Goal: Task Accomplishment & Management: Use online tool/utility

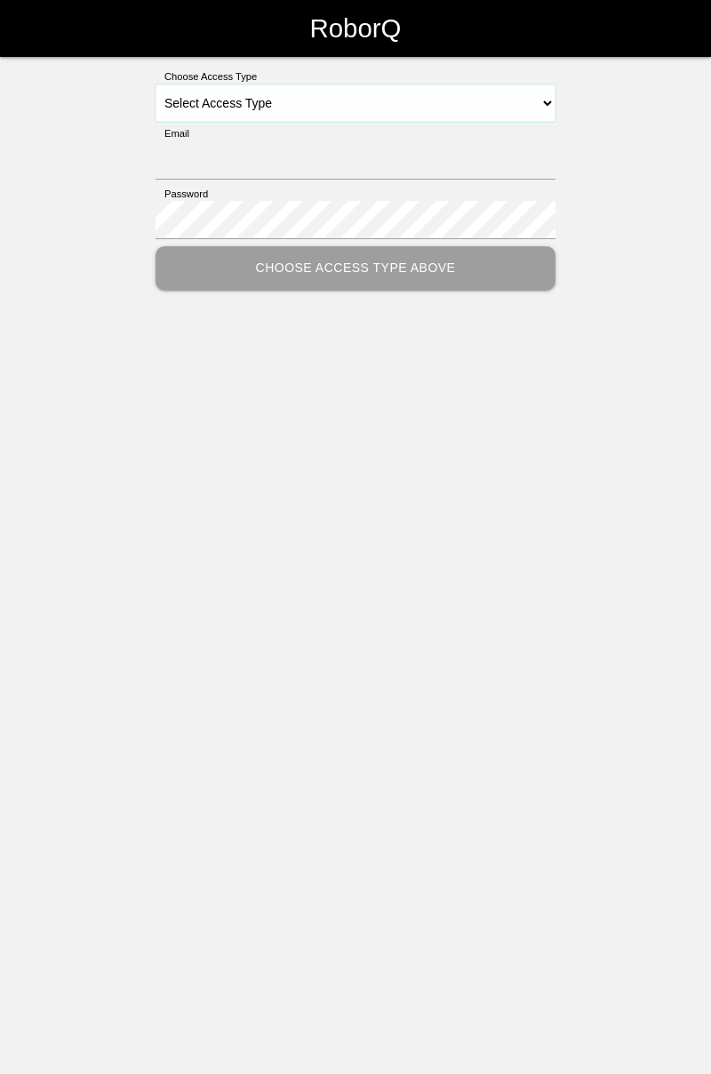
click at [416, 113] on select "Select Access Type Admin Customer Supervisor Worker" at bounding box center [356, 102] width 400 height 37
select select "Worker"
click at [156, 84] on select "Select Access Type Admin Customer Supervisor Worker" at bounding box center [356, 102] width 400 height 37
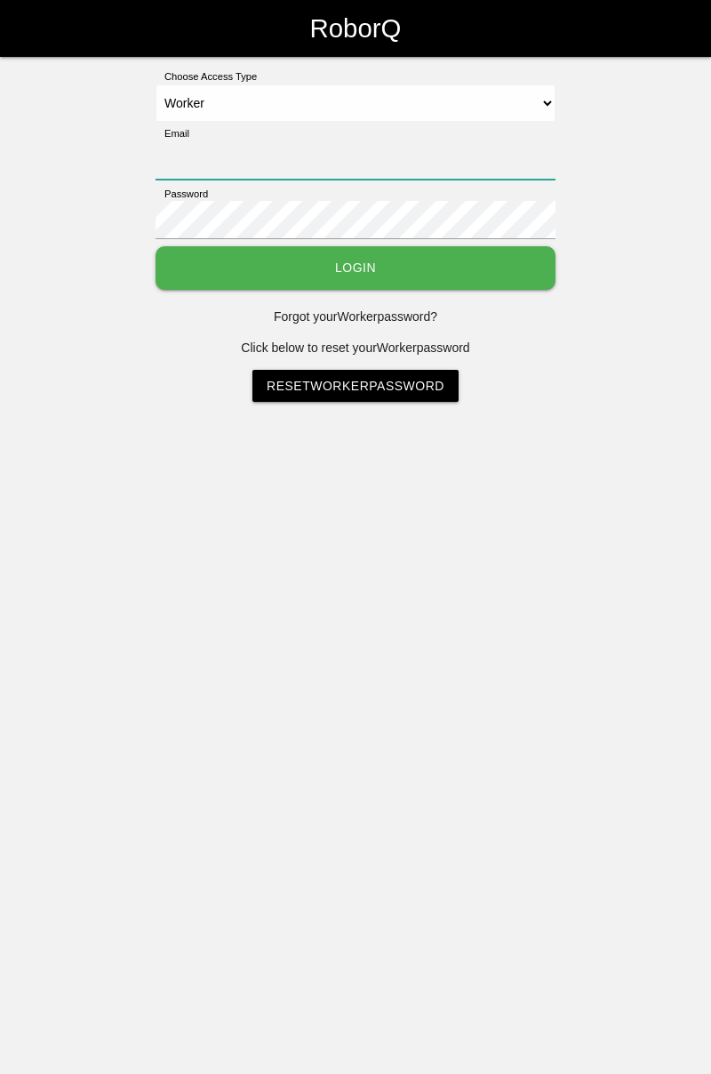
click at [324, 151] on input "Email" at bounding box center [356, 160] width 400 height 38
type input "[PERSON_NAME][EMAIL_ADDRESS][DOMAIN_NAME]"
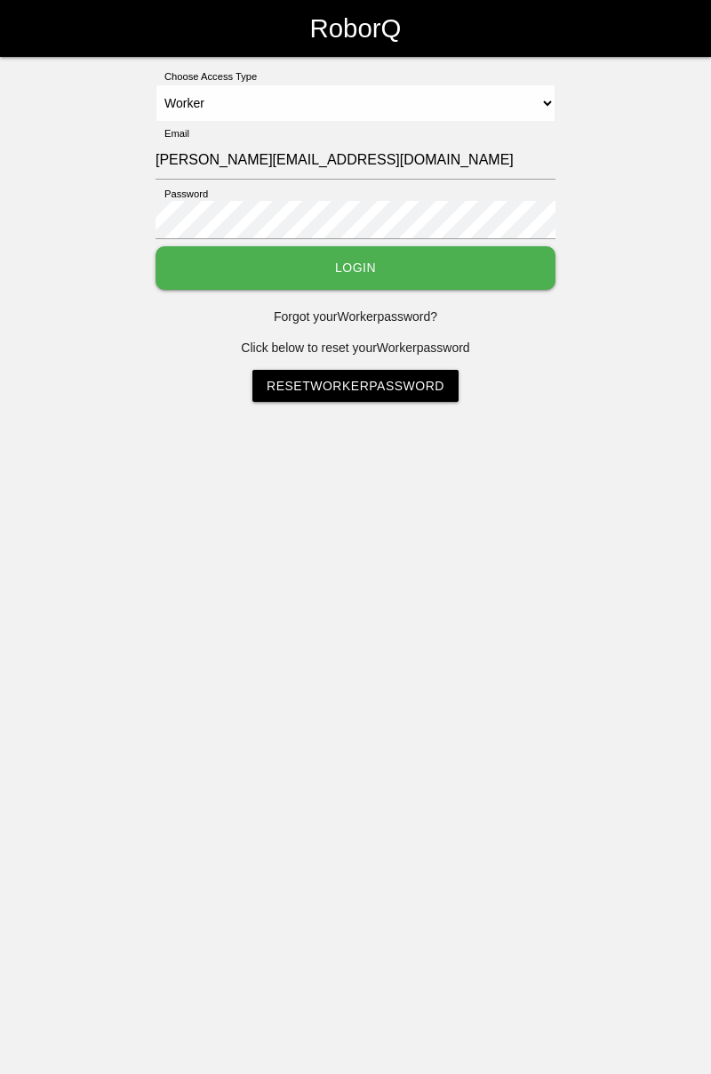
click at [156, 246] on button "Login" at bounding box center [356, 268] width 400 height 44
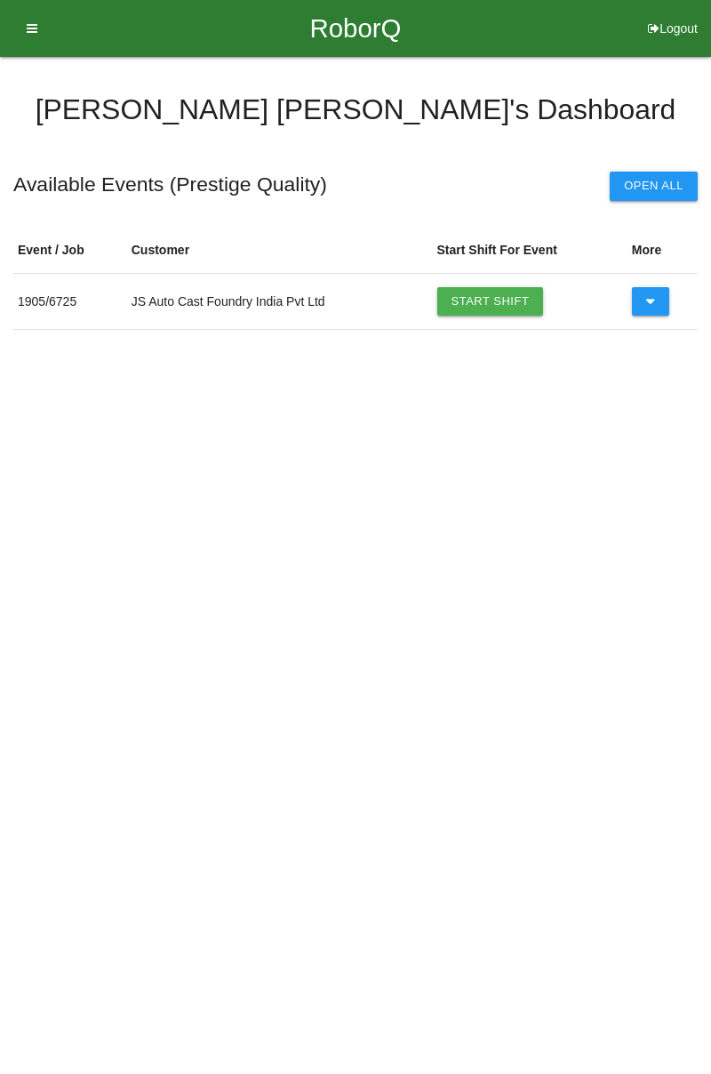
click at [505, 306] on link "Start Shift" at bounding box center [490, 301] width 107 height 28
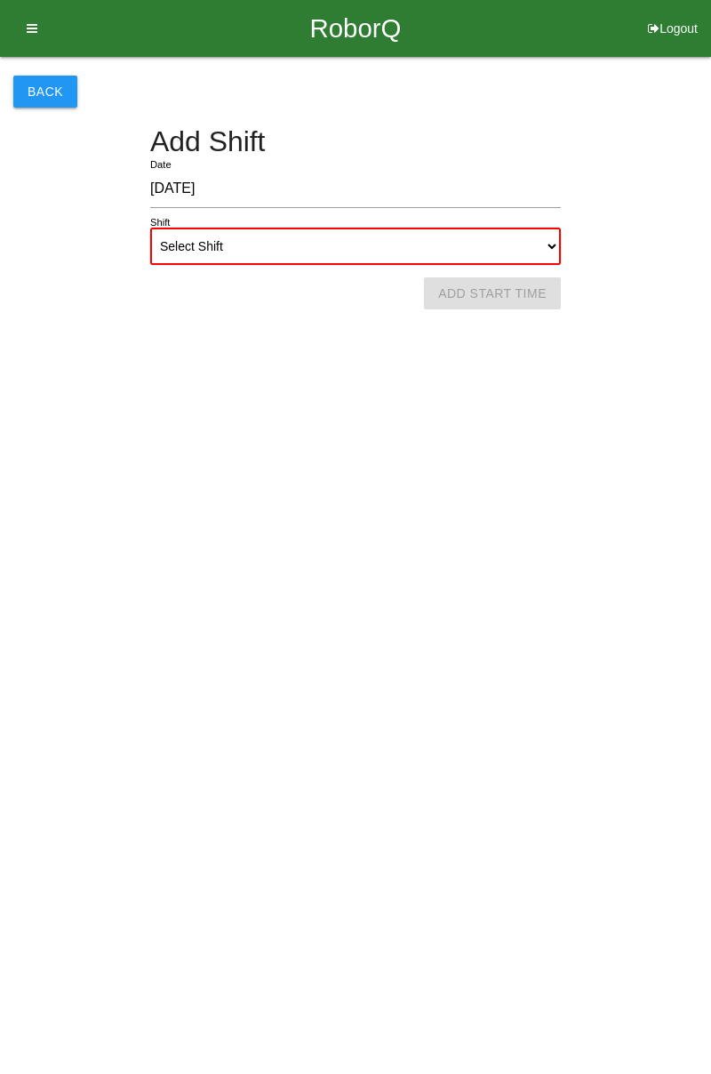
click at [542, 247] on select "Select Shift 1st Shift 2nd Shift 3rd Shift 4th Shift" at bounding box center [355, 246] width 411 height 37
select select "1"
click at [150, 228] on select "Select Shift 1st Shift 2nd Shift 3rd Shift 4th Shift" at bounding box center [355, 246] width 411 height 37
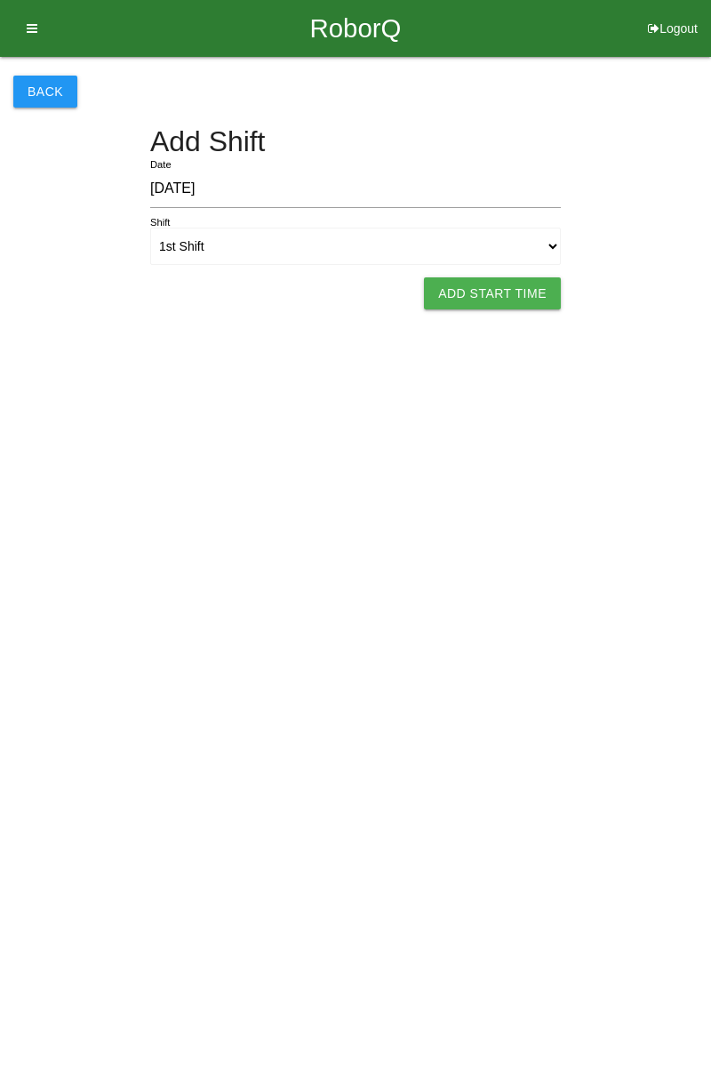
click at [516, 298] on button "Add Start Time" at bounding box center [492, 293] width 137 height 32
select select "8"
select select "5"
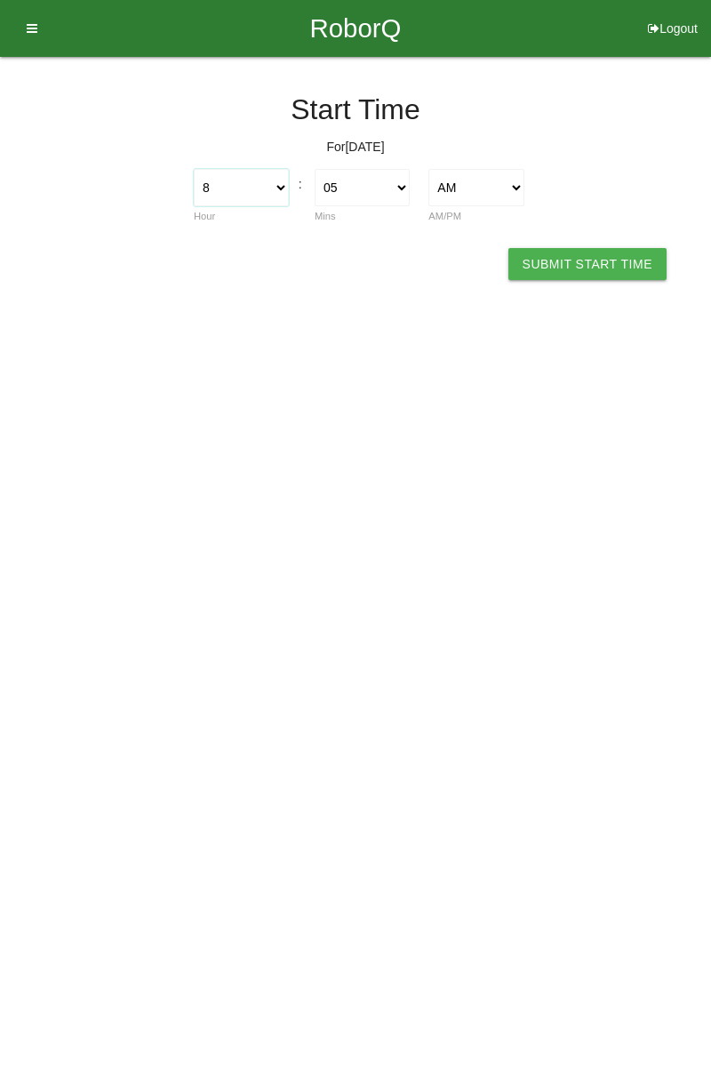
click at [284, 190] on select "1 2 3 4 5 6 7 8 9 10 11 12" at bounding box center [241, 187] width 95 height 37
select select "7"
click at [194, 169] on select "1 2 3 4 5 6 7 8 9 10 11 12" at bounding box center [241, 187] width 95 height 37
click at [400, 185] on select "00 01 02 03 04 05 06 07 08 09 10 11 12 13 14 15 16 17 18 19 20 21 22 23 24 25 2…" at bounding box center [362, 187] width 95 height 37
select select "0"
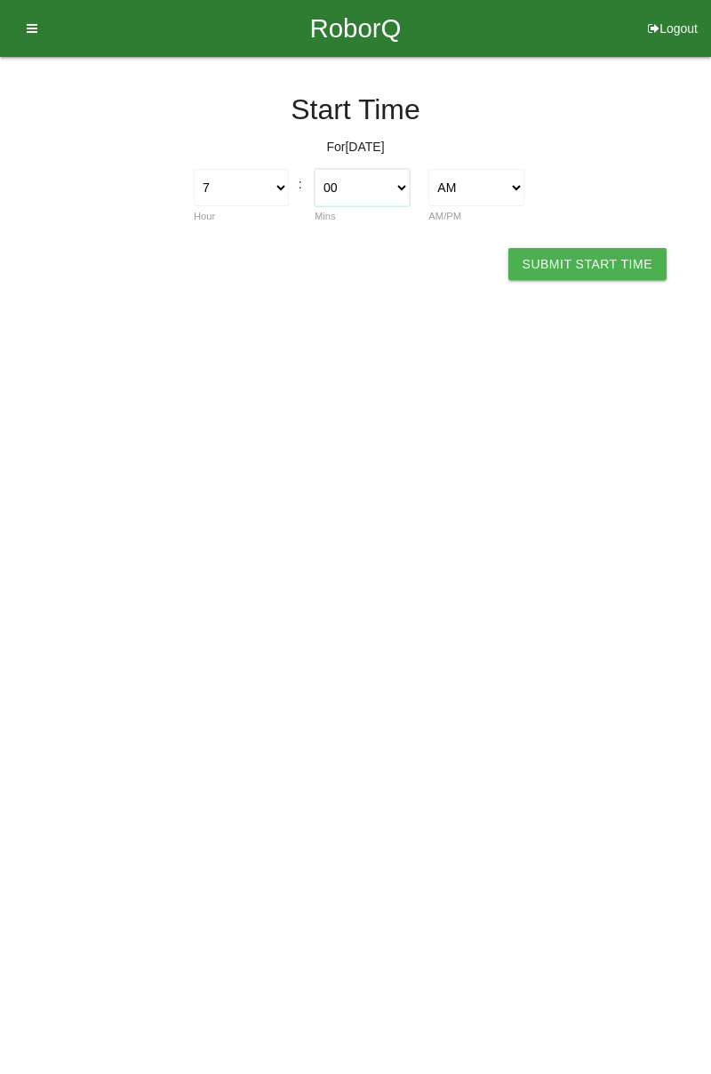
click at [315, 169] on select "00 01 02 03 04 05 06 07 08 09 10 11 12 13 14 15 16 17 18 19 20 21 22 23 24 25 2…" at bounding box center [362, 187] width 95 height 37
click at [588, 270] on button "Submit Start Time" at bounding box center [587, 264] width 158 height 32
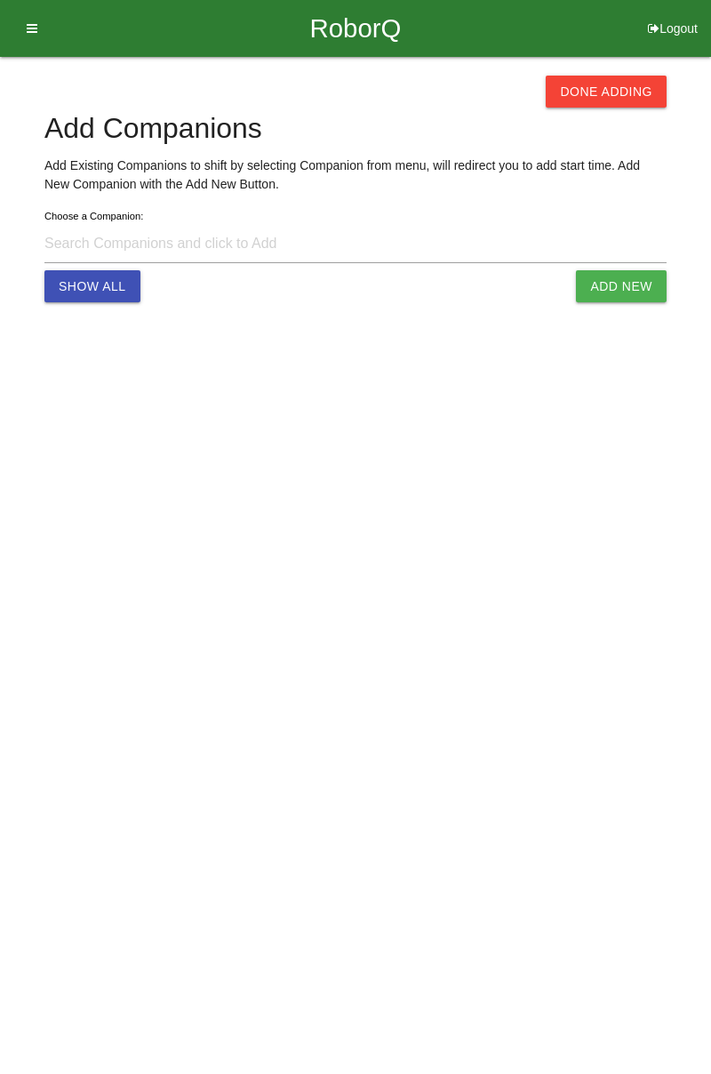
click at [610, 92] on button "Done Adding" at bounding box center [606, 92] width 121 height 32
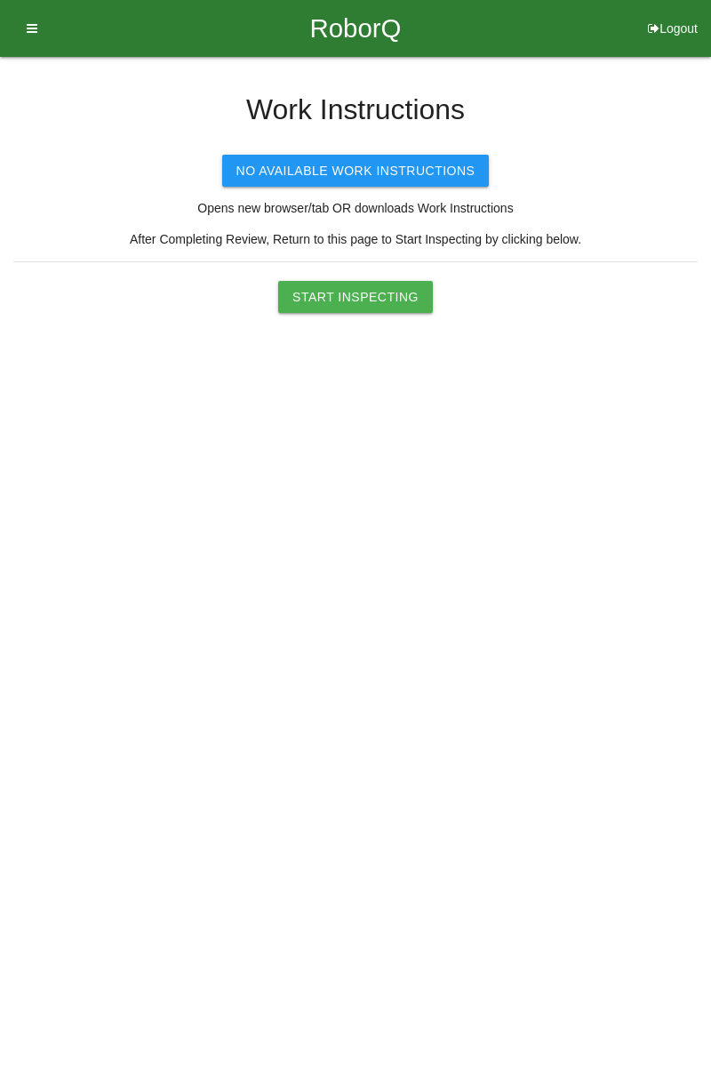
click at [373, 302] on button "Start Inspecting" at bounding box center [355, 297] width 155 height 32
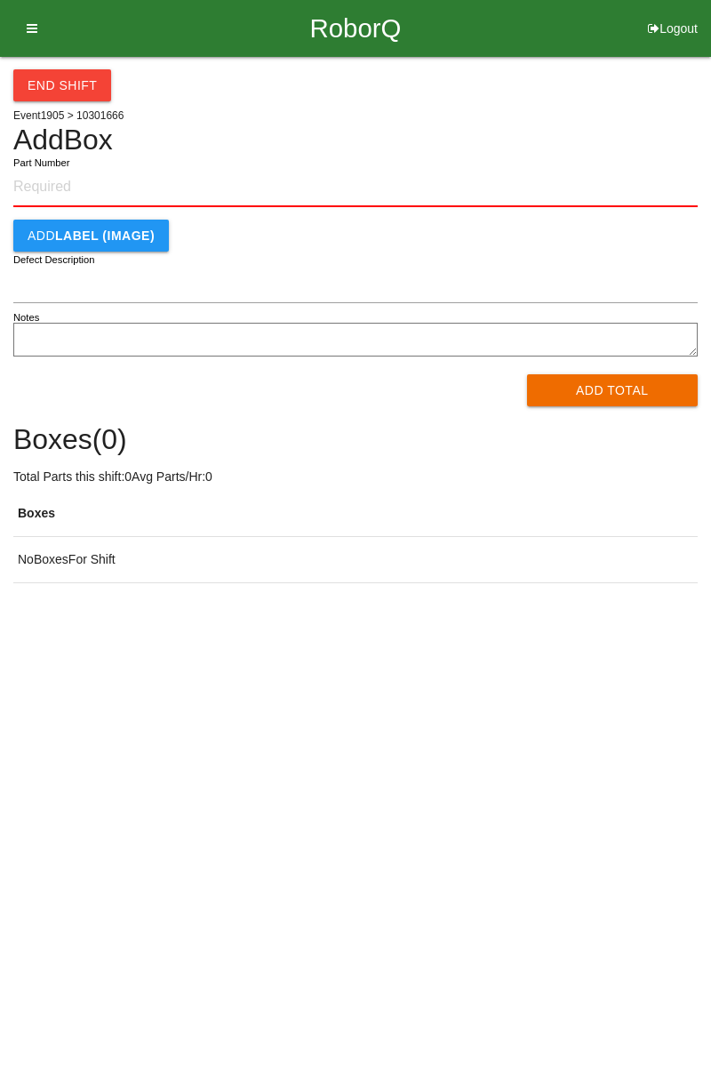
click at [85, 185] on input "Part Number" at bounding box center [355, 187] width 685 height 39
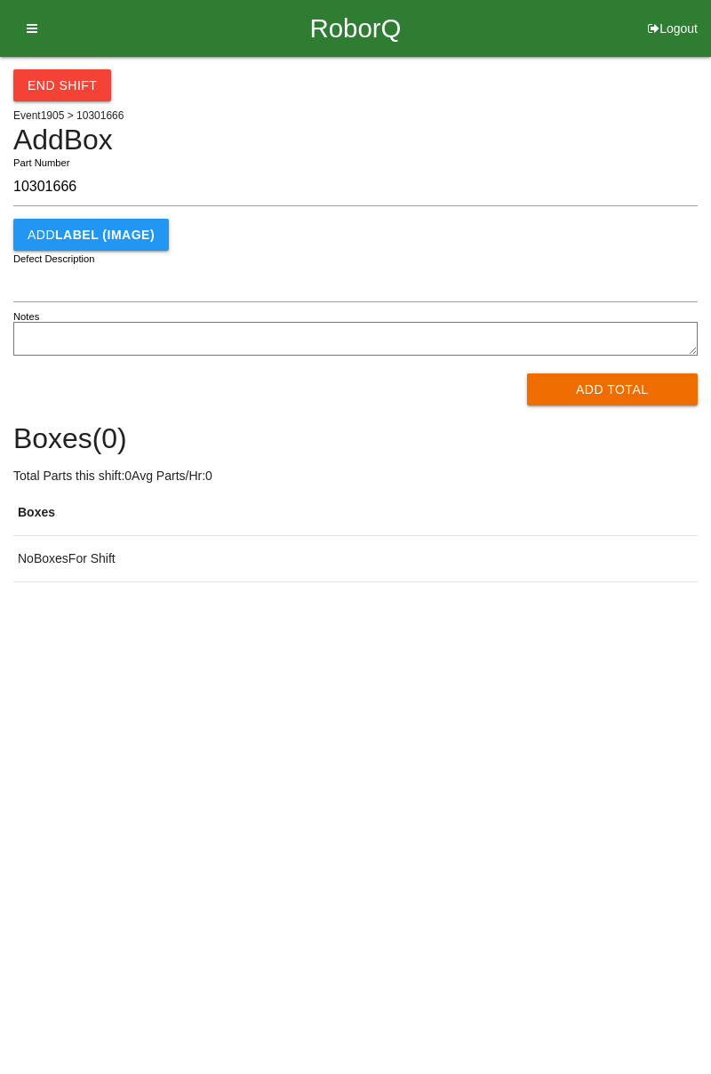
type input "10301666"
click at [622, 388] on button "Add Total" at bounding box center [613, 389] width 172 height 32
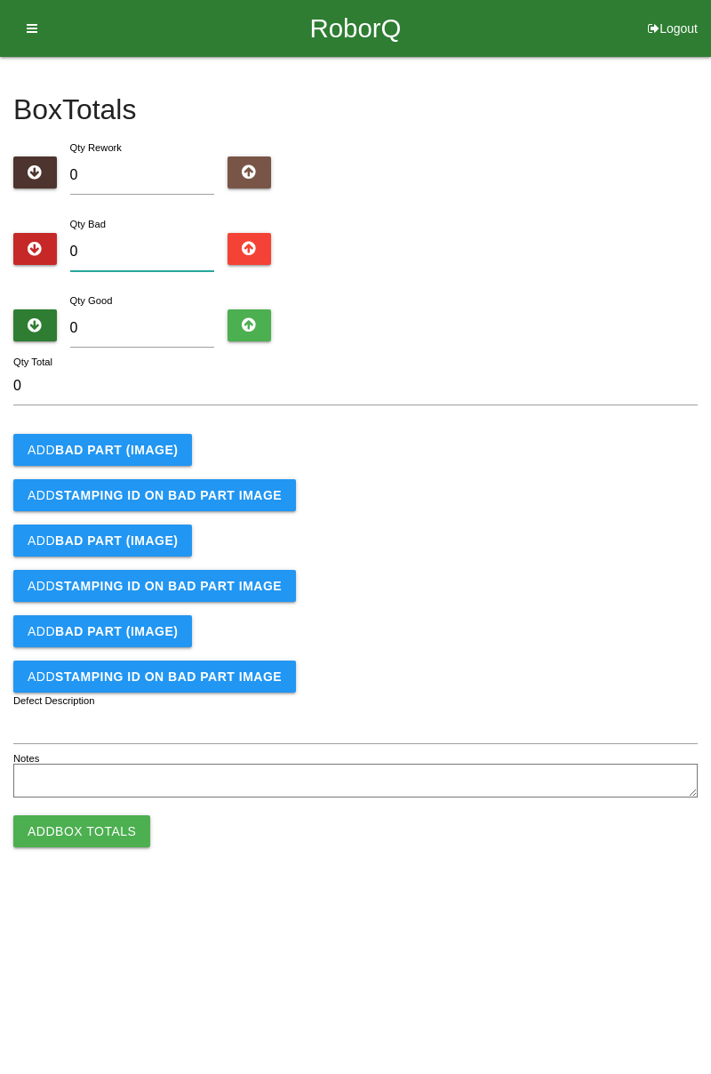
click at [169, 244] on input "0" at bounding box center [142, 252] width 145 height 38
click at [135, 447] on b "BAD PART (IMAGE)" at bounding box center [116, 450] width 123 height 14
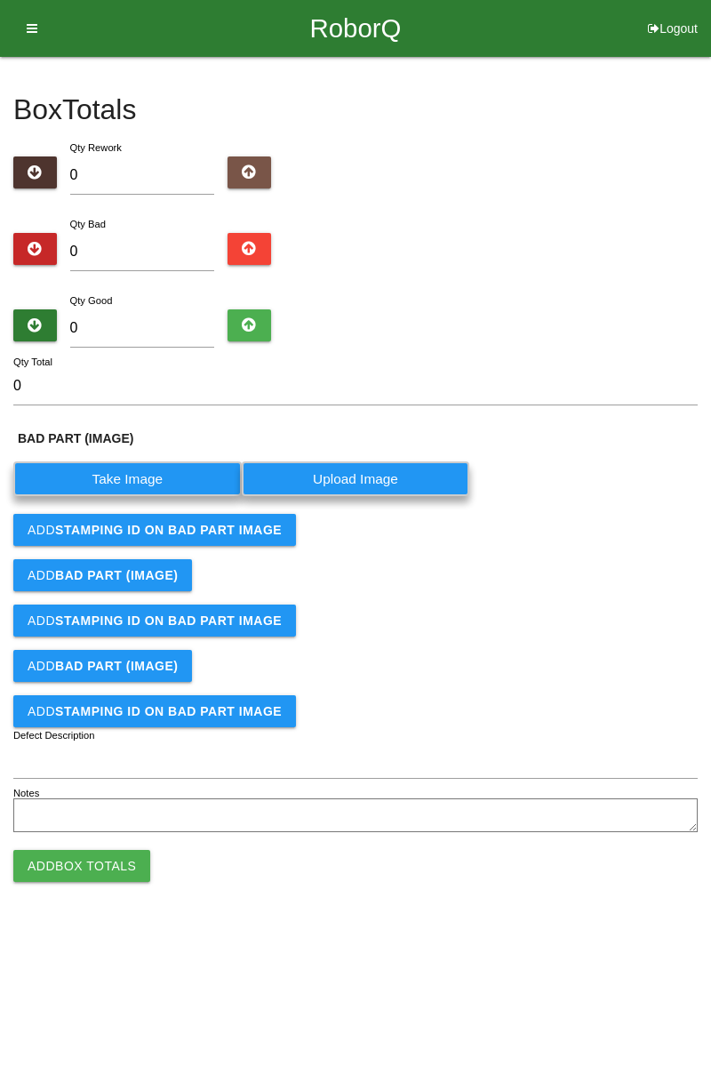
click at [158, 473] on label "Take Image" at bounding box center [127, 478] width 228 height 35
click at [0, 0] on \(IMAGE\) "Take Image" at bounding box center [0, 0] width 0 height 0
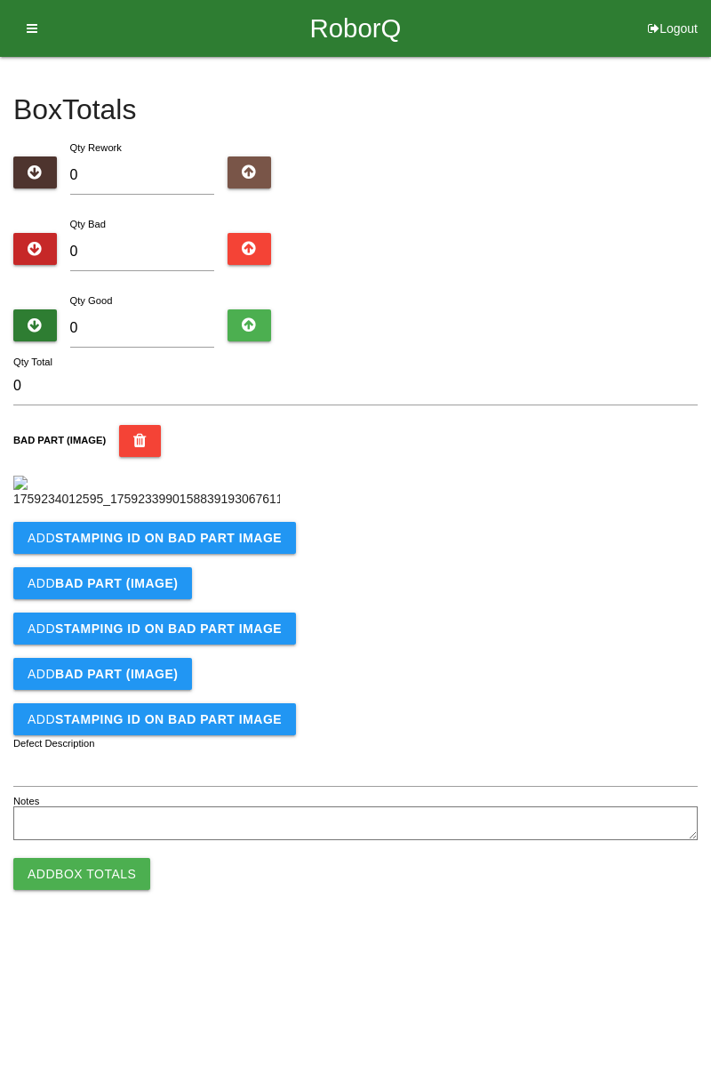
click at [188, 545] on b "STAMPING ID on BAD PART Image" at bounding box center [168, 538] width 227 height 14
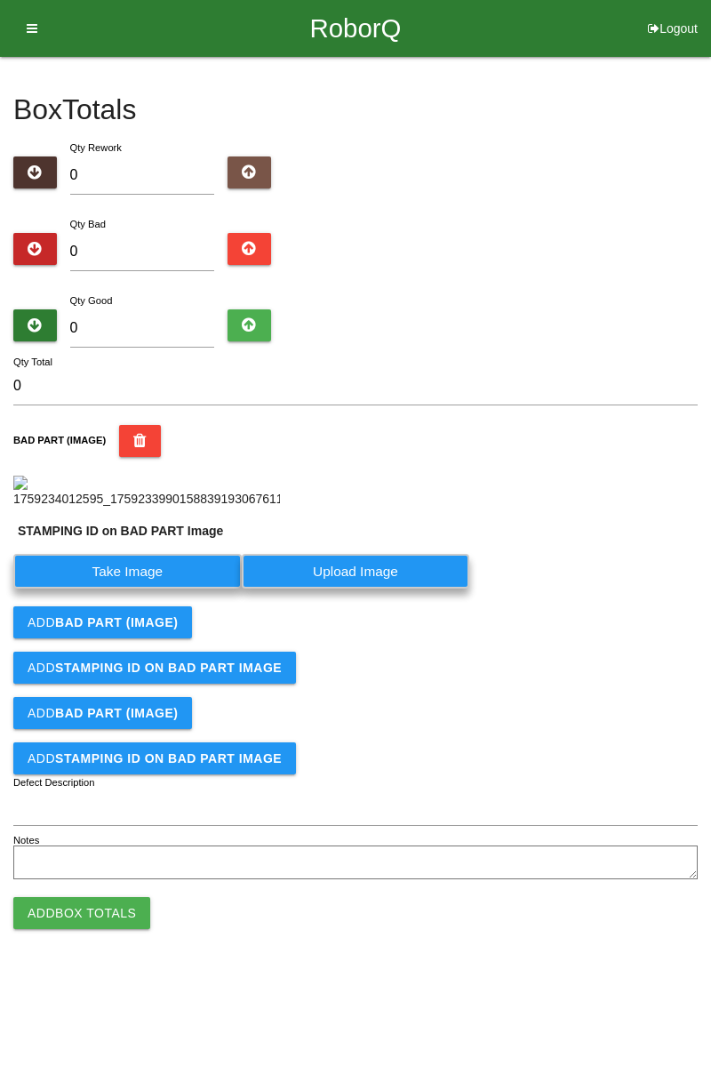
click at [159, 589] on label "Take Image" at bounding box center [127, 571] width 228 height 35
click at [0, 0] on PART "Take Image" at bounding box center [0, 0] width 0 height 0
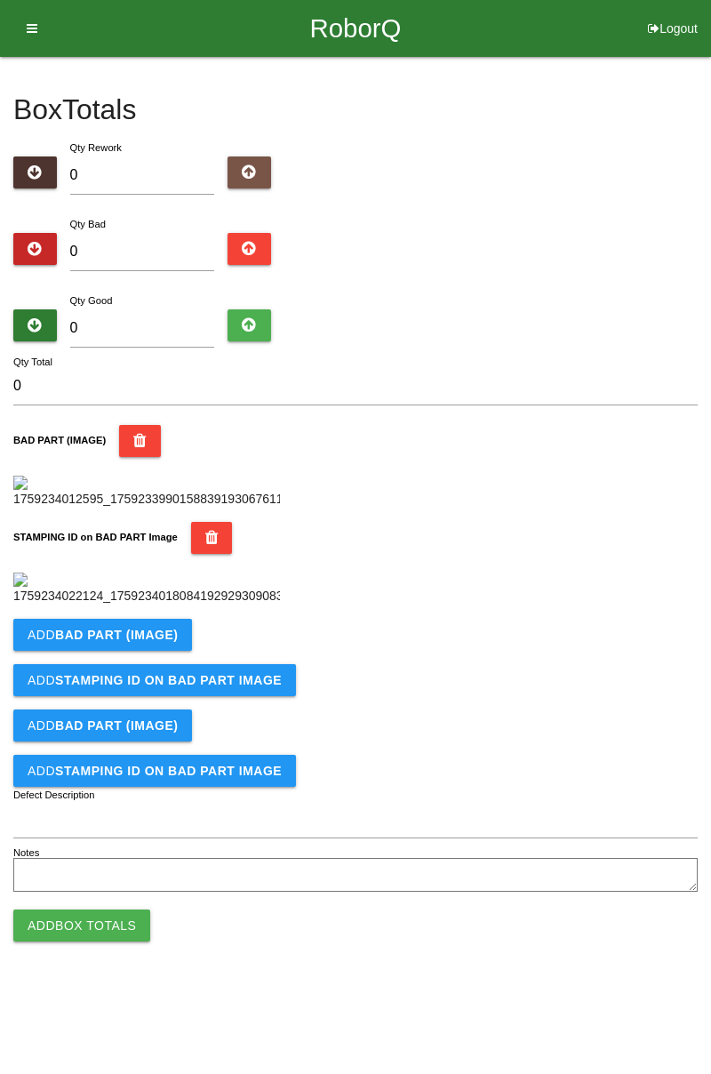
scroll to position [391, 0]
click at [168, 642] on b "BAD PART (IMAGE)" at bounding box center [116, 635] width 123 height 14
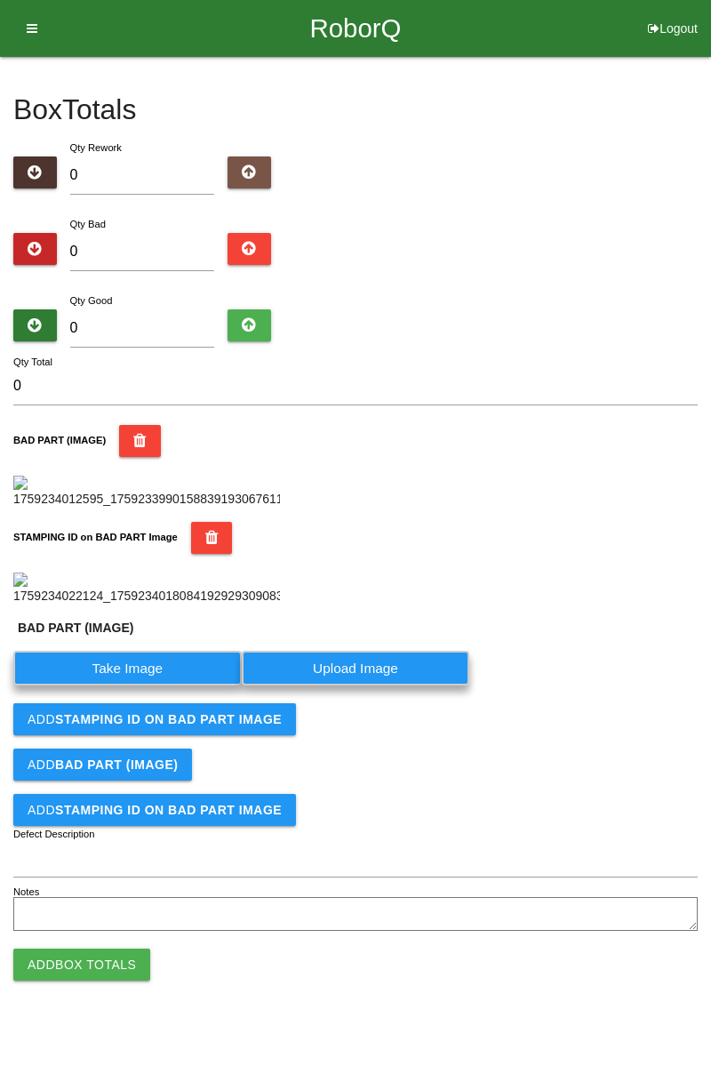
click at [148, 685] on label "Take Image" at bounding box center [127, 668] width 228 height 35
click at [0, 0] on \(IMAGE\) "Take Image" at bounding box center [0, 0] width 0 height 0
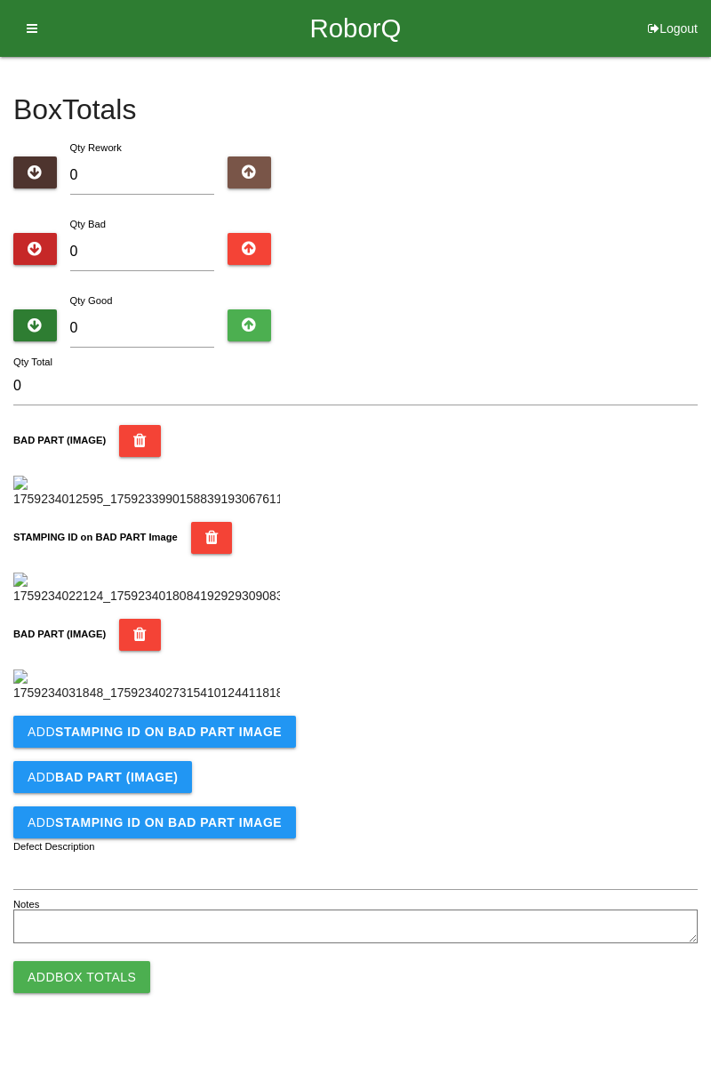
scroll to position [683, 0]
click at [204, 748] on button "Add STAMPING ID on BAD PART Image" at bounding box center [154, 732] width 283 height 32
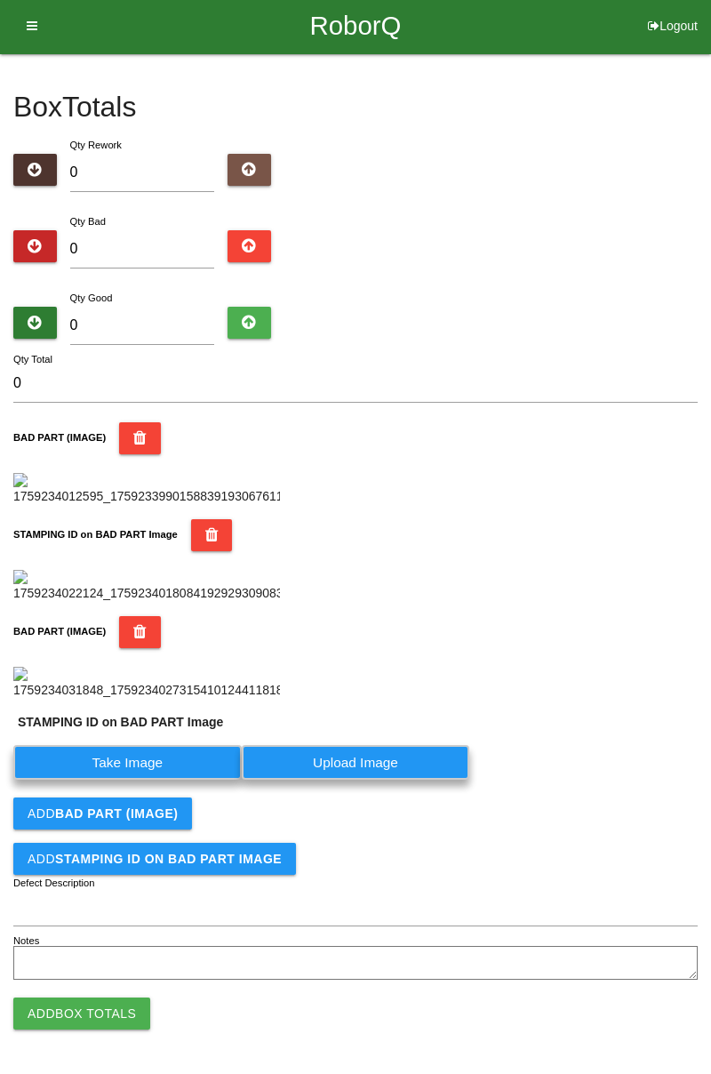
click at [156, 780] on label "Take Image" at bounding box center [127, 762] width 228 height 35
click at [0, 0] on PART "Take Image" at bounding box center [0, 0] width 0 height 0
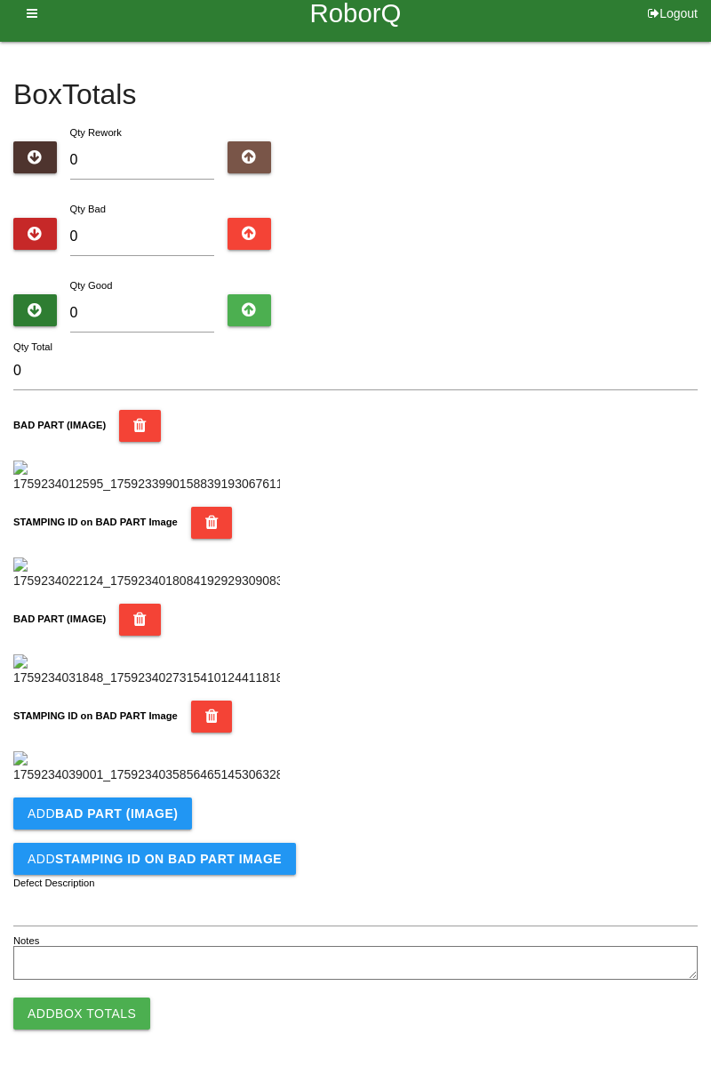
scroll to position [974, 0]
click at [180, 820] on button "Add BAD PART (IMAGE)" at bounding box center [102, 813] width 179 height 32
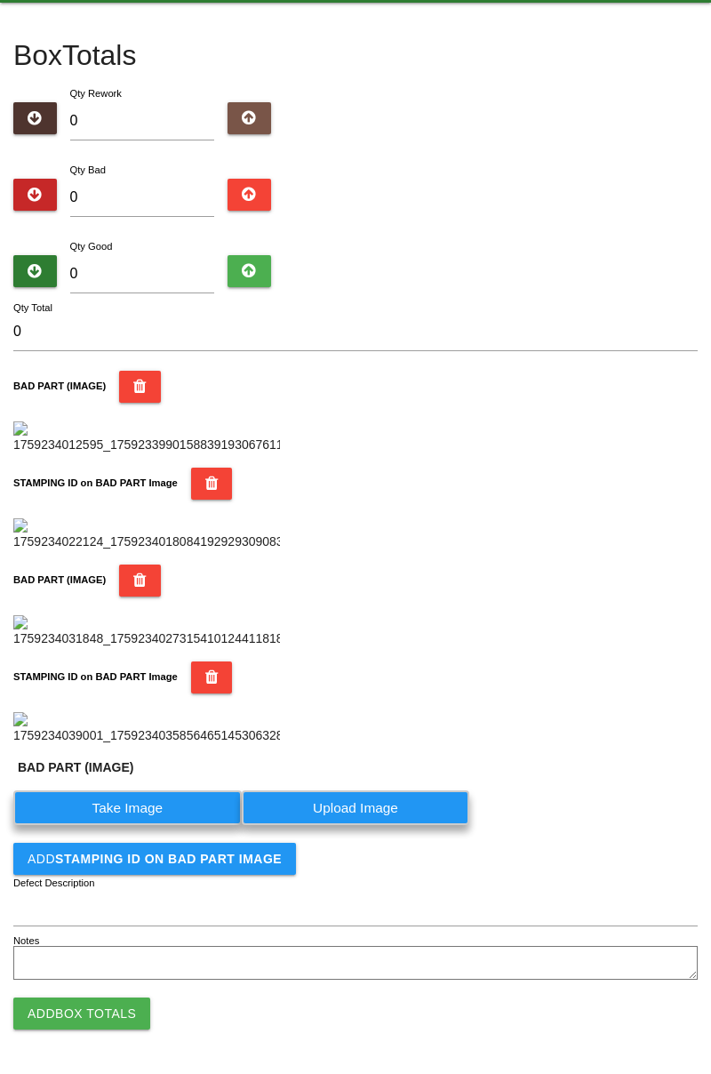
click at [144, 825] on label "Take Image" at bounding box center [127, 807] width 228 height 35
click at [0, 0] on \(IMAGE\) "Take Image" at bounding box center [0, 0] width 0 height 0
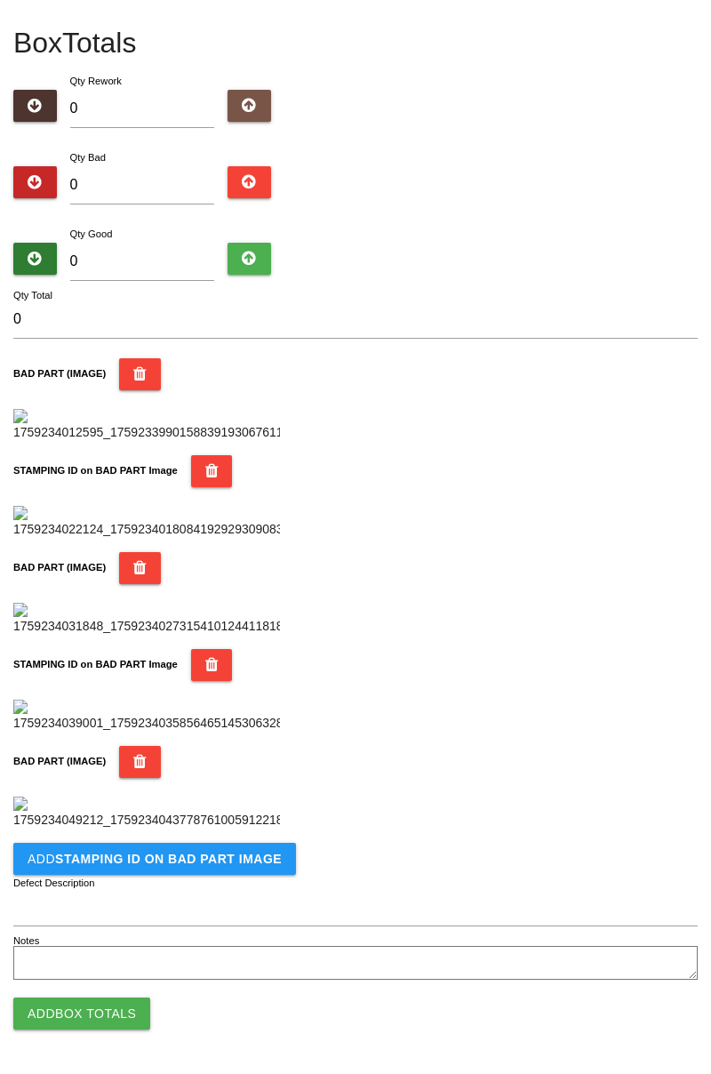
scroll to position [1266, 0]
click at [251, 863] on b "STAMPING ID on BAD PART Image" at bounding box center [168, 859] width 227 height 14
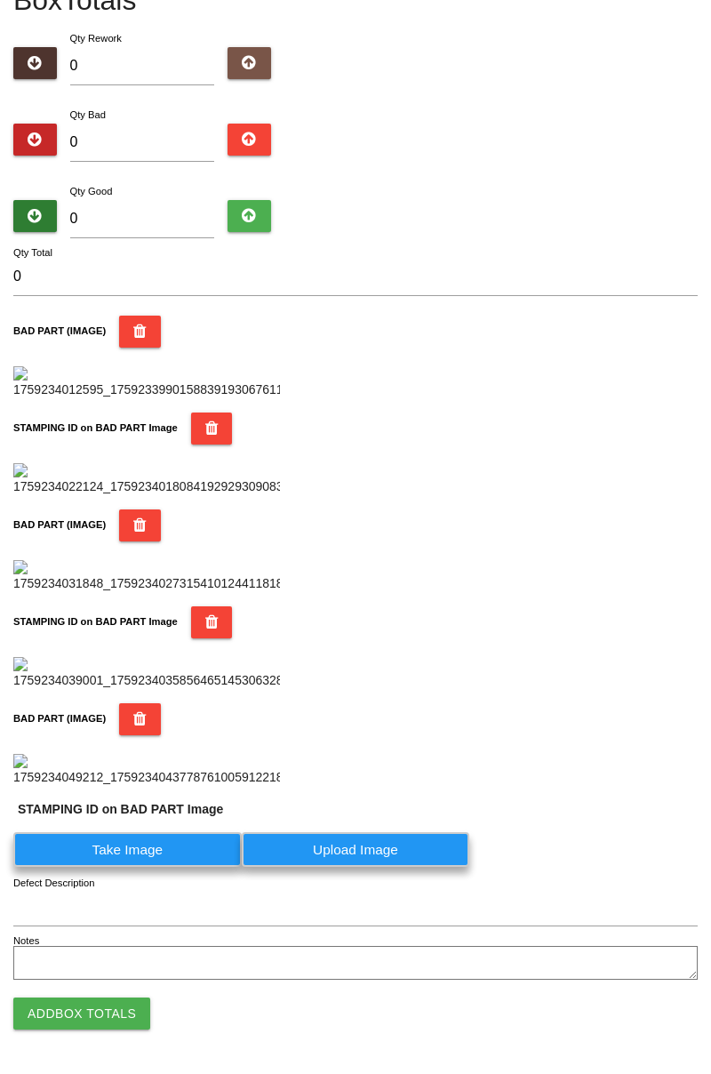
click at [142, 867] on label "Take Image" at bounding box center [127, 849] width 228 height 35
click at [0, 0] on PART "Take Image" at bounding box center [0, 0] width 0 height 0
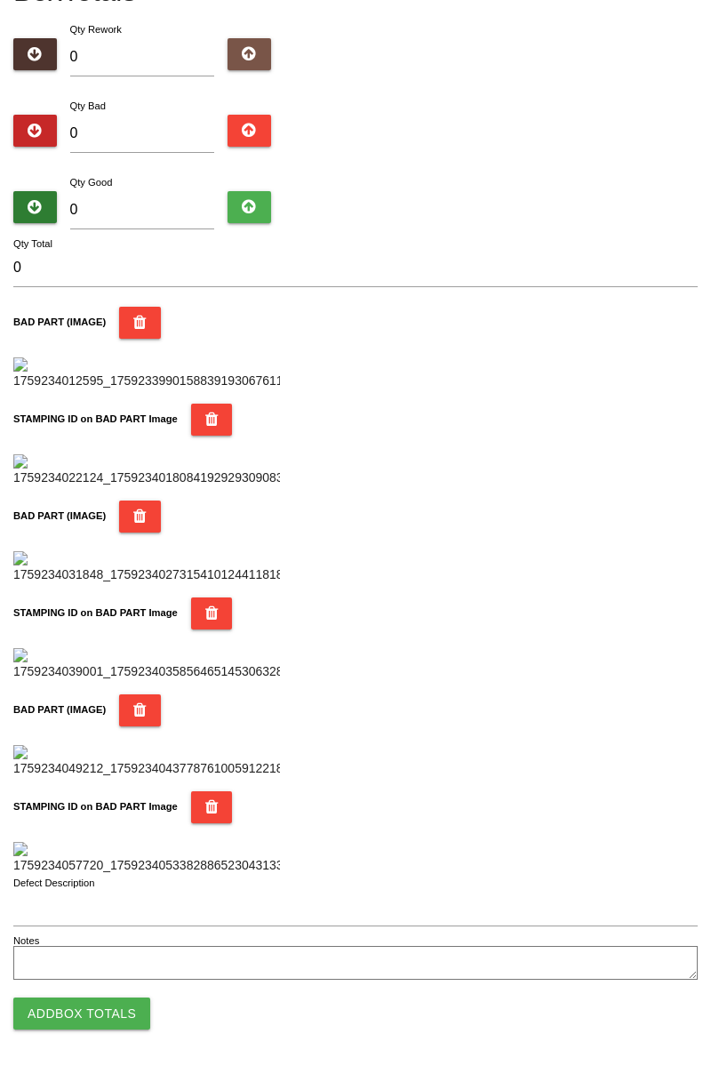
scroll to position [0, 0]
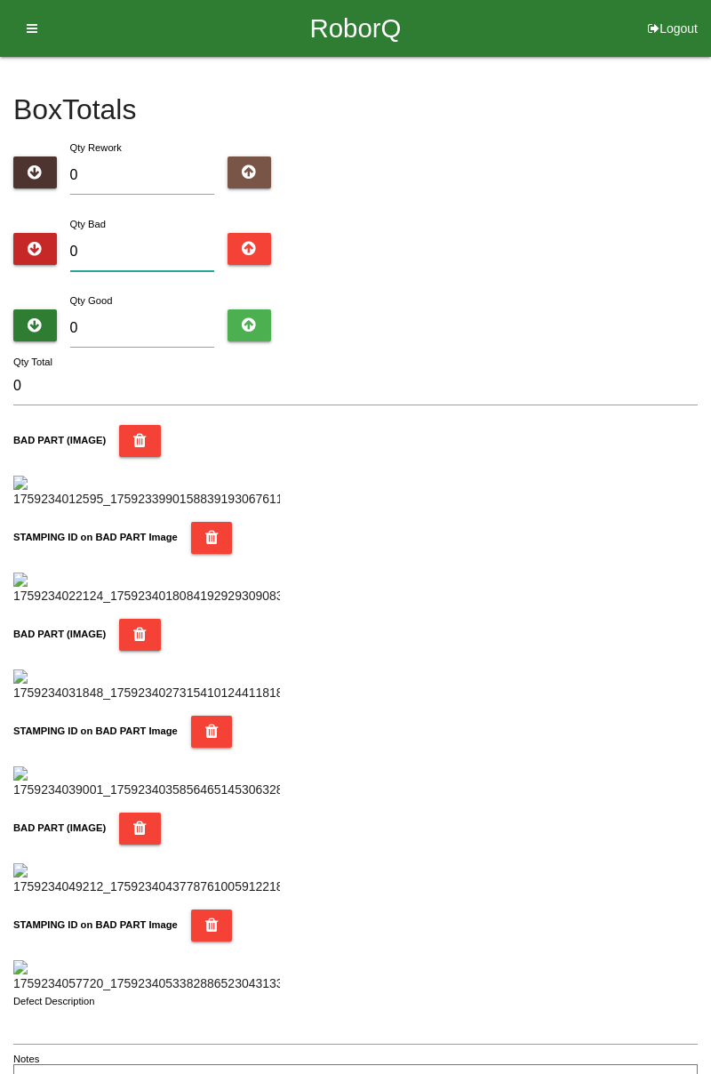
click at [139, 254] on input "0" at bounding box center [142, 252] width 145 height 38
type input "4"
click at [160, 320] on input "0" at bounding box center [142, 328] width 145 height 38
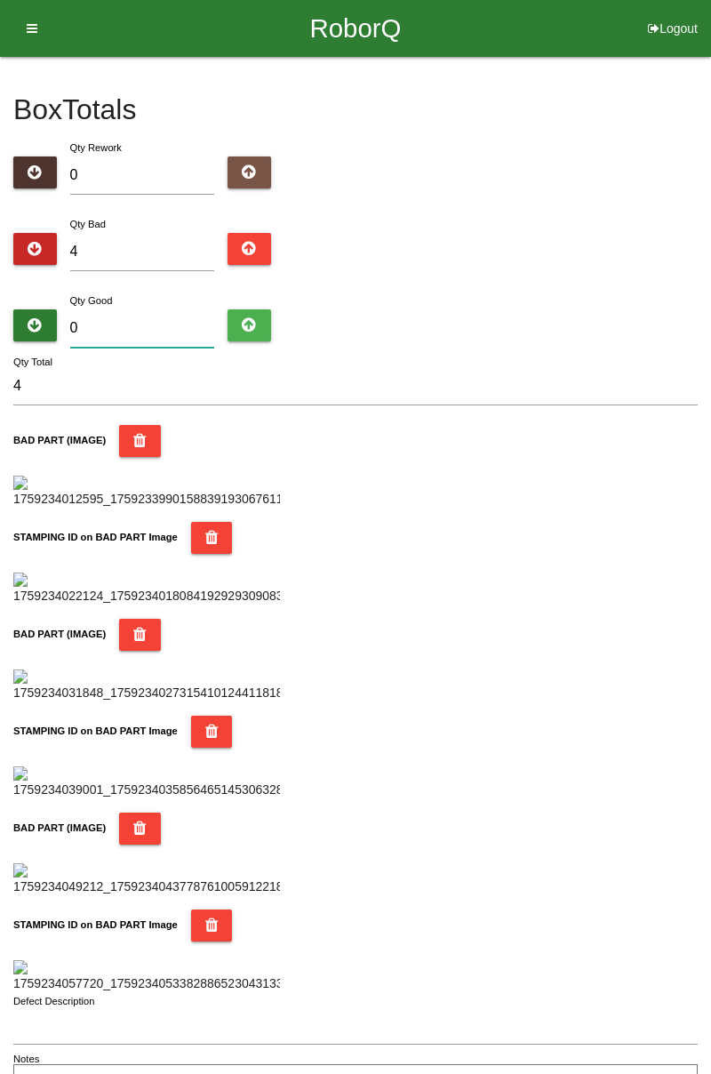
type input "8"
type input "12"
type input "80"
type input "84"
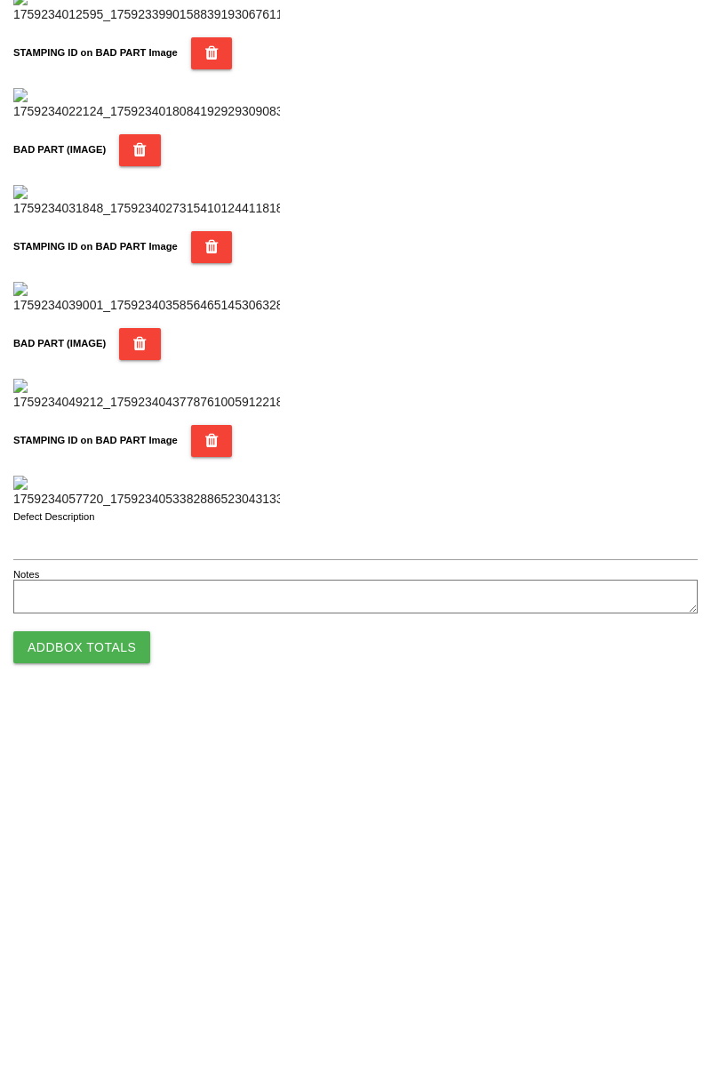
type input "80"
click at [123, 1011] on button "Add Box Totals" at bounding box center [81, 1013] width 137 height 32
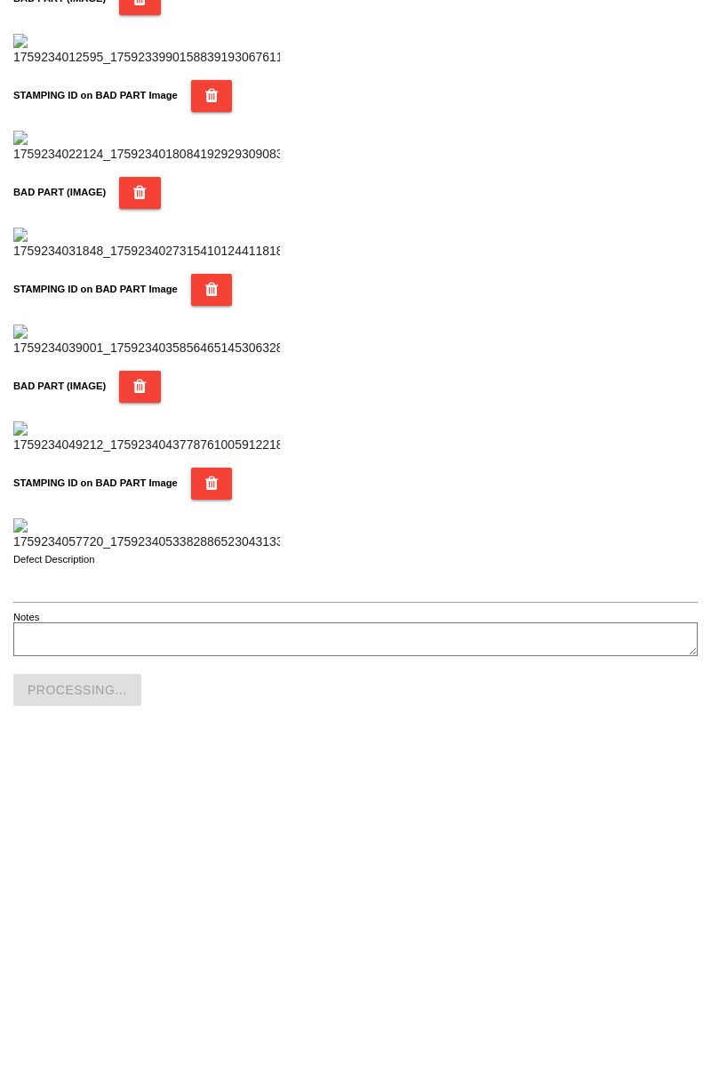
scroll to position [1557, 0]
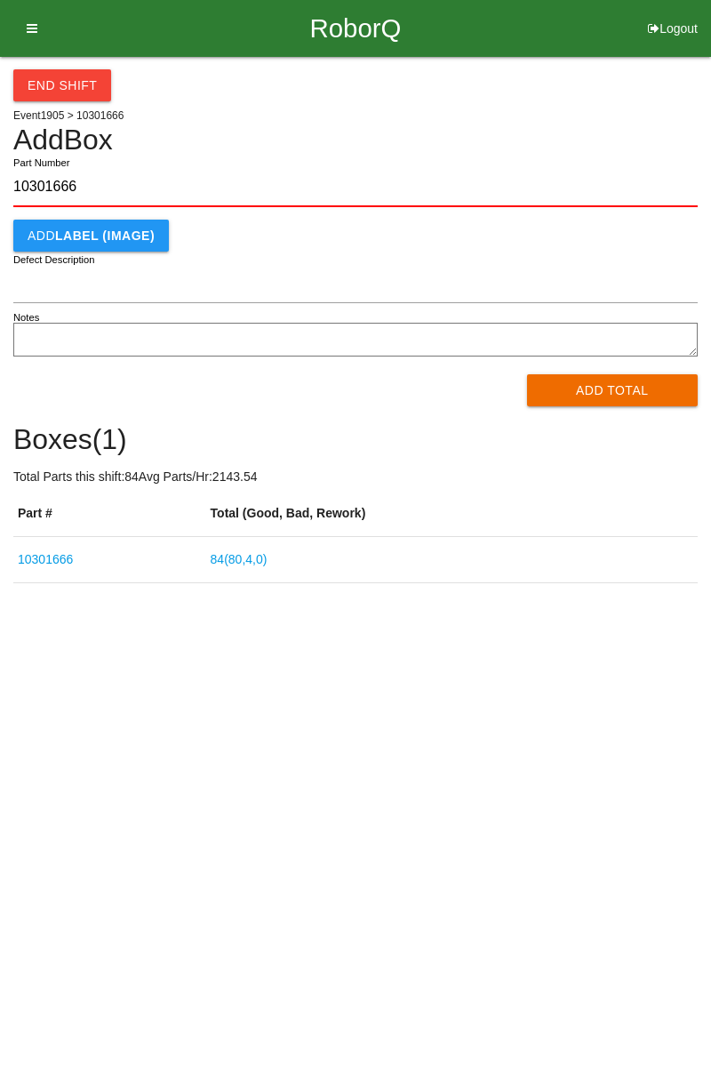
type input "10301666"
click at [629, 388] on button "Add Total" at bounding box center [613, 390] width 172 height 32
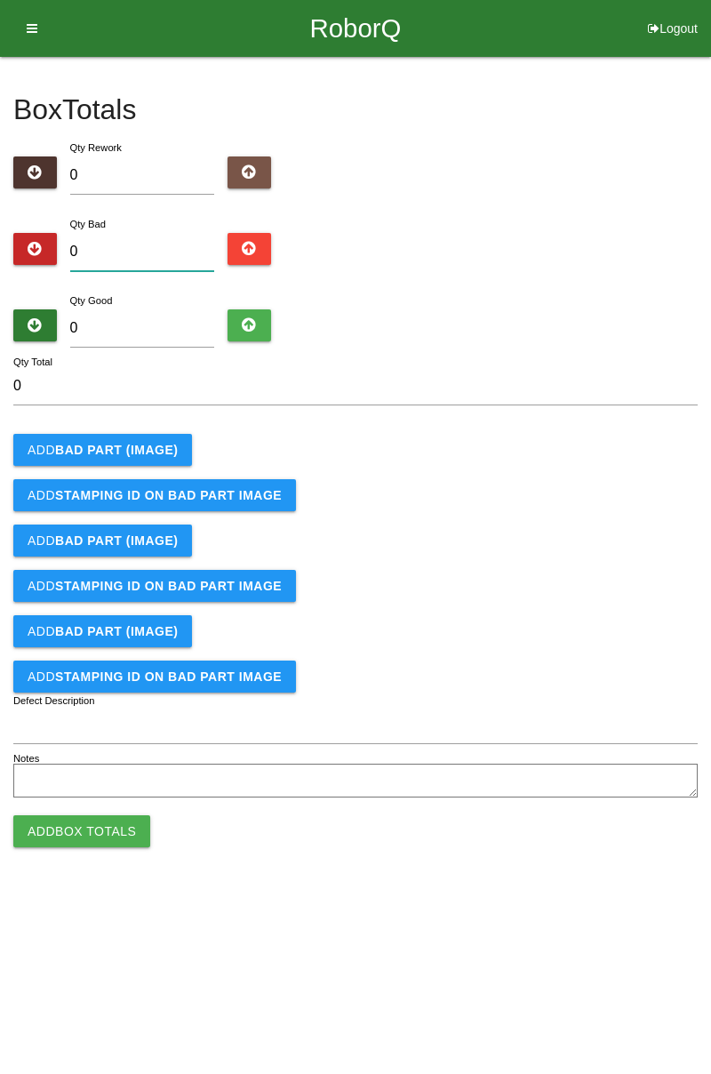
click at [149, 249] on input "0" at bounding box center [142, 252] width 145 height 38
type input "3"
click at [158, 453] on b "BAD PART (IMAGE)" at bounding box center [116, 450] width 123 height 14
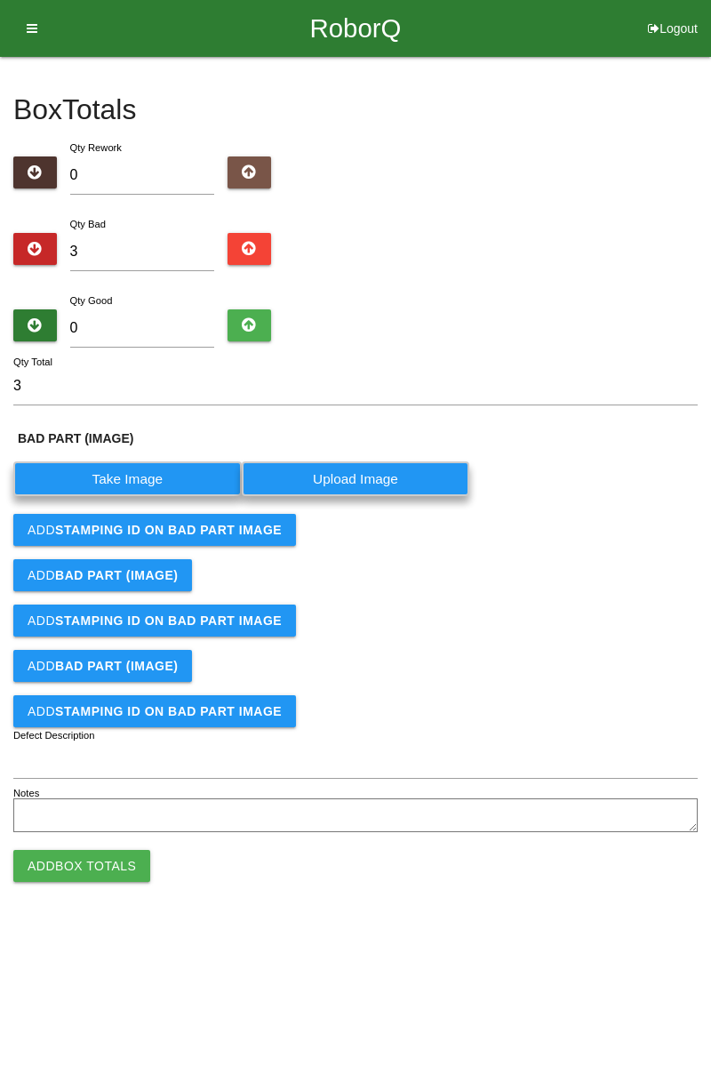
click at [160, 475] on label "Take Image" at bounding box center [127, 478] width 228 height 35
click at [0, 0] on \(IMAGE\) "Take Image" at bounding box center [0, 0] width 0 height 0
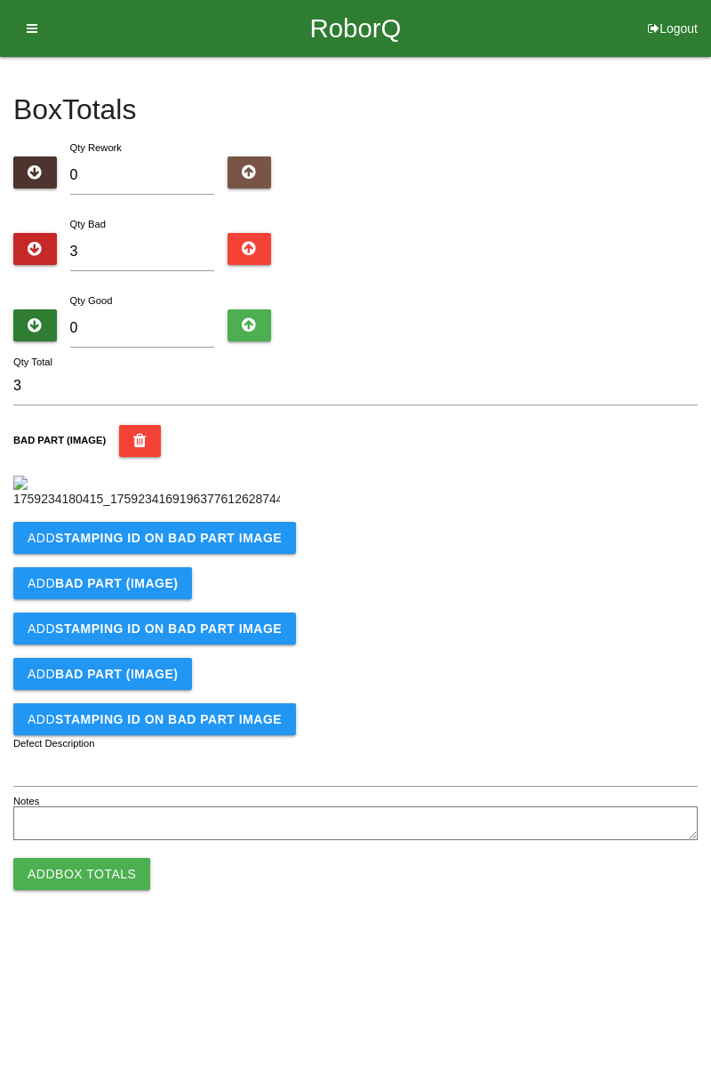
click at [251, 545] on b "STAMPING ID on BAD PART Image" at bounding box center [168, 538] width 227 height 14
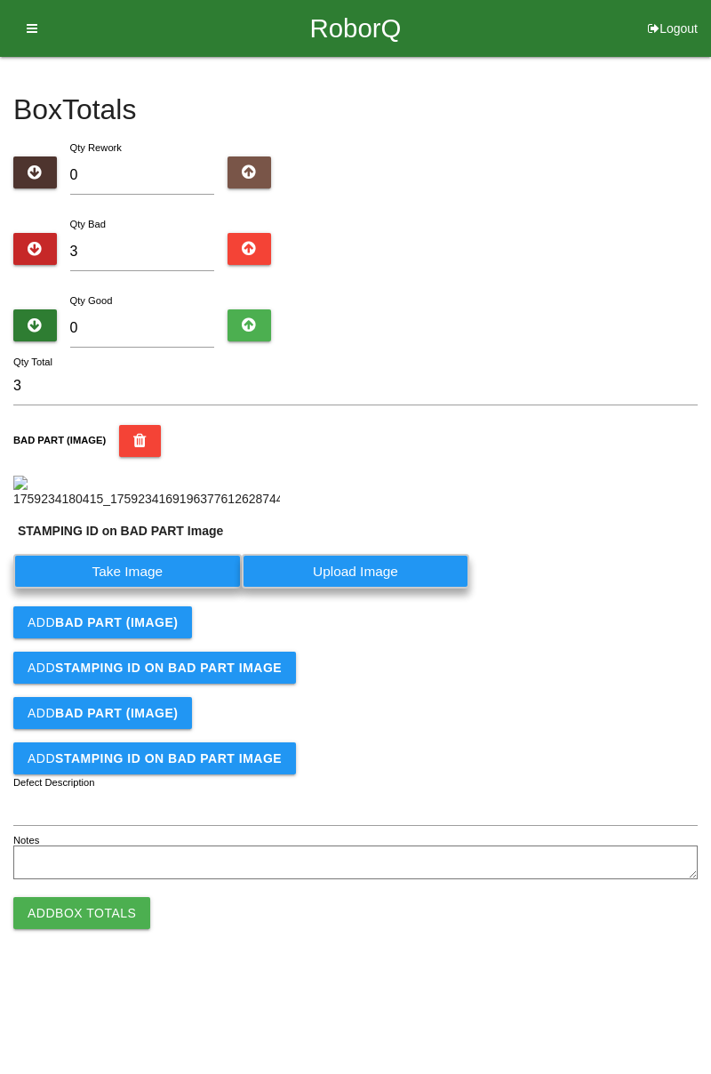
click at [157, 589] on label "Take Image" at bounding box center [127, 571] width 228 height 35
click at [0, 0] on PART "Take Image" at bounding box center [0, 0] width 0 height 0
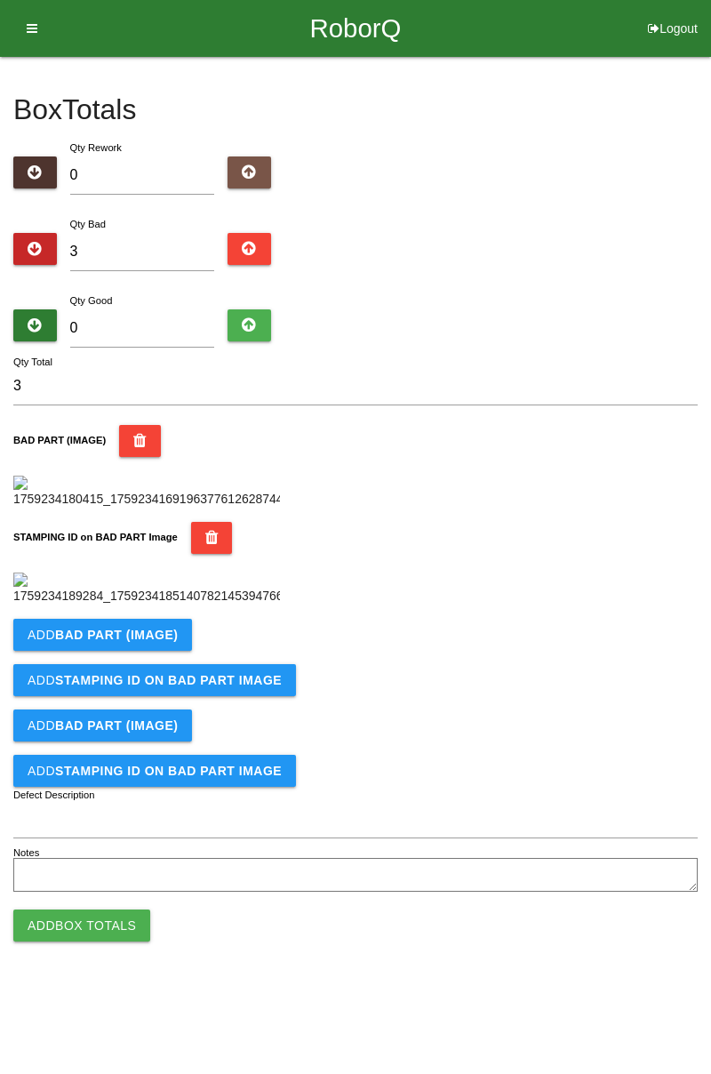
scroll to position [391, 0]
click at [169, 642] on b "BAD PART (IMAGE)" at bounding box center [116, 635] width 123 height 14
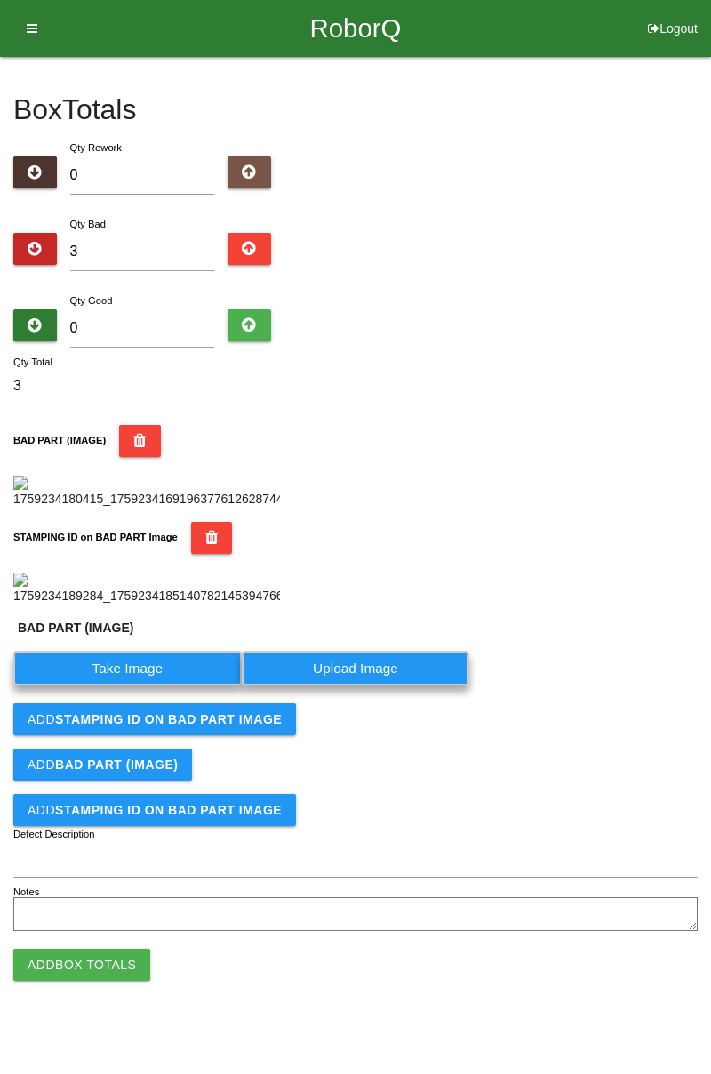
click at [151, 685] on label "Take Image" at bounding box center [127, 668] width 228 height 35
click at [0, 0] on \(IMAGE\) "Take Image" at bounding box center [0, 0] width 0 height 0
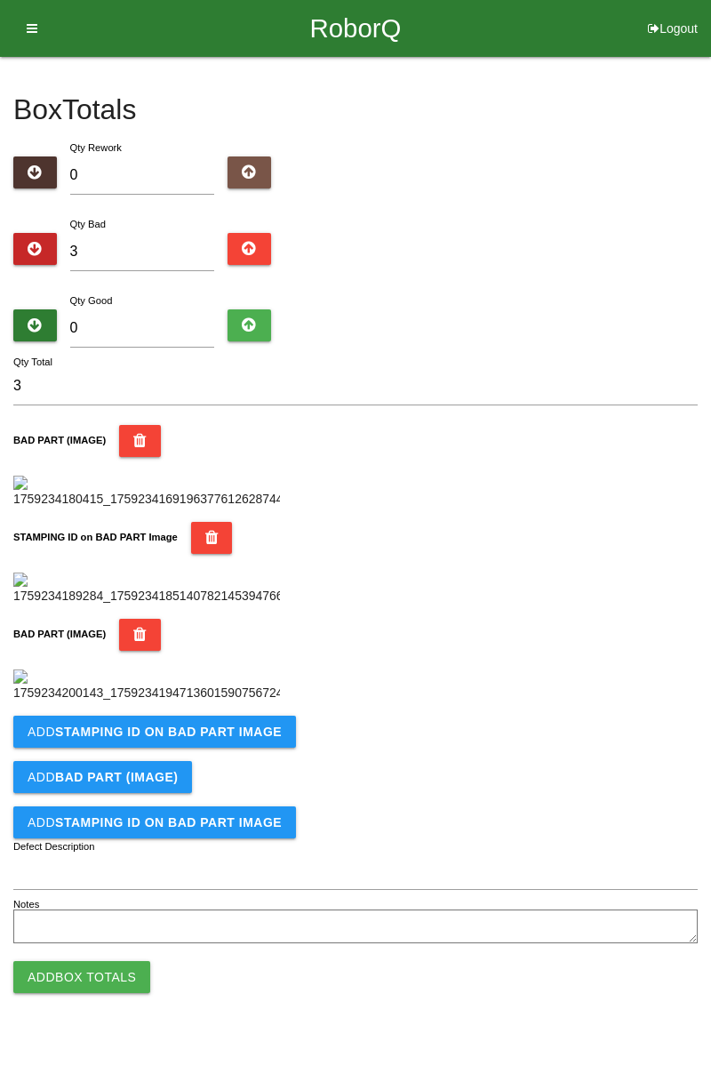
scroll to position [683, 0]
click at [261, 739] on b "STAMPING ID on BAD PART Image" at bounding box center [168, 732] width 227 height 14
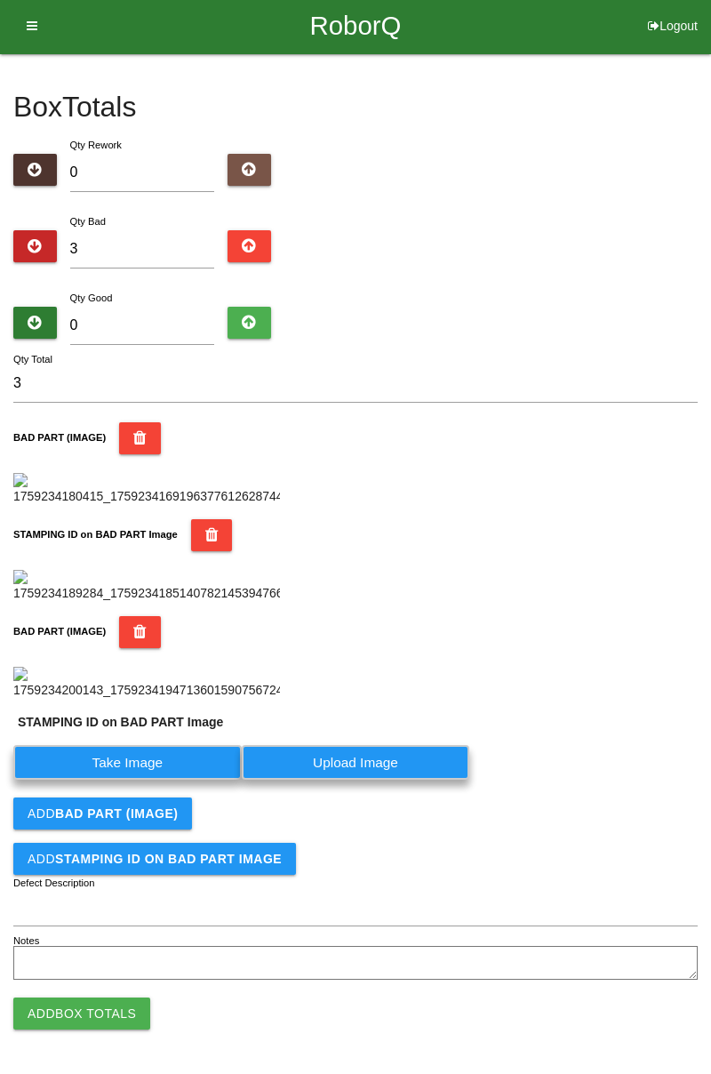
click at [190, 780] on label "Take Image" at bounding box center [127, 762] width 228 height 35
click at [0, 0] on PART "Take Image" at bounding box center [0, 0] width 0 height 0
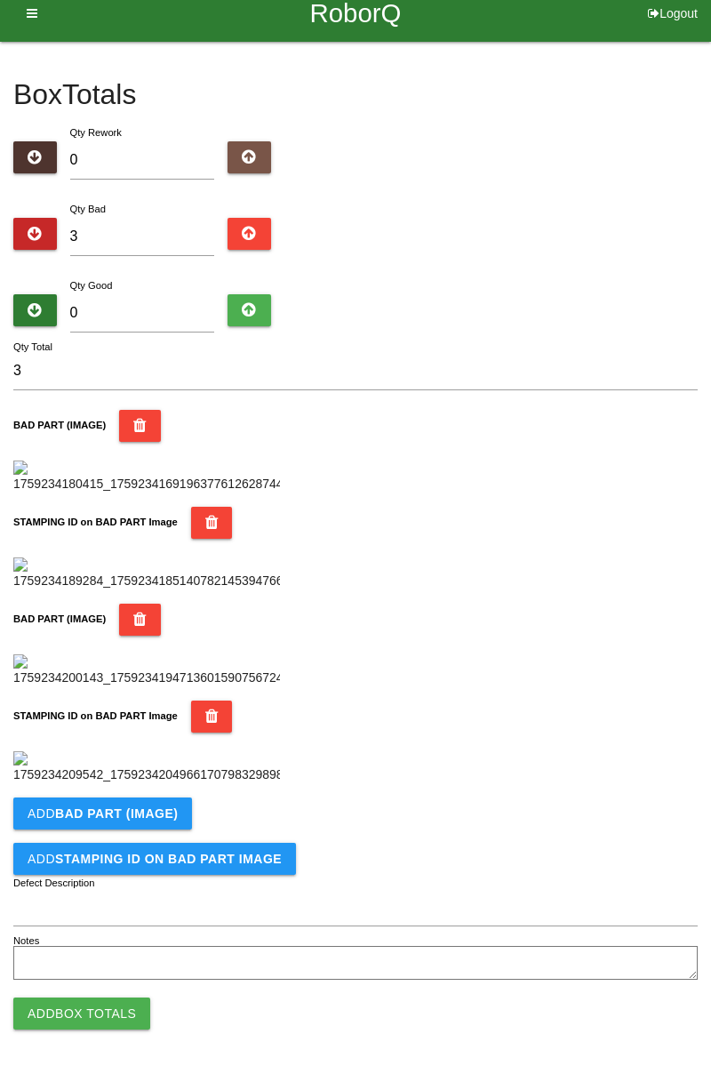
scroll to position [974, 0]
click at [165, 818] on b "BAD PART (IMAGE)" at bounding box center [116, 813] width 123 height 14
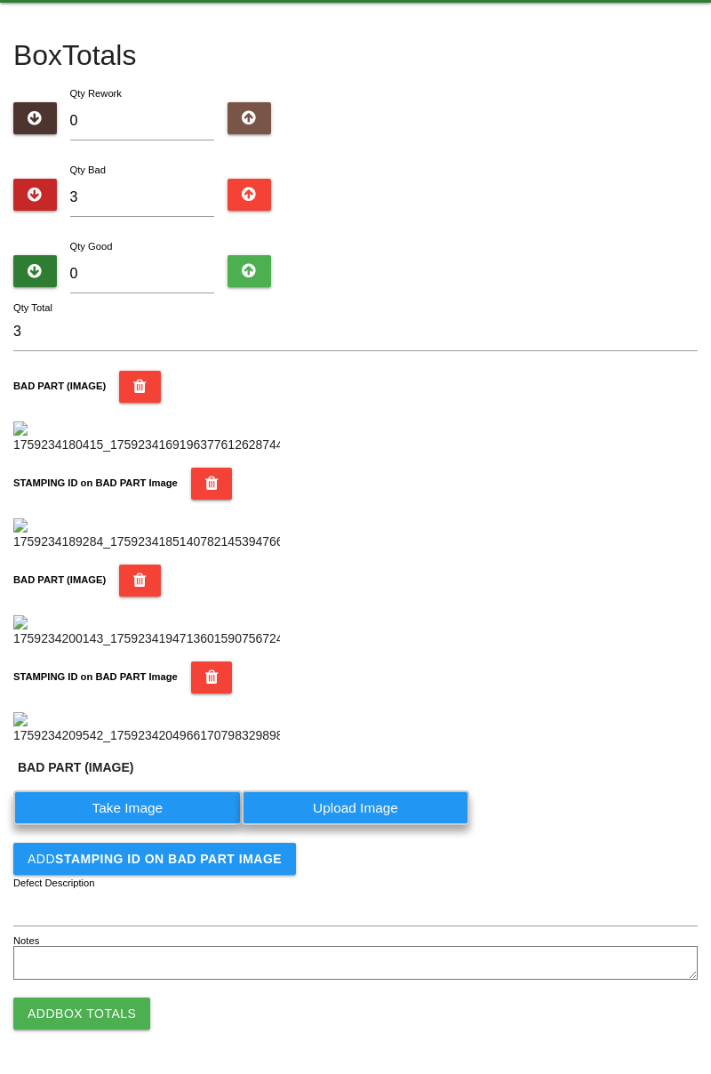
click at [140, 825] on label "Take Image" at bounding box center [127, 807] width 228 height 35
click at [0, 0] on \(IMAGE\) "Take Image" at bounding box center [0, 0] width 0 height 0
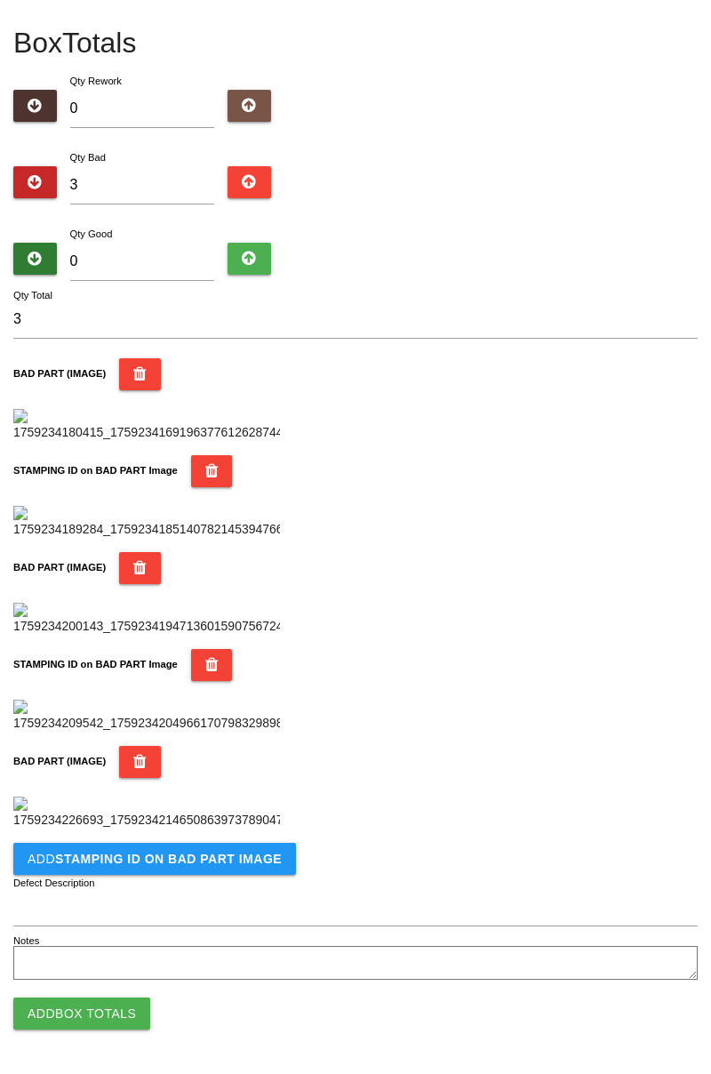
scroll to position [1266, 0]
click at [231, 874] on button "Add STAMPING ID on BAD PART Image" at bounding box center [154, 859] width 283 height 32
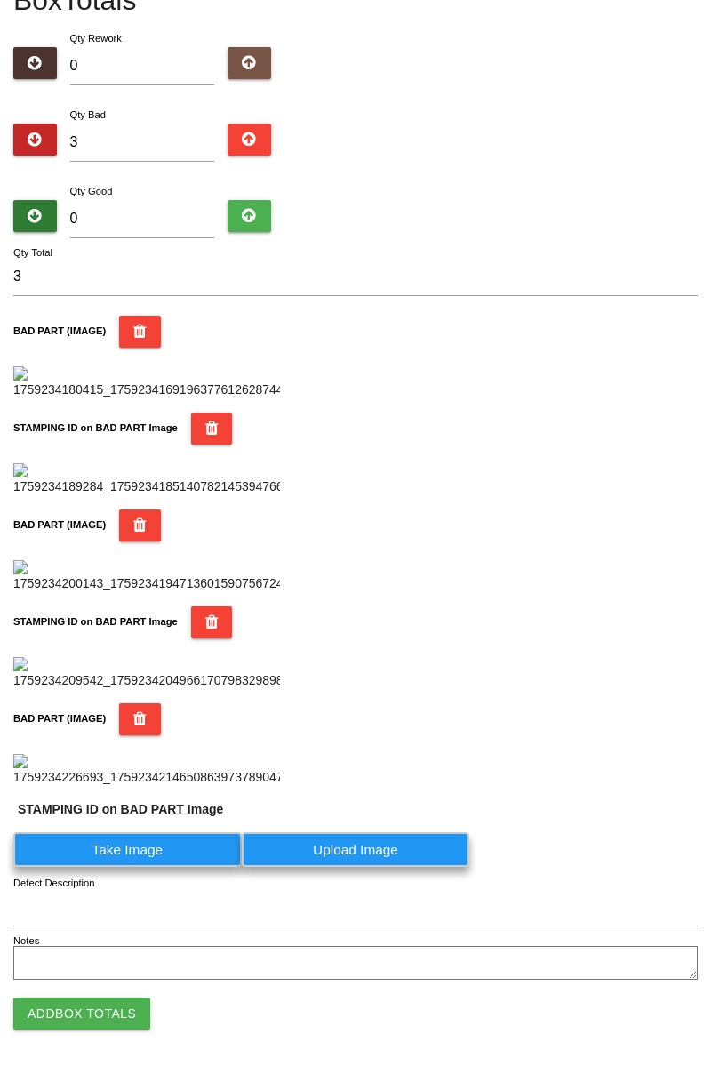
click at [164, 867] on label "Take Image" at bounding box center [127, 849] width 228 height 35
click at [0, 0] on PART "Take Image" at bounding box center [0, 0] width 0 height 0
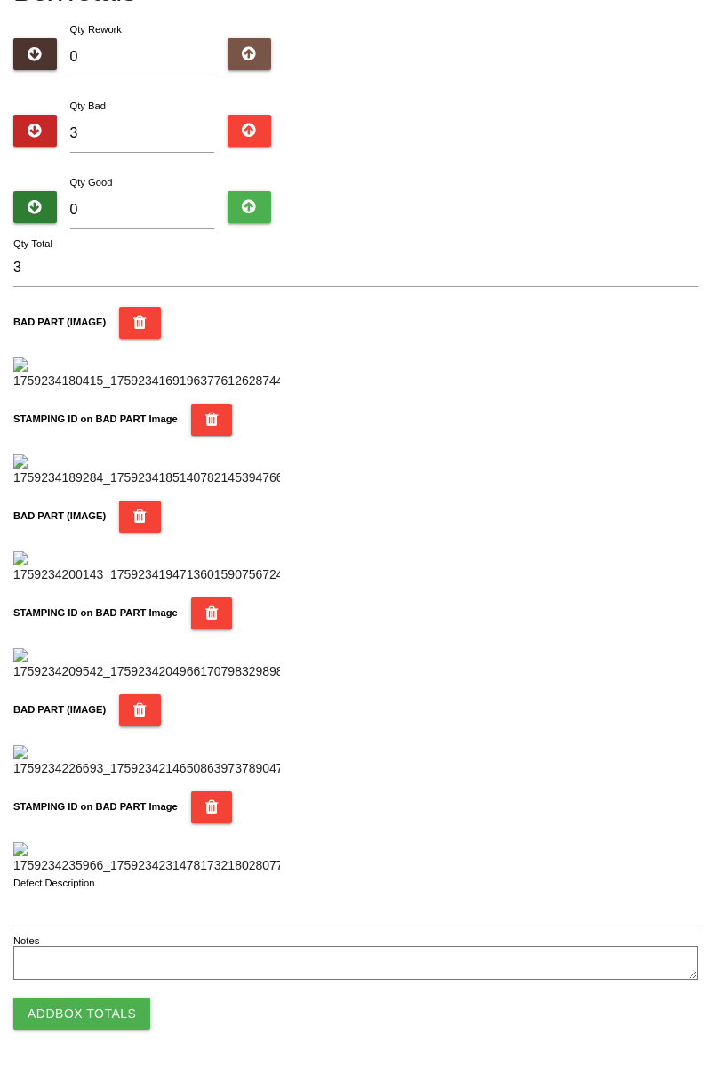
scroll to position [0, 0]
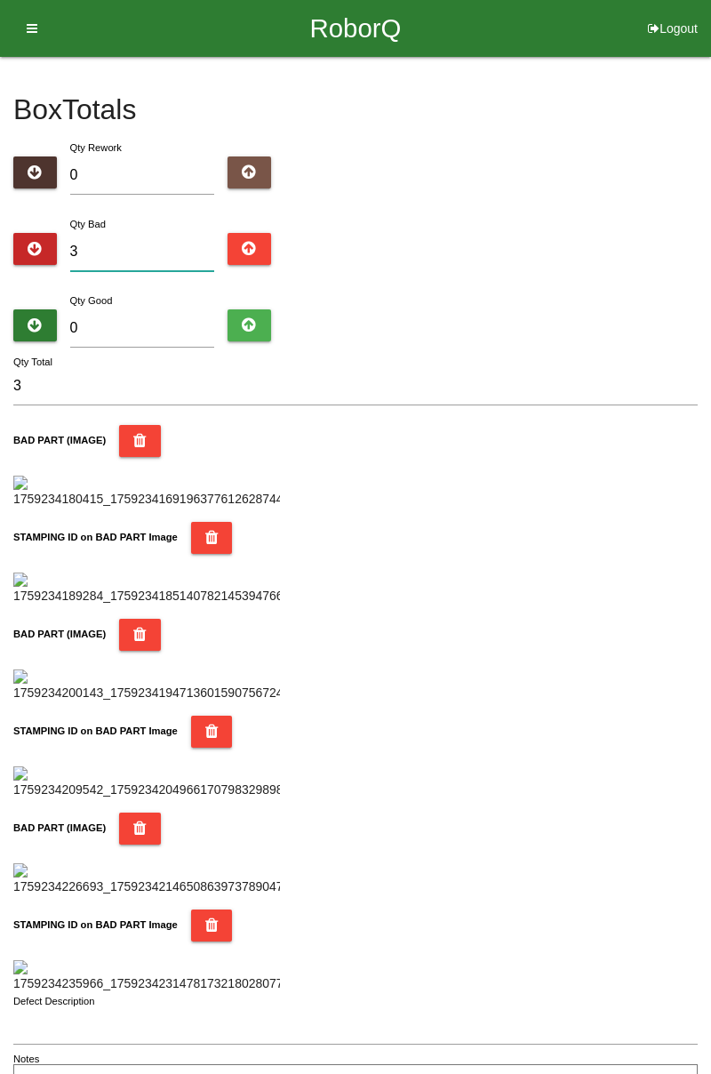
click at [200, 245] on input "3" at bounding box center [142, 252] width 145 height 38
type input "0"
type input "7"
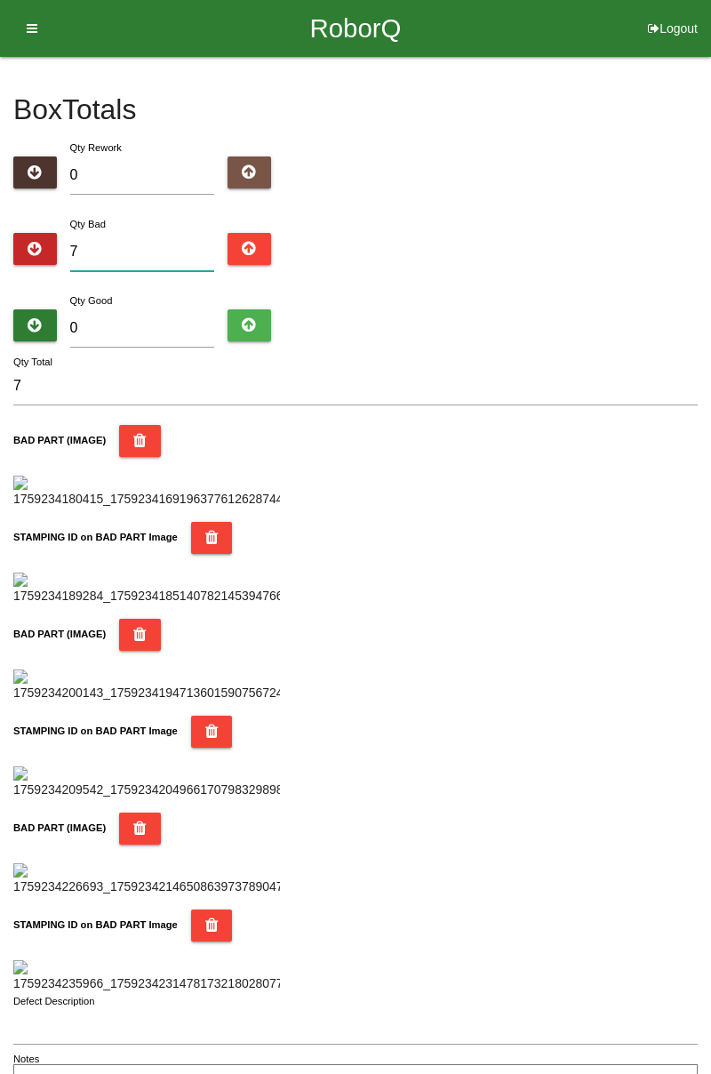
type input "0"
type input "1"
type input "10"
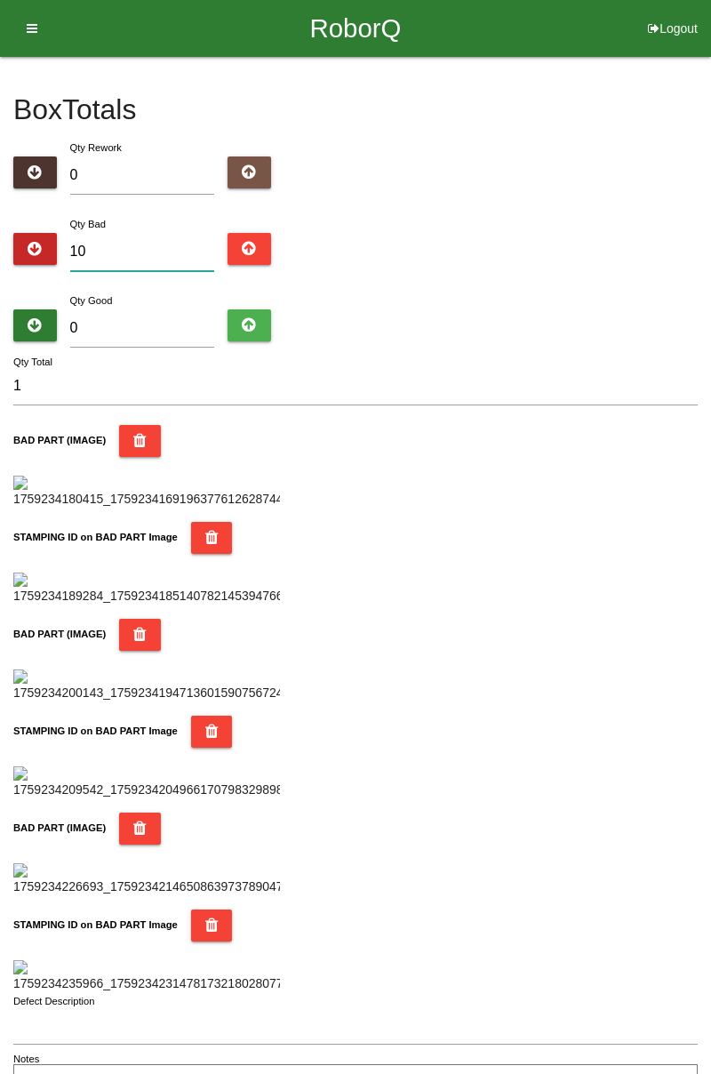
type input "10"
click at [176, 334] on input "0" at bounding box center [142, 328] width 145 height 38
type input "7"
type input "17"
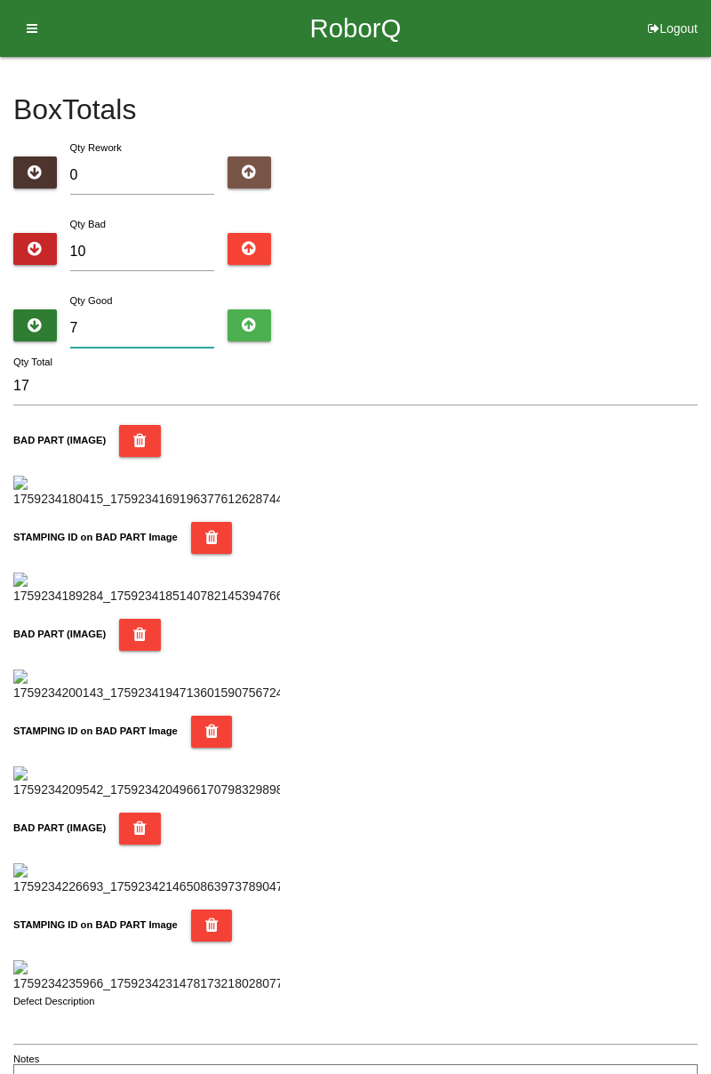
type input "74"
type input "84"
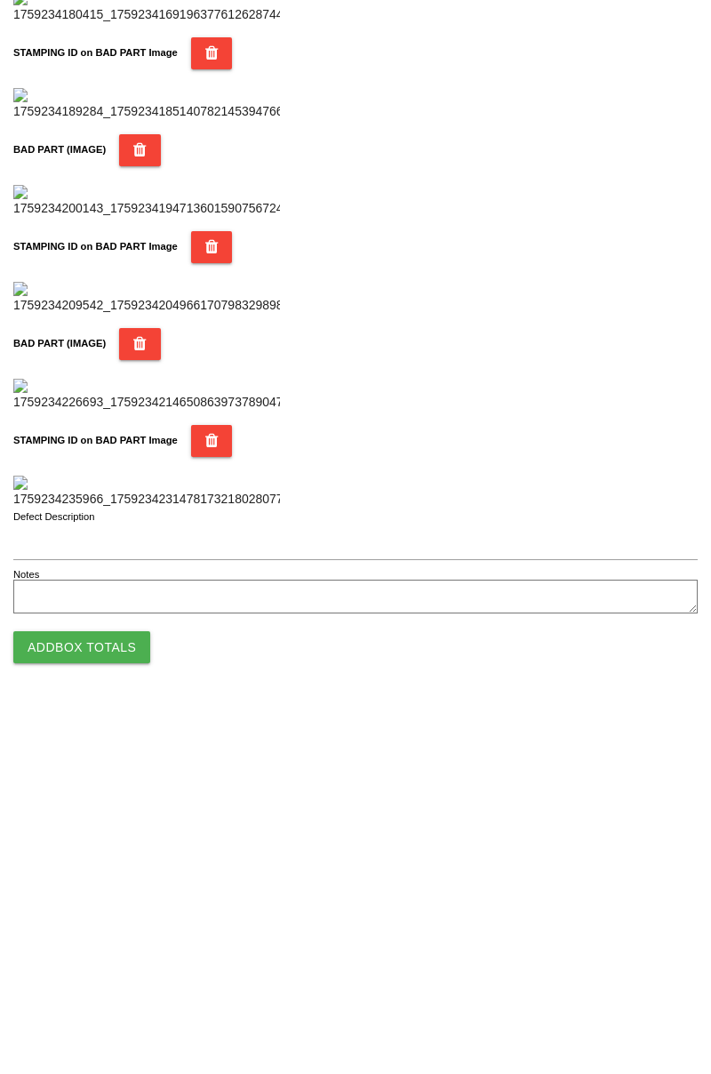
type input "74"
click at [130, 1005] on button "Add Box Totals" at bounding box center [81, 1013] width 137 height 32
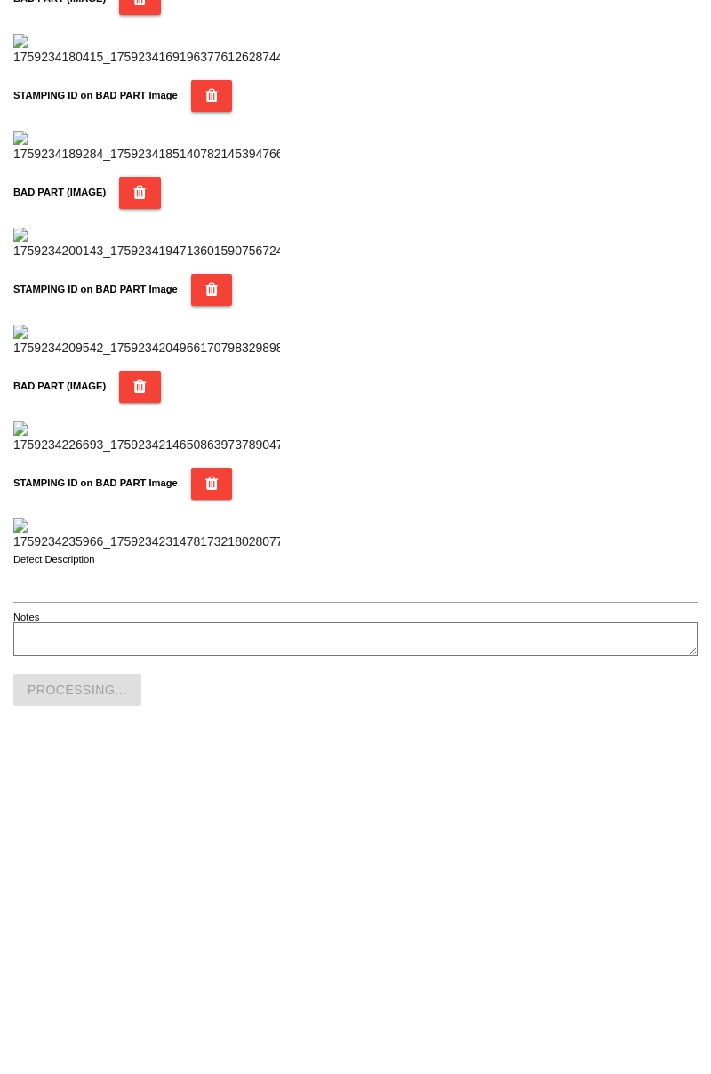
scroll to position [1557, 0]
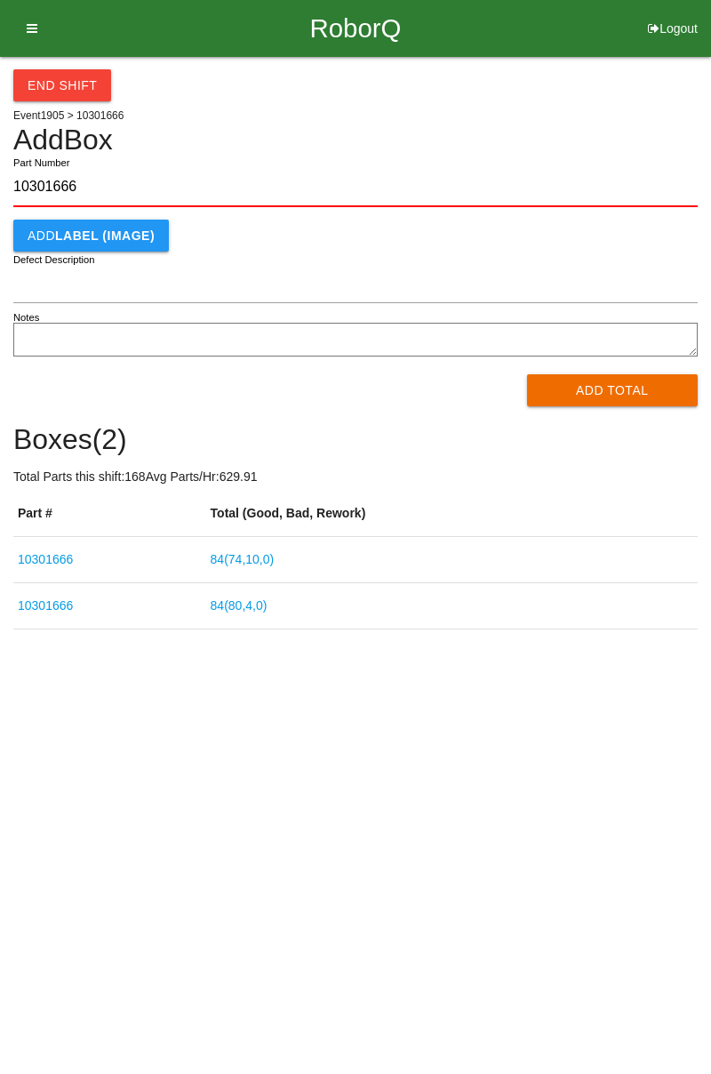
type input "10301666"
click at [633, 396] on button "Add Total" at bounding box center [613, 390] width 172 height 32
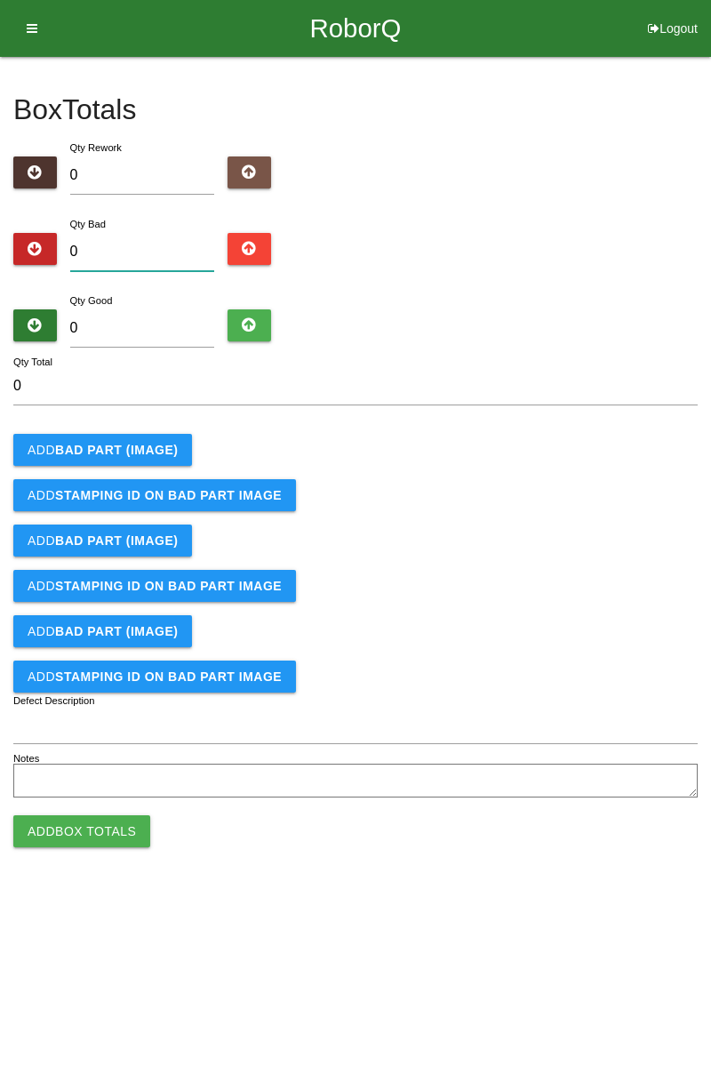
click at [129, 254] on input "0" at bounding box center [142, 252] width 145 height 38
type input "1"
click at [130, 453] on b "BAD PART (IMAGE)" at bounding box center [116, 450] width 123 height 14
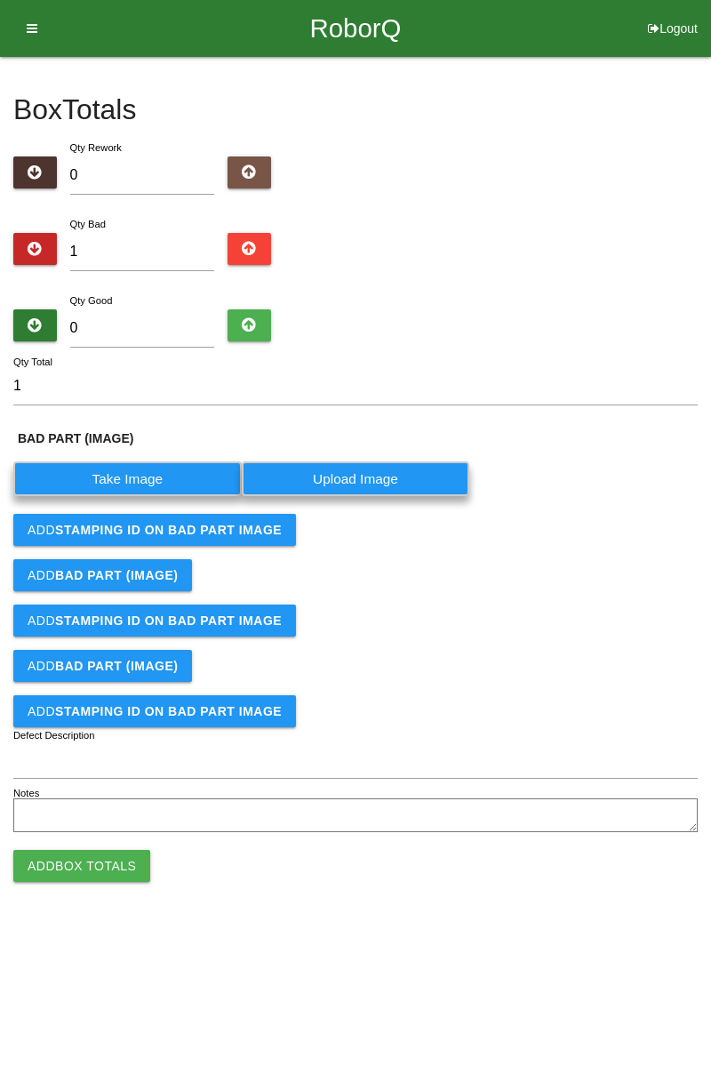
click at [162, 477] on label "Take Image" at bounding box center [127, 478] width 228 height 35
click at [0, 0] on \(IMAGE\) "Take Image" at bounding box center [0, 0] width 0 height 0
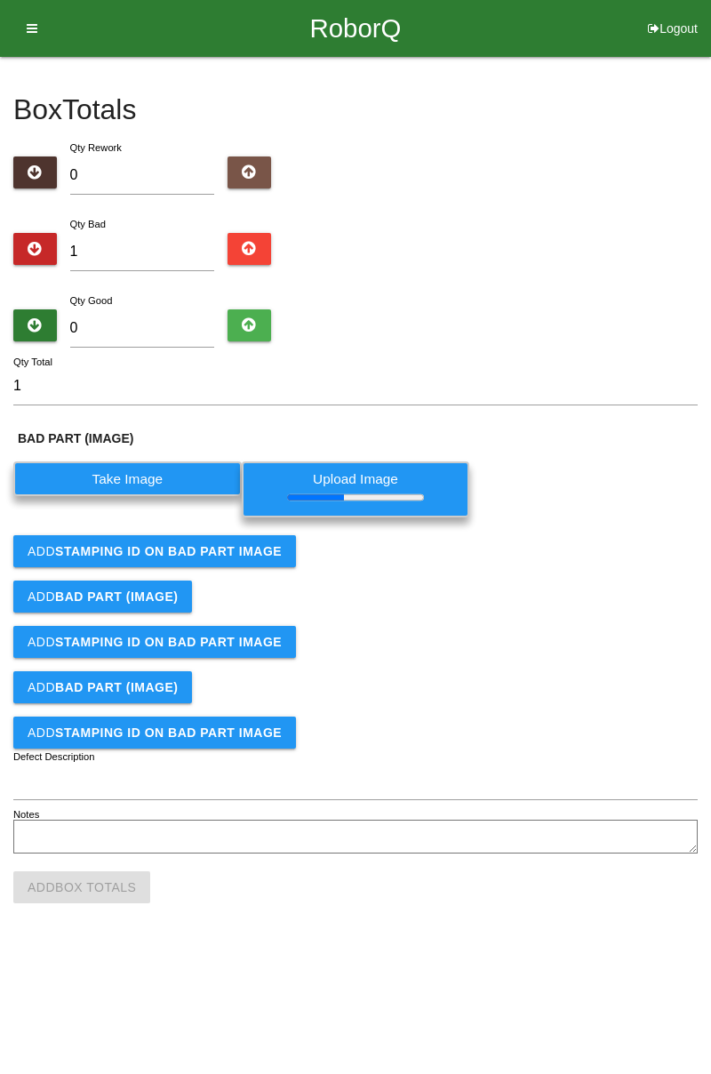
click at [236, 548] on b "STAMPING ID on BAD PART Image" at bounding box center [168, 551] width 227 height 14
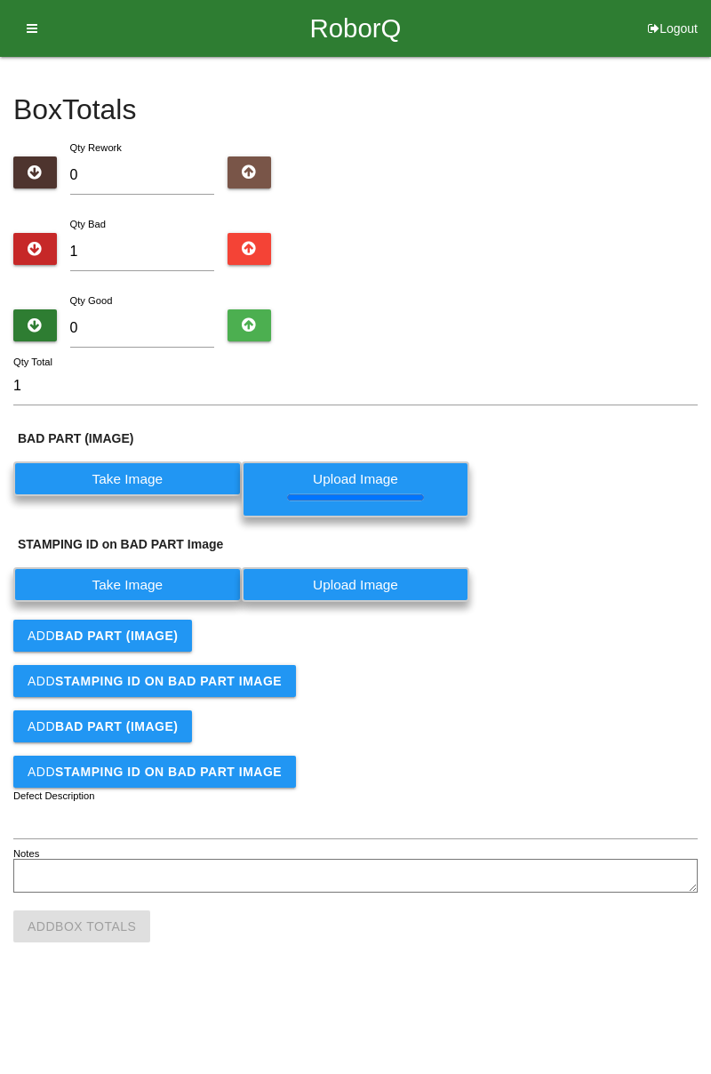
click at [160, 590] on label "Take Image" at bounding box center [127, 584] width 228 height 35
click at [0, 0] on PART "Take Image" at bounding box center [0, 0] width 0 height 0
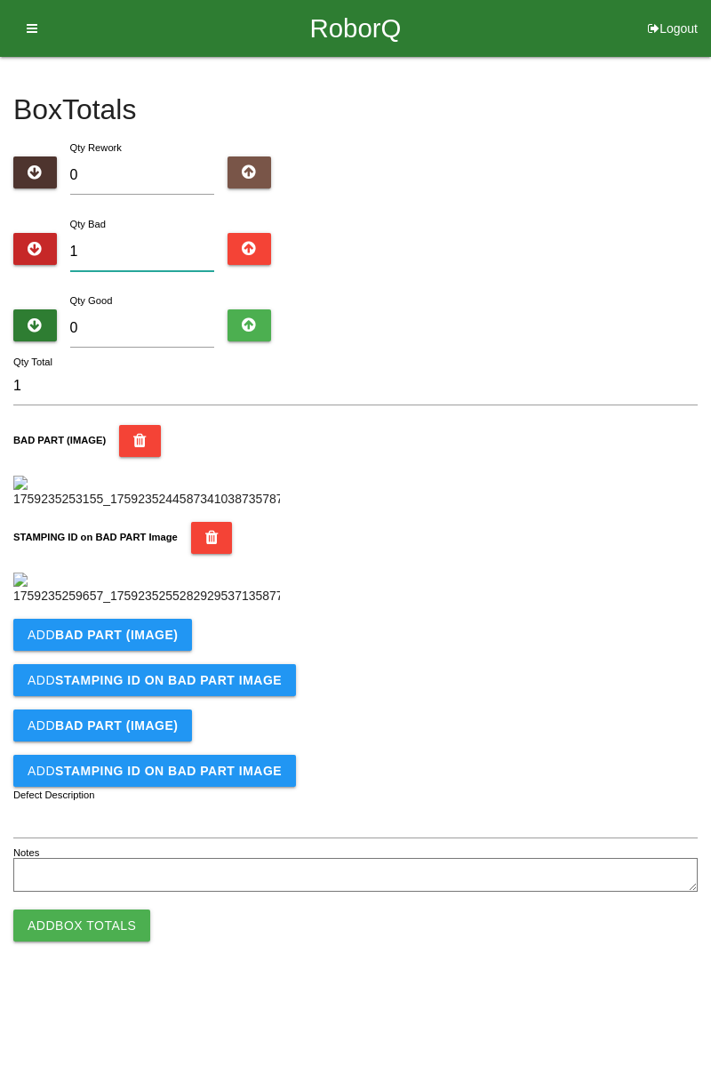
click at [150, 244] on input "1" at bounding box center [142, 252] width 145 height 38
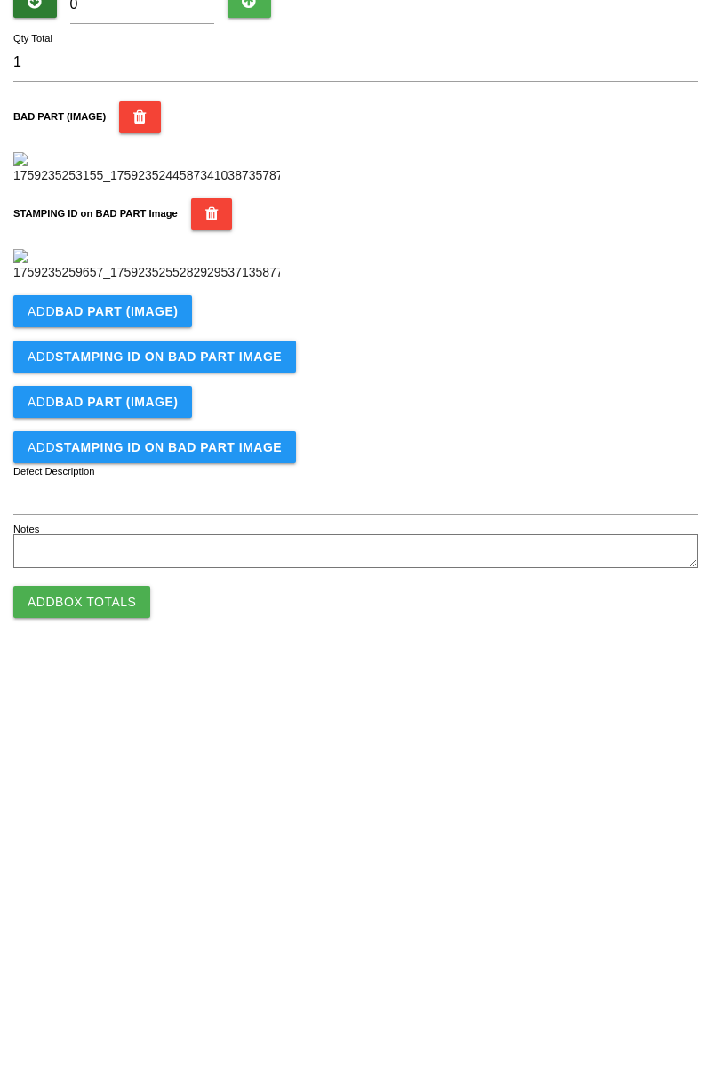
click at [151, 642] on b "BAD PART (IMAGE)" at bounding box center [116, 635] width 123 height 14
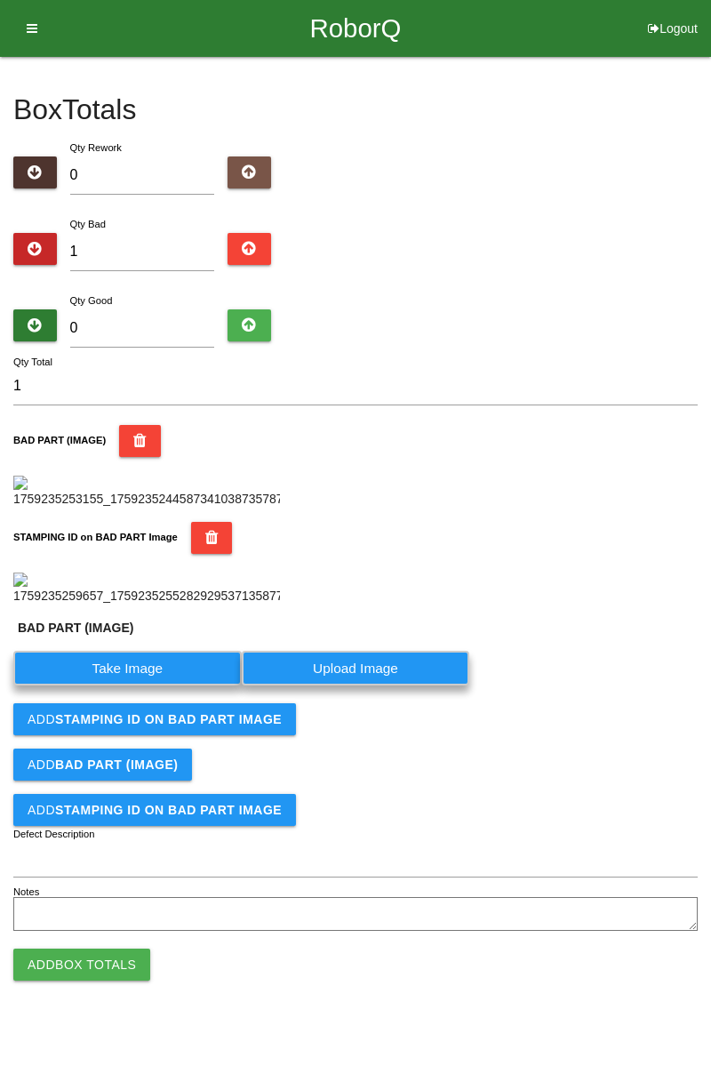
click at [167, 685] on label "Take Image" at bounding box center [127, 668] width 228 height 35
click at [0, 0] on \(IMAGE\) "Take Image" at bounding box center [0, 0] width 0 height 0
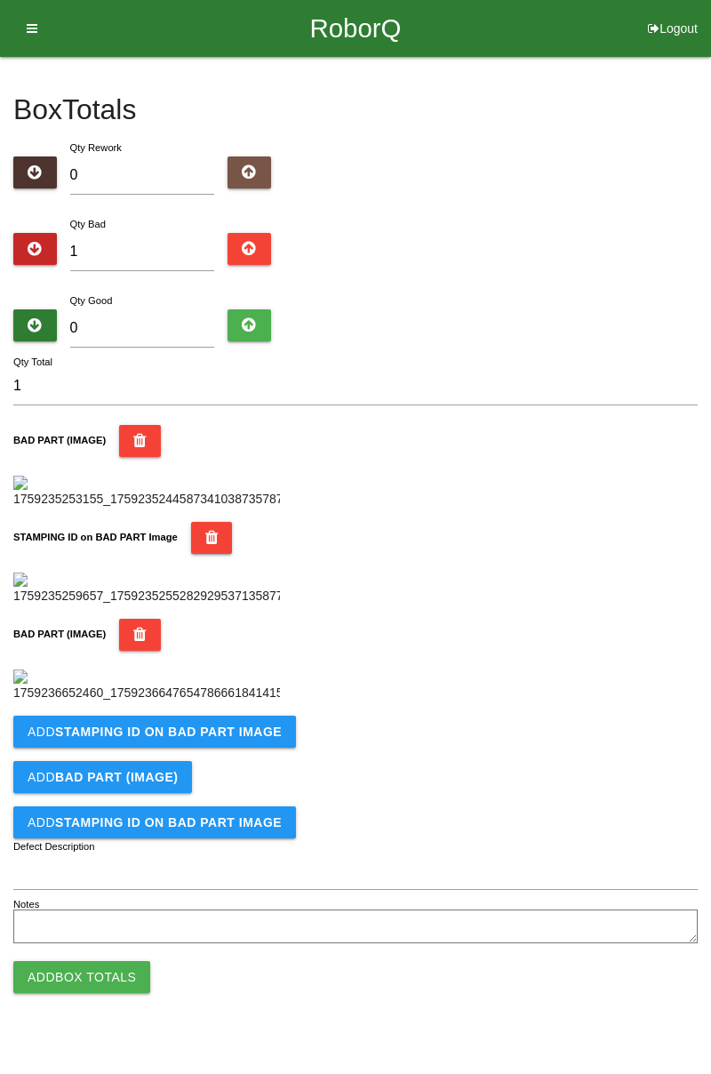
scroll to position [683, 0]
click at [234, 748] on button "Add STAMPING ID on BAD PART Image" at bounding box center [154, 732] width 283 height 32
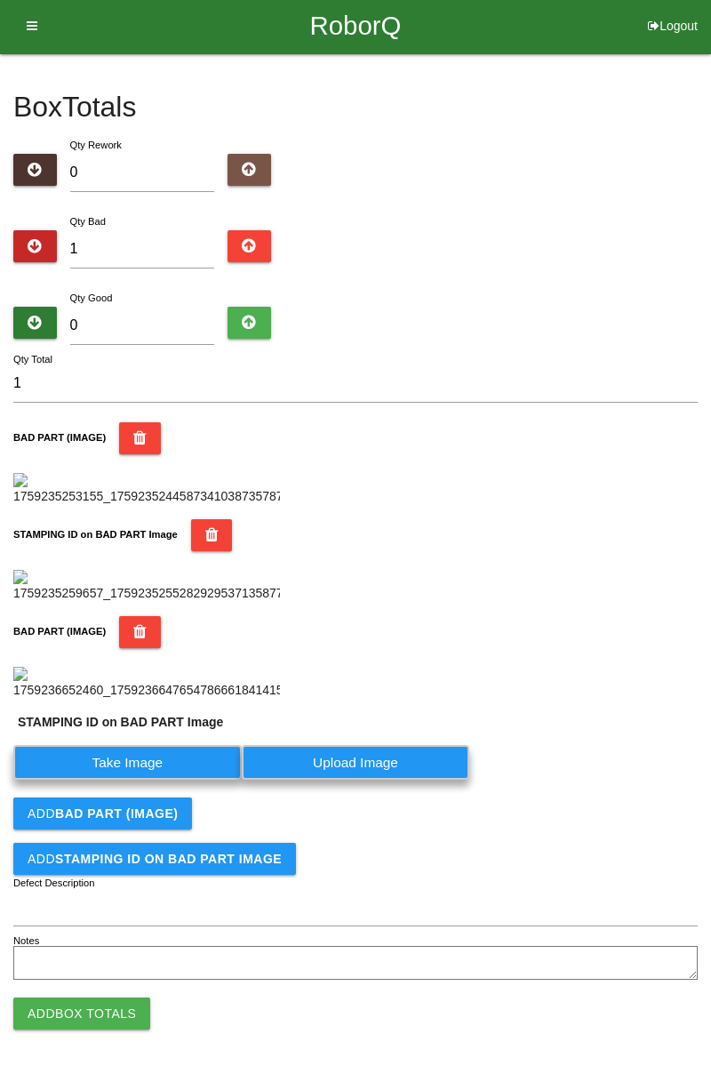
click at [156, 780] on label "Take Image" at bounding box center [127, 762] width 228 height 35
click at [0, 0] on PART "Take Image" at bounding box center [0, 0] width 0 height 0
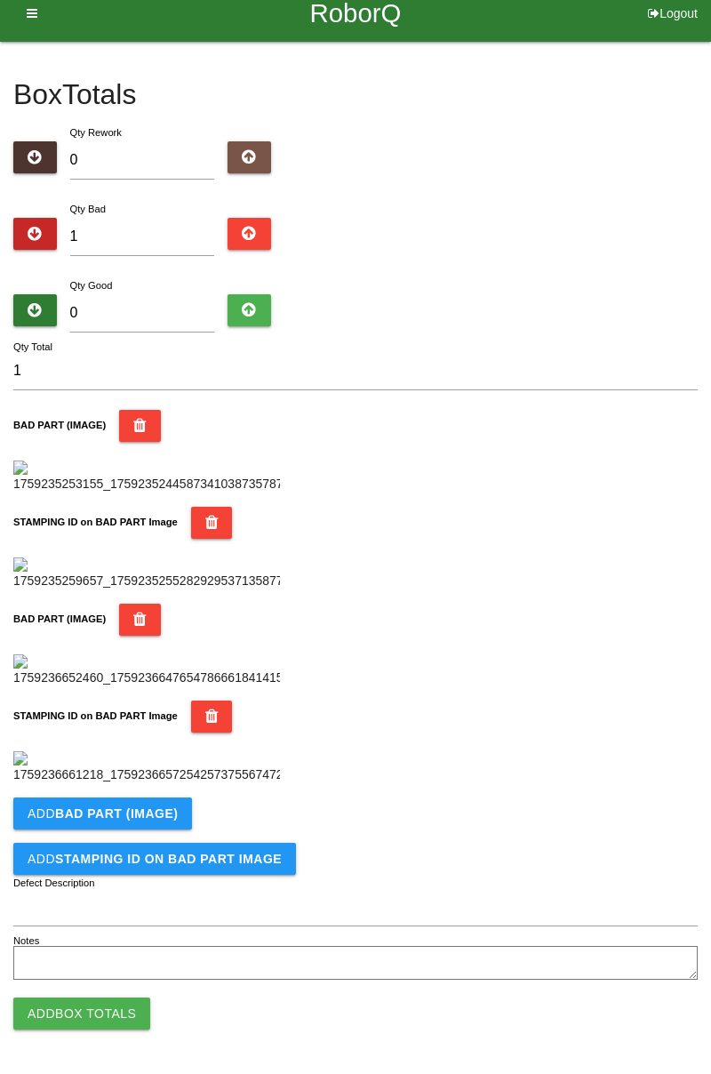
scroll to position [974, 0]
click at [158, 813] on b "BAD PART (IMAGE)" at bounding box center [116, 813] width 123 height 14
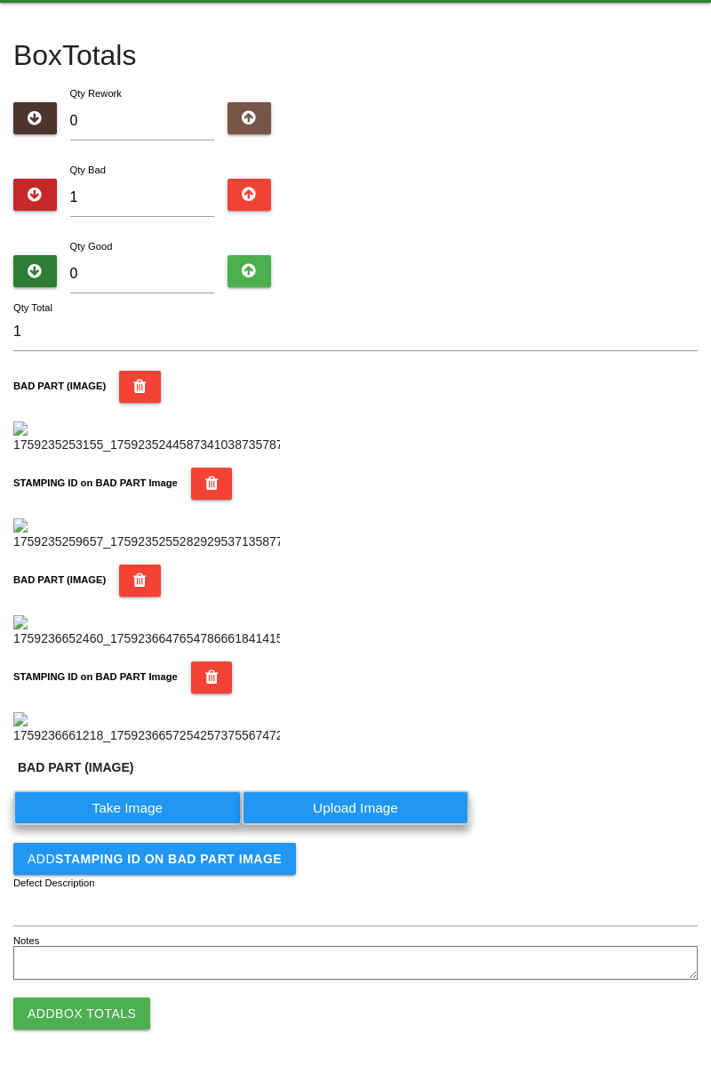
click at [144, 825] on label "Take Image" at bounding box center [127, 807] width 228 height 35
click at [0, 0] on \(IMAGE\) "Take Image" at bounding box center [0, 0] width 0 height 0
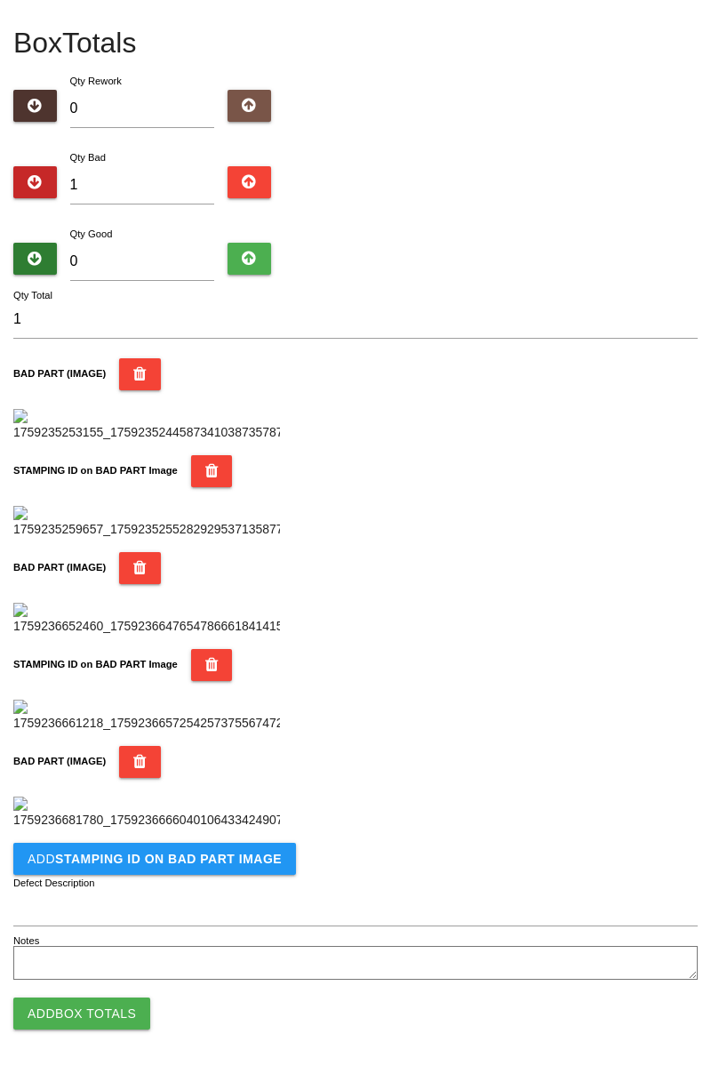
scroll to position [1266, 0]
click at [187, 864] on b "STAMPING ID on BAD PART Image" at bounding box center [168, 859] width 227 height 14
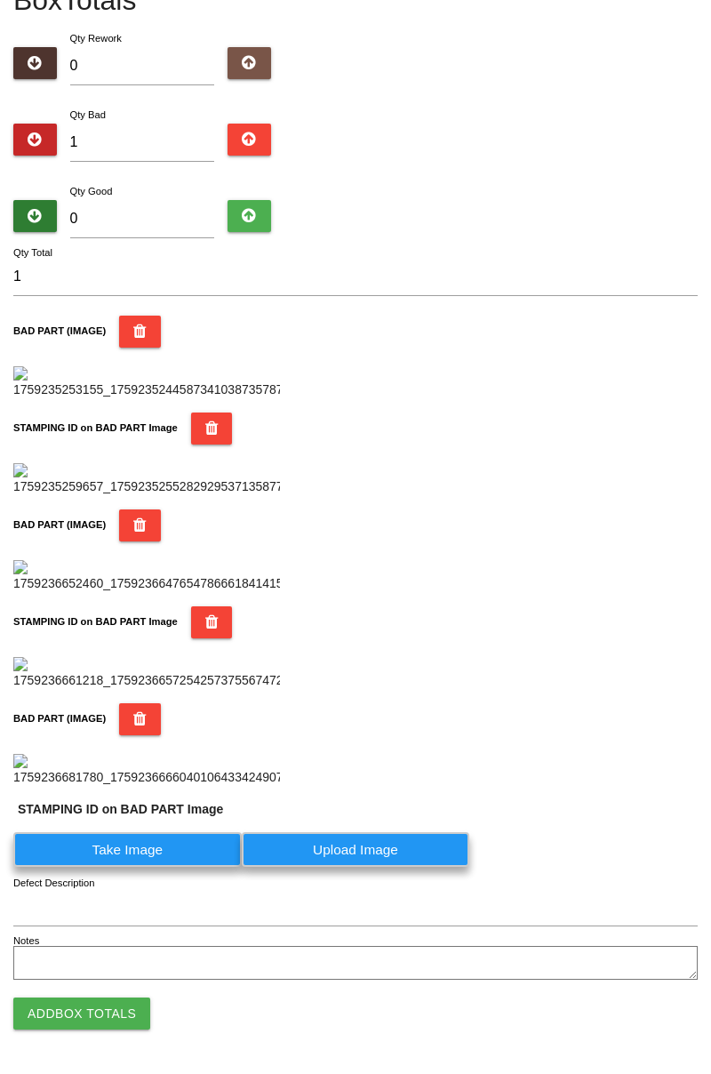
click at [135, 867] on label "Take Image" at bounding box center [127, 849] width 228 height 35
click at [0, 0] on PART "Take Image" at bounding box center [0, 0] width 0 height 0
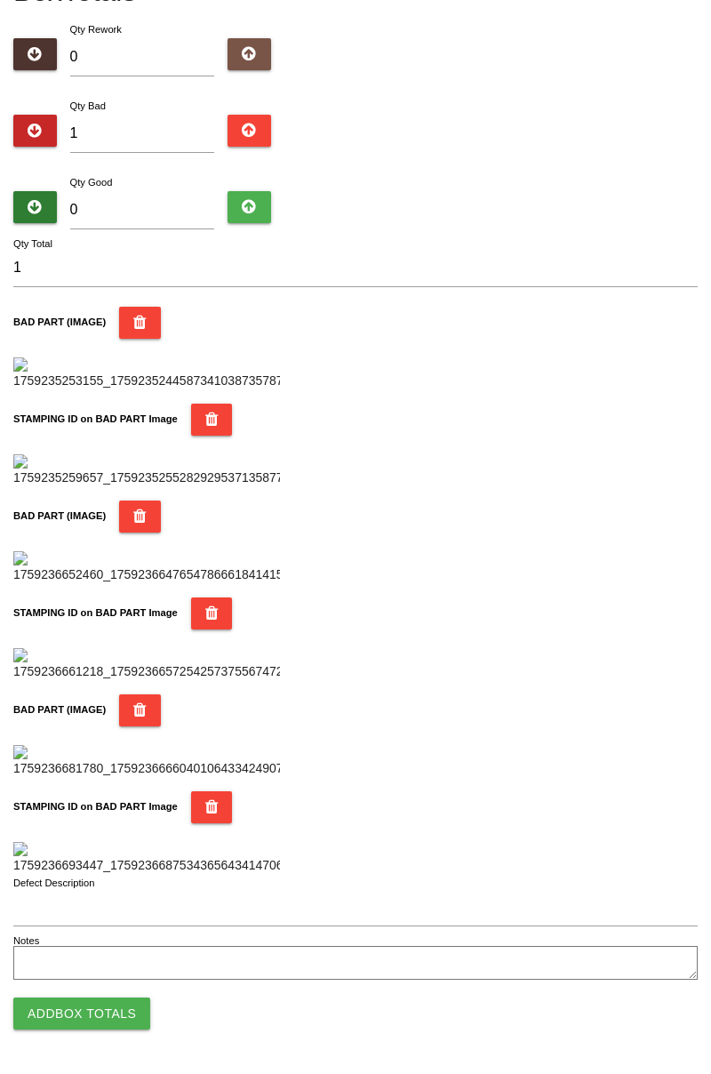
scroll to position [0, 0]
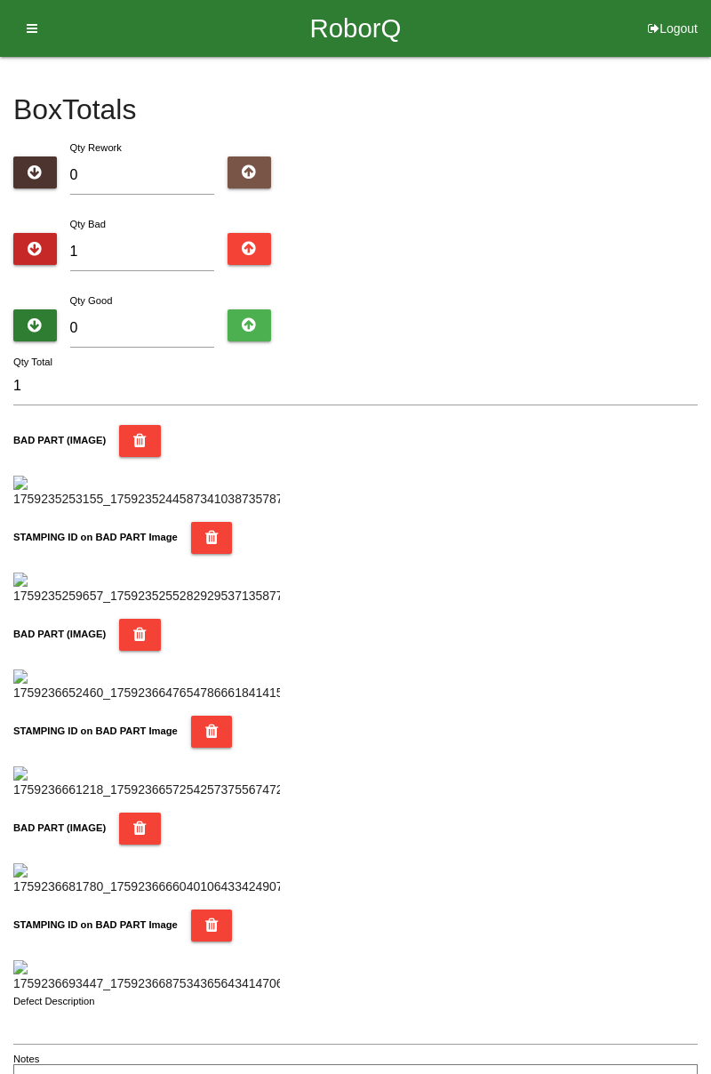
click at [139, 441] on icon "button" at bounding box center [139, 441] width 13 height 32
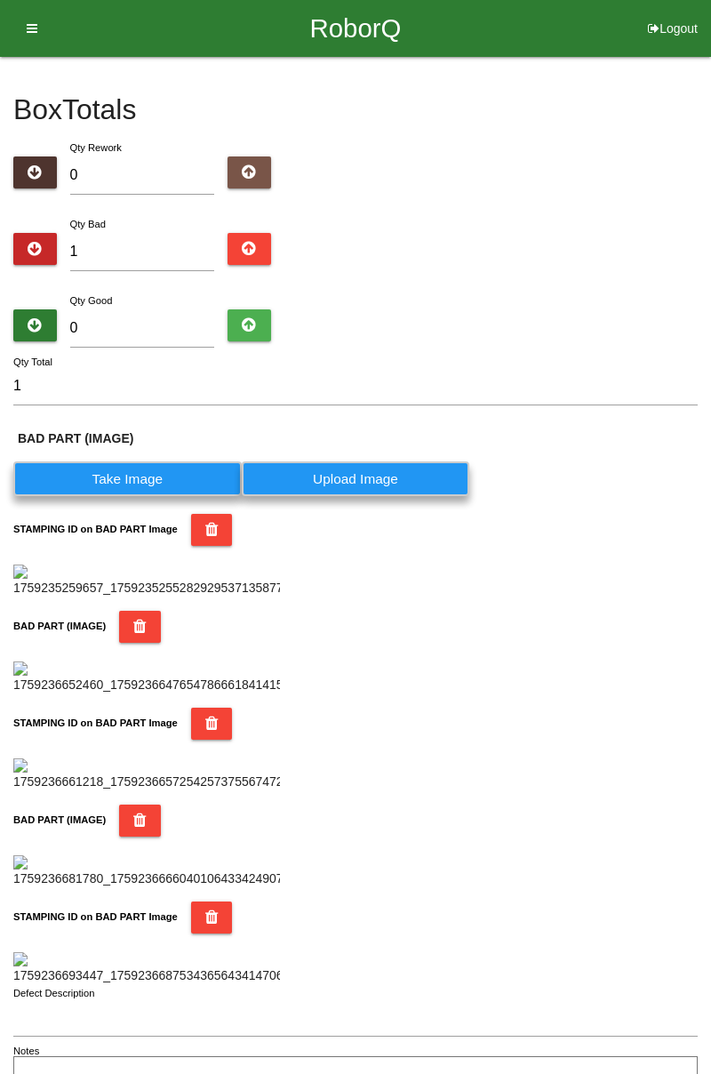
click at [191, 523] on button "STAMPING ID on BAD PART Image" at bounding box center [212, 530] width 42 height 32
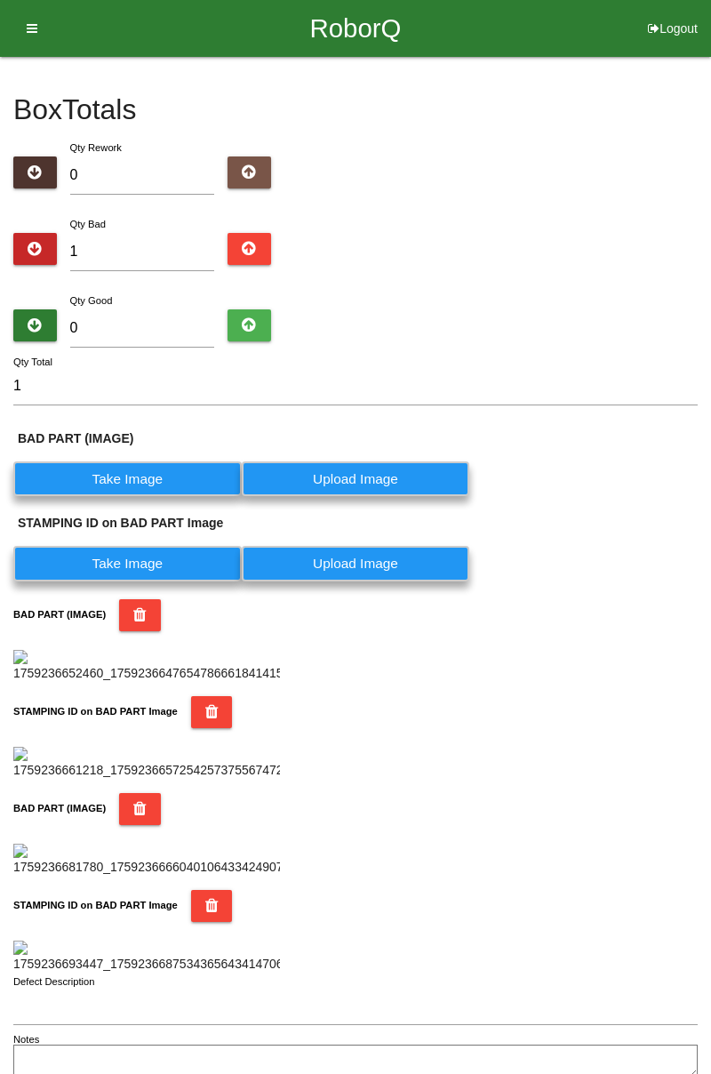
click at [140, 472] on label "Take Image" at bounding box center [127, 478] width 228 height 35
click at [0, 0] on \(IMAGE\) "Take Image" at bounding box center [0, 0] width 0 height 0
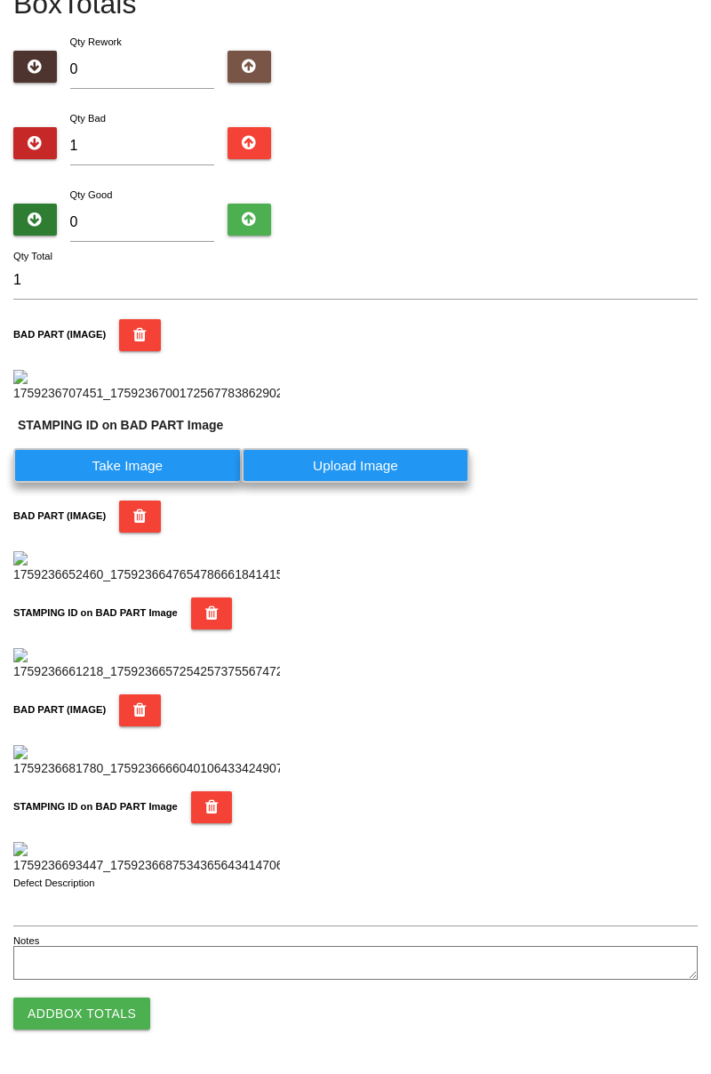
scroll to position [478, 0]
click at [157, 448] on label "Take Image" at bounding box center [127, 465] width 228 height 35
click at [0, 0] on PART "Take Image" at bounding box center [0, 0] width 0 height 0
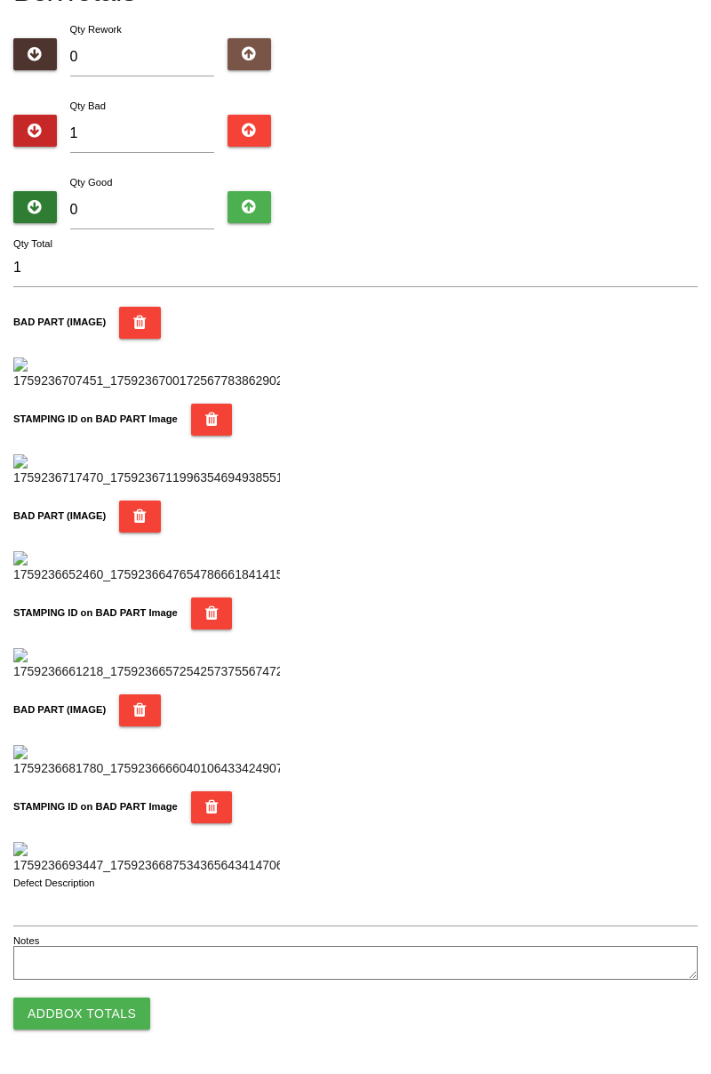
scroll to position [0, 0]
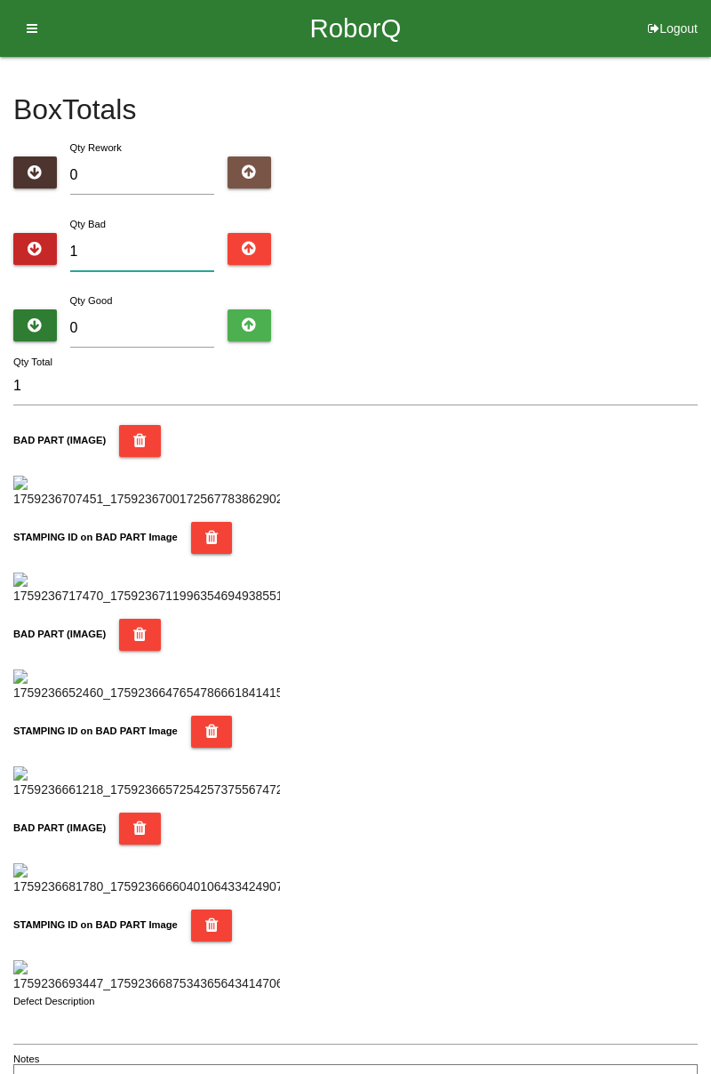
click at [156, 247] on input "1" at bounding box center [142, 252] width 145 height 38
type input "0"
type input "7"
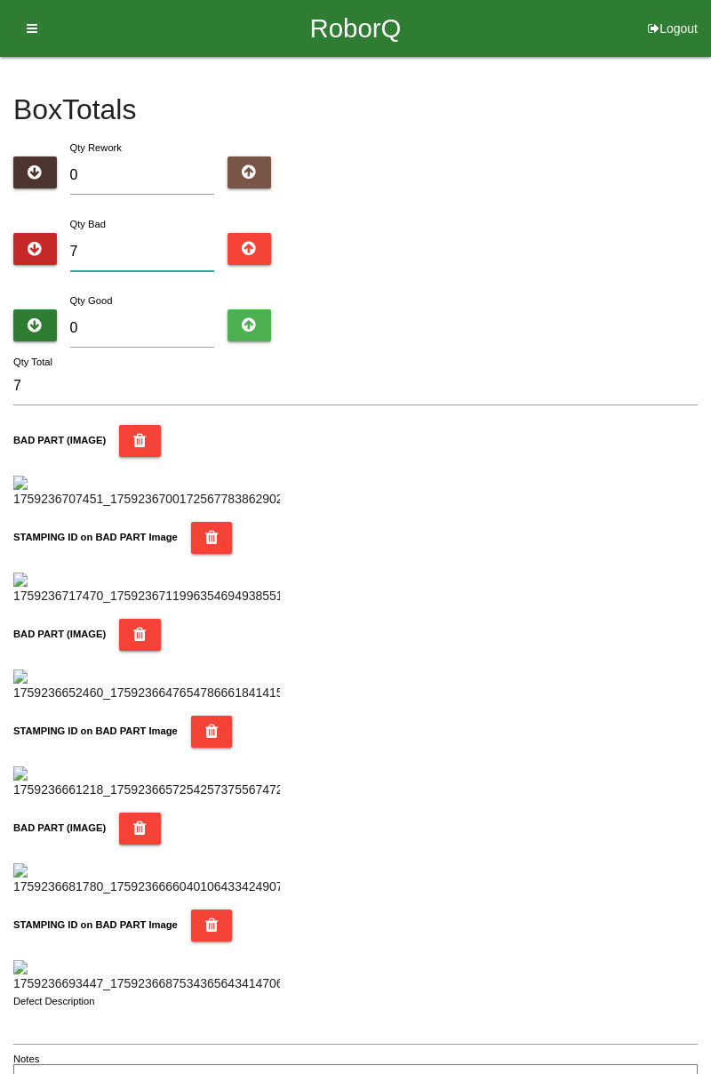
type input "7"
click at [169, 326] on input "0" at bounding box center [142, 328] width 145 height 38
type input "7"
type input "14"
type input "77"
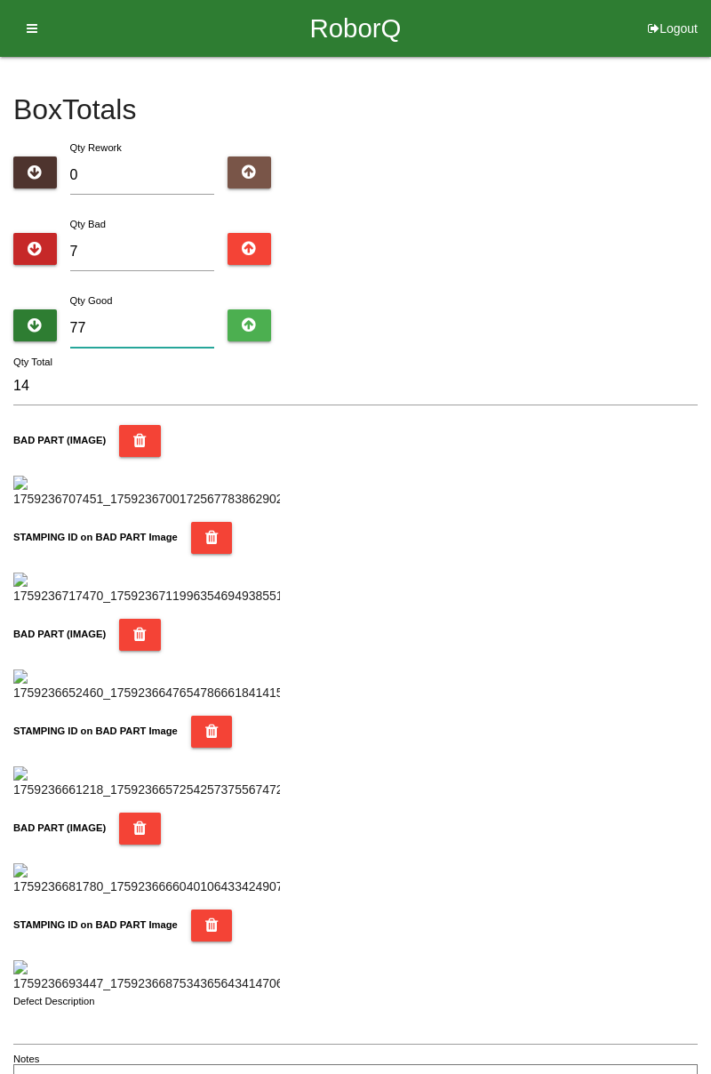
type input "84"
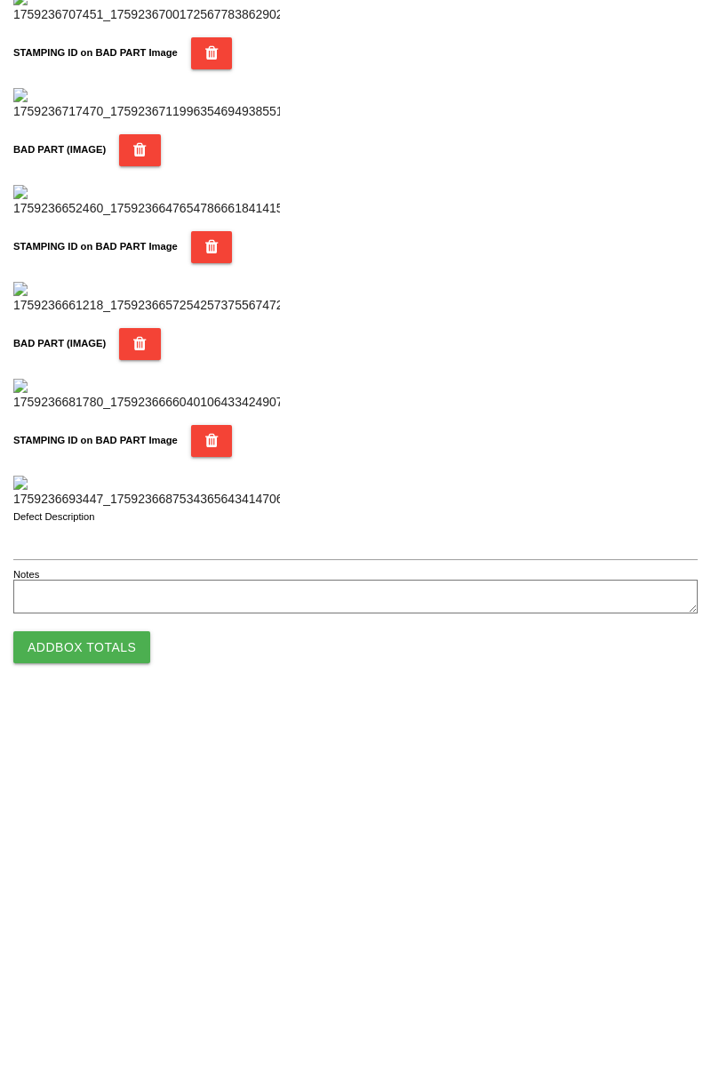
type input "77"
click at [125, 1013] on button "Add Box Totals" at bounding box center [81, 1013] width 137 height 32
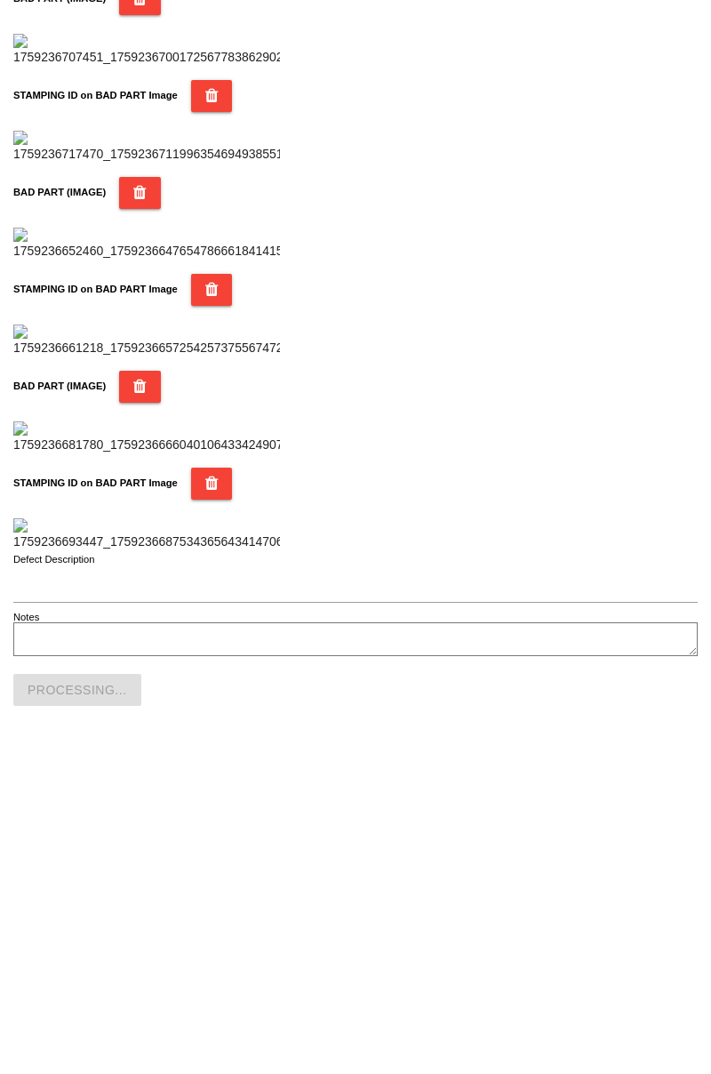
scroll to position [1557, 0]
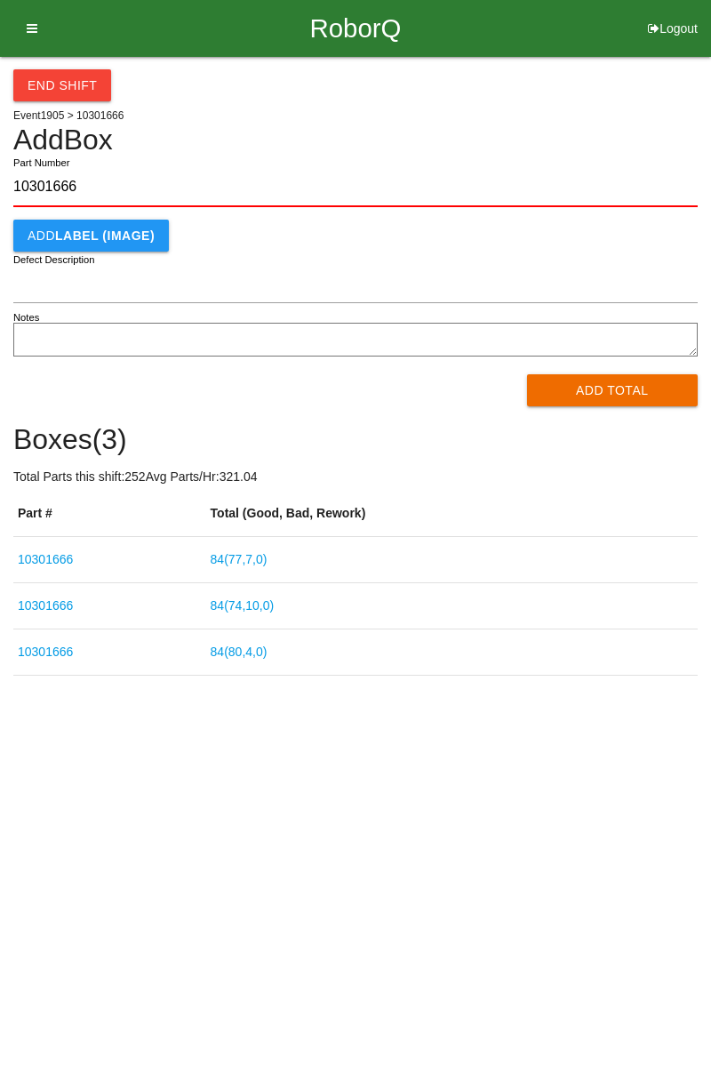
type input "10301666"
click at [615, 403] on button "Add Total" at bounding box center [613, 390] width 172 height 32
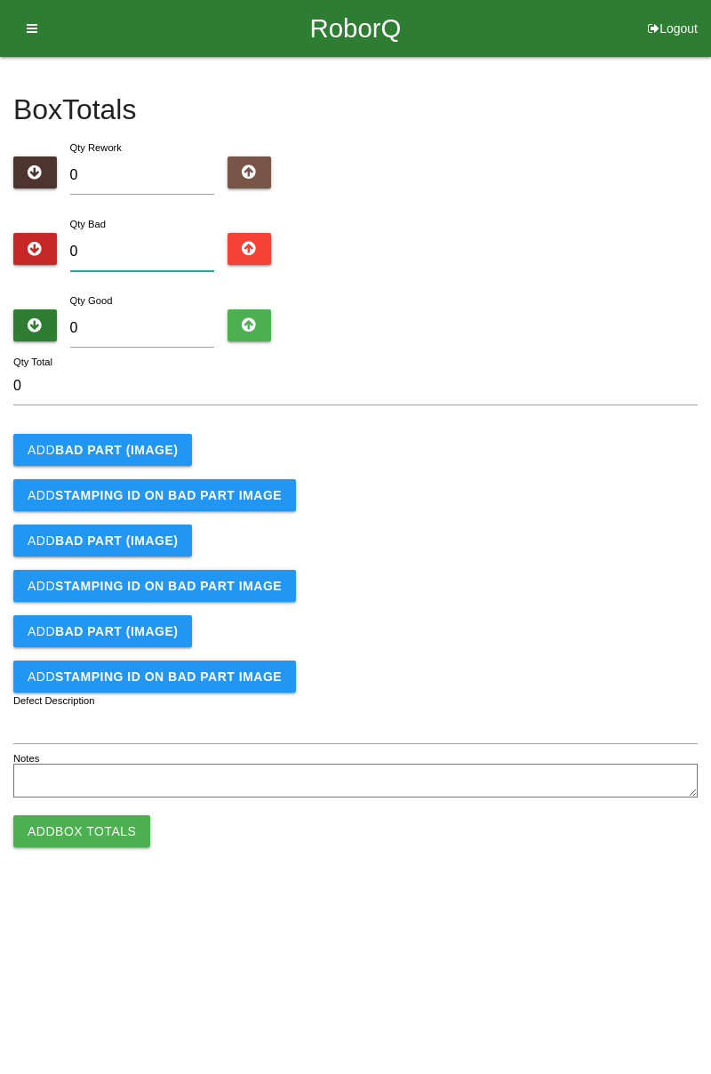
click at [158, 245] on input "0" at bounding box center [142, 252] width 145 height 38
type input "3"
click at [167, 443] on b "BAD PART (IMAGE)" at bounding box center [116, 450] width 123 height 14
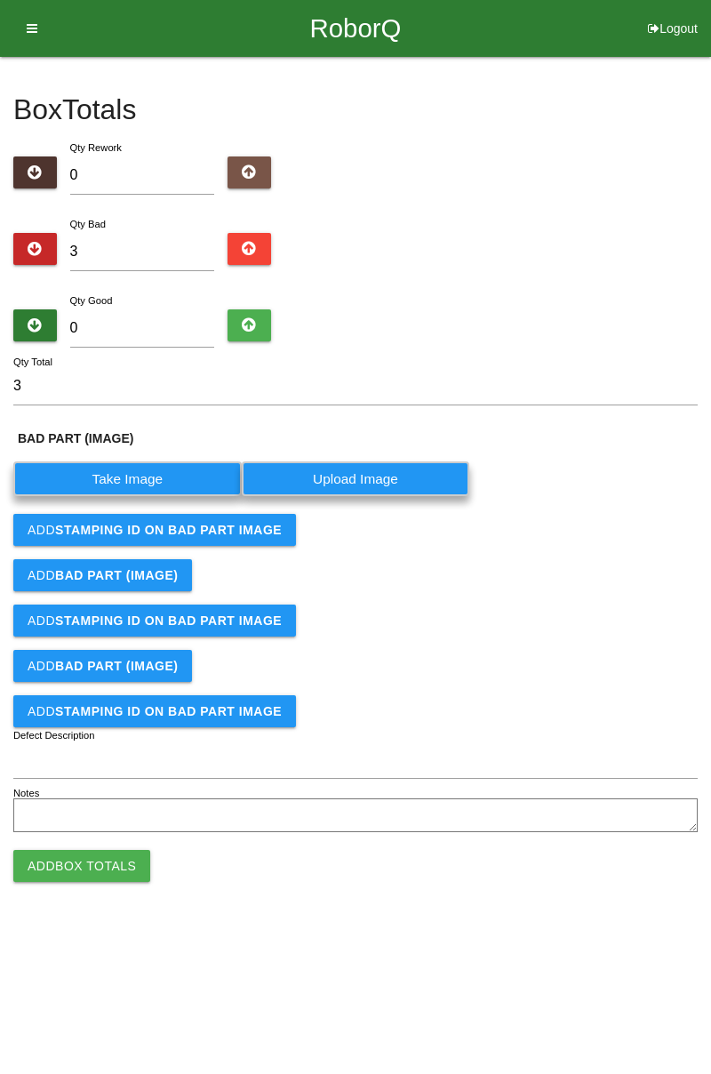
click at [169, 475] on label "Take Image" at bounding box center [127, 478] width 228 height 35
click at [0, 0] on \(IMAGE\) "Take Image" at bounding box center [0, 0] width 0 height 0
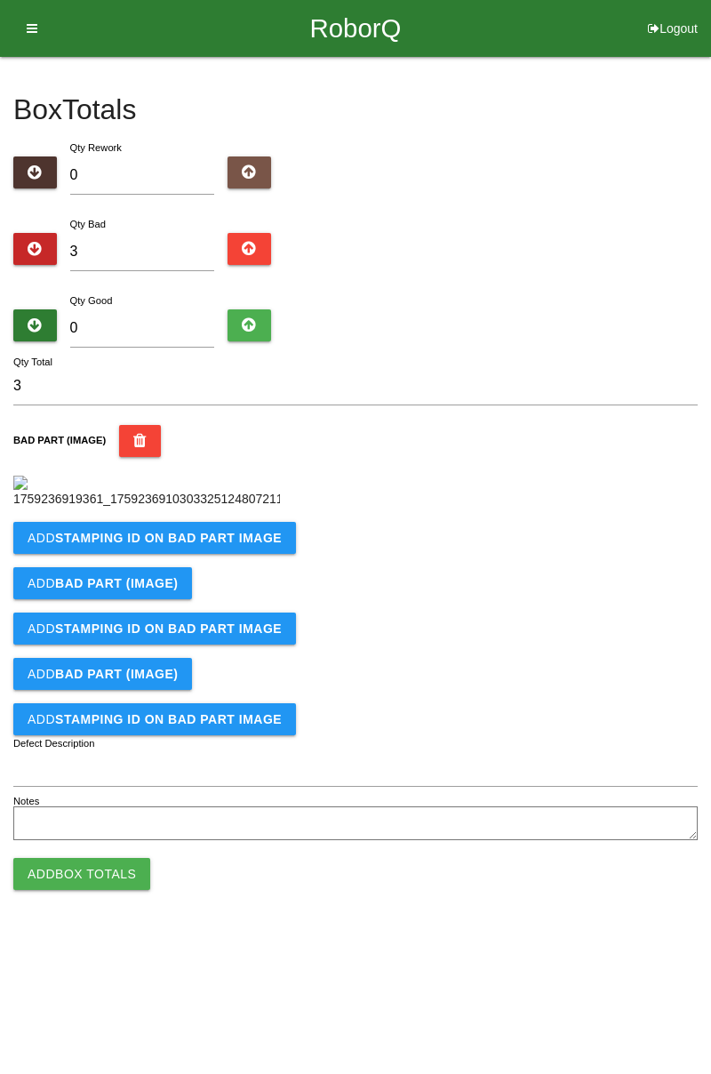
scroll to position [100, 0]
click at [220, 554] on button "Add STAMPING ID on BAD PART Image" at bounding box center [154, 538] width 283 height 32
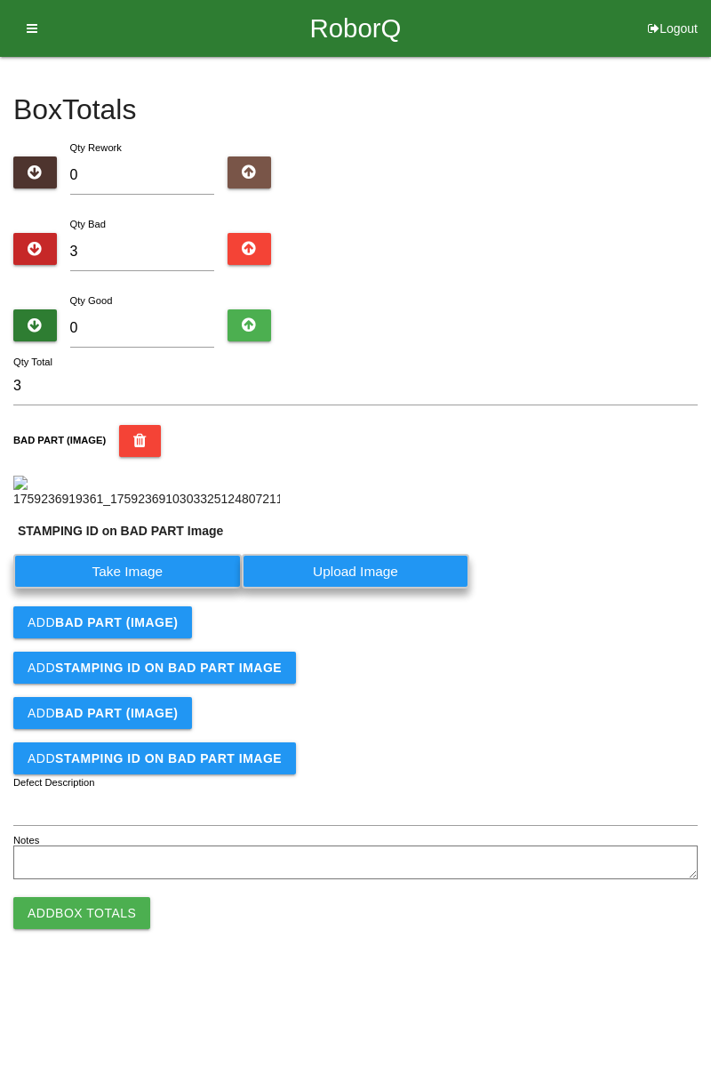
click at [163, 589] on label "Take Image" at bounding box center [127, 571] width 228 height 35
click at [0, 0] on PART "Take Image" at bounding box center [0, 0] width 0 height 0
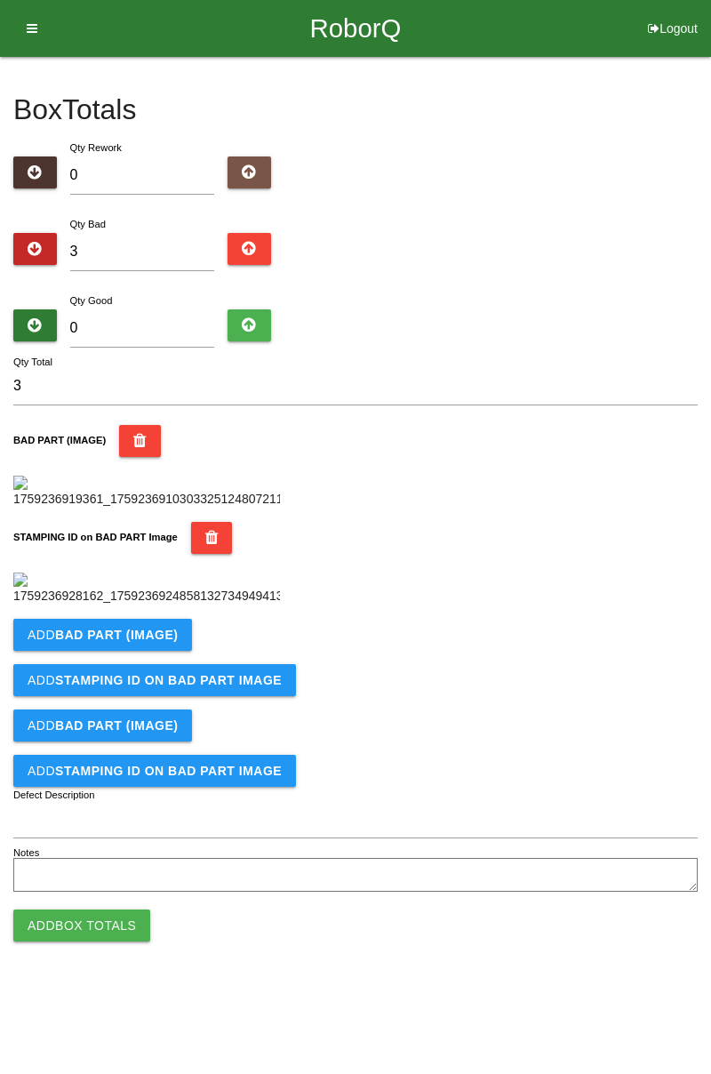
scroll to position [391, 0]
click at [160, 642] on b "BAD PART (IMAGE)" at bounding box center [116, 635] width 123 height 14
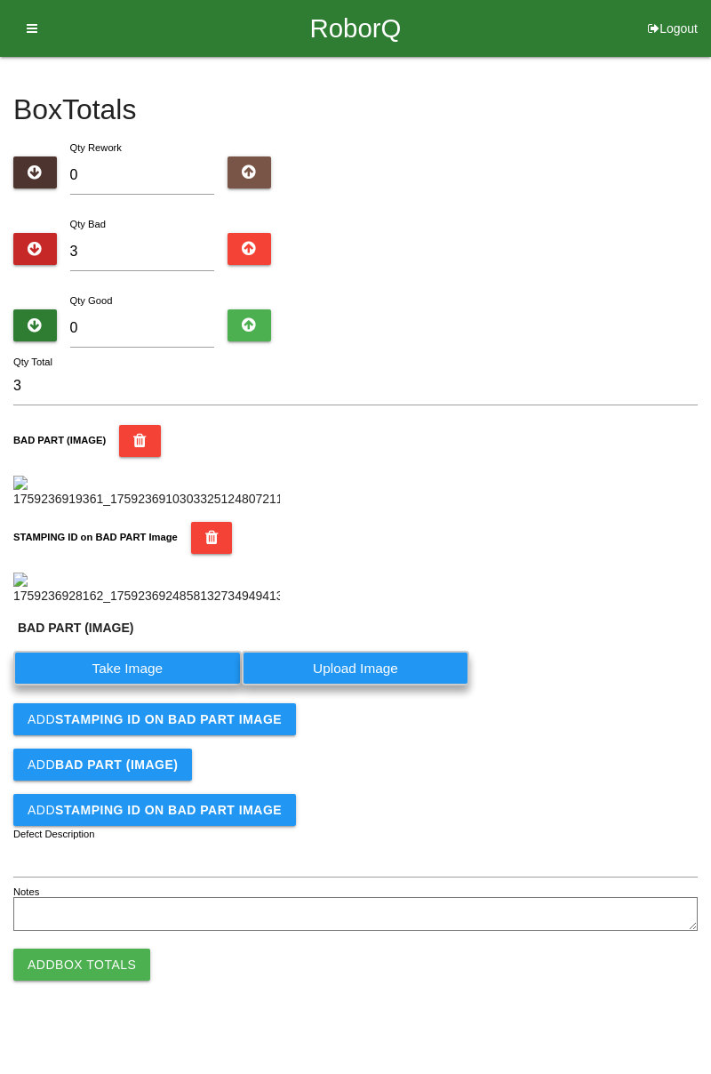
click at [146, 685] on label "Take Image" at bounding box center [127, 668] width 228 height 35
click at [0, 0] on \(IMAGE\) "Take Image" at bounding box center [0, 0] width 0 height 0
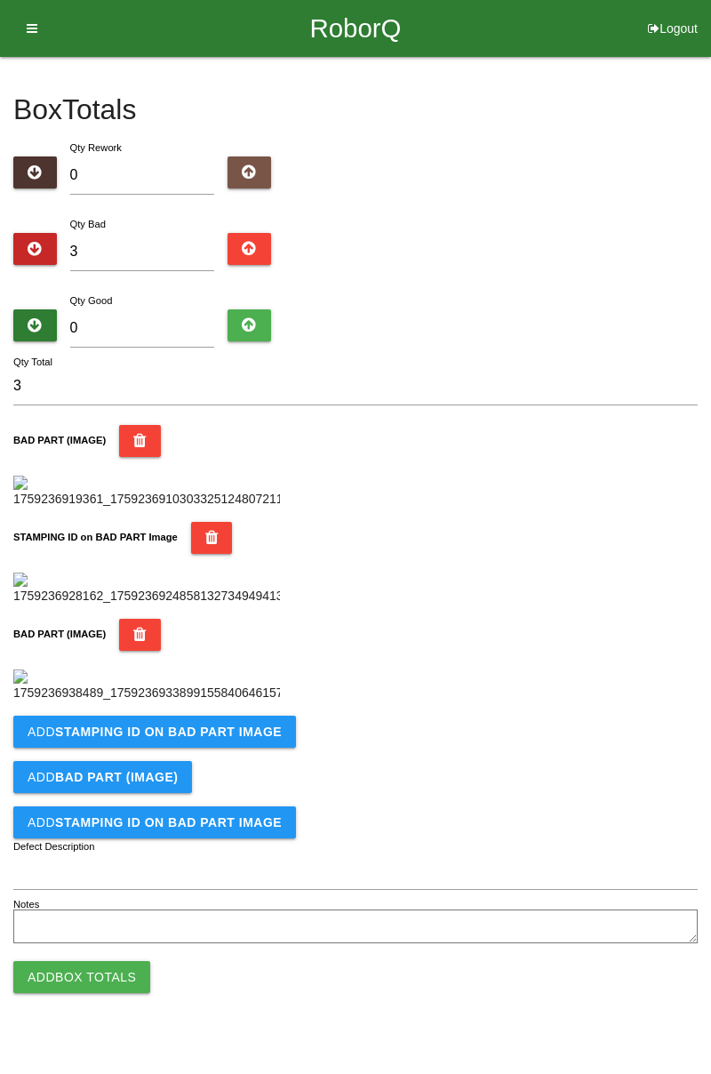
scroll to position [683, 0]
click at [238, 739] on b "STAMPING ID on BAD PART Image" at bounding box center [168, 732] width 227 height 14
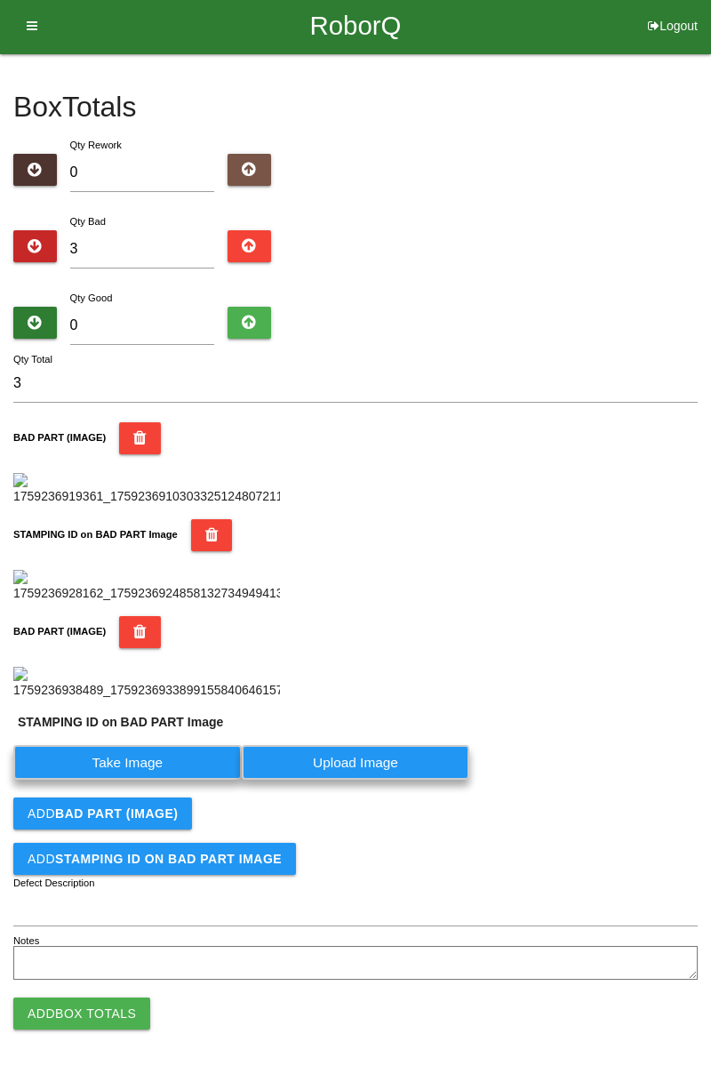
click at [187, 780] on label "Take Image" at bounding box center [127, 762] width 228 height 35
click at [0, 0] on PART "Take Image" at bounding box center [0, 0] width 0 height 0
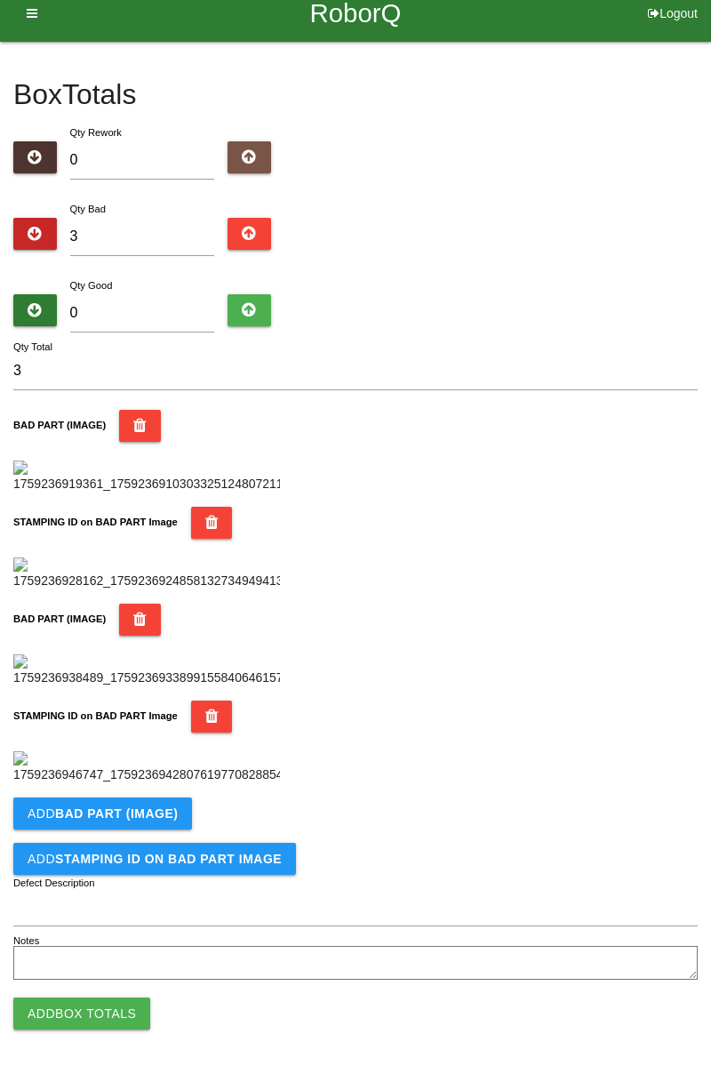
scroll to position [974, 0]
click at [180, 820] on button "Add BAD PART (IMAGE)" at bounding box center [102, 813] width 179 height 32
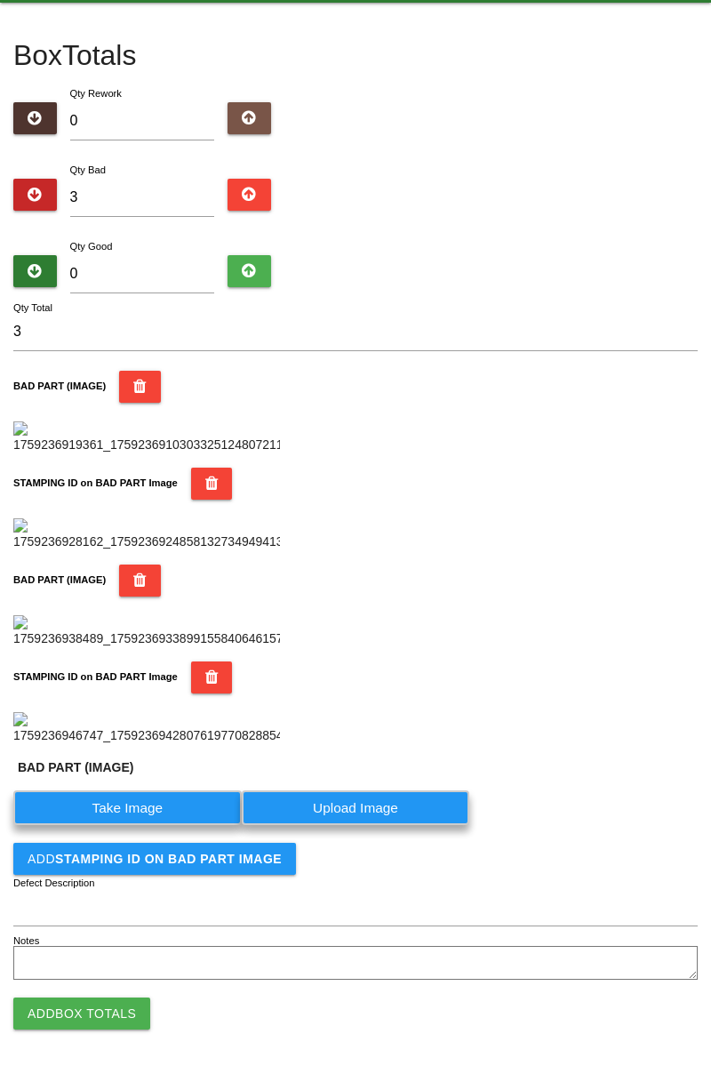
click at [144, 825] on label "Take Image" at bounding box center [127, 807] width 228 height 35
click at [0, 0] on \(IMAGE\) "Take Image" at bounding box center [0, 0] width 0 height 0
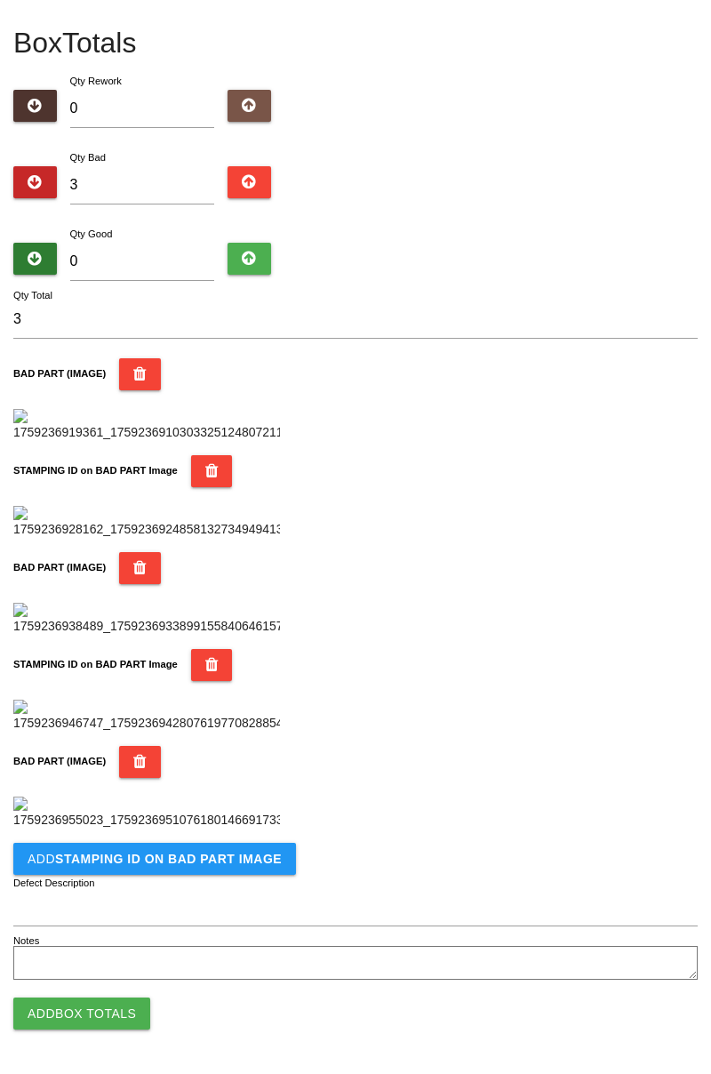
scroll to position [1266, 0]
click at [197, 862] on b "STAMPING ID on BAD PART Image" at bounding box center [168, 859] width 227 height 14
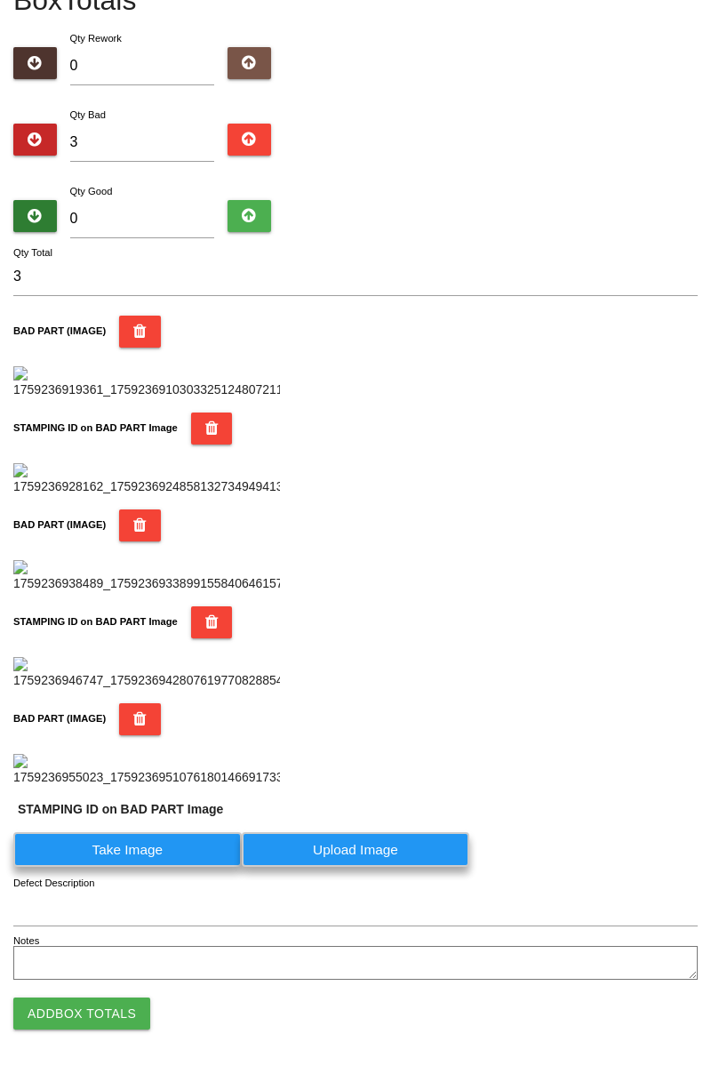
click at [162, 867] on label "Take Image" at bounding box center [127, 849] width 228 height 35
click at [0, 0] on PART "Take Image" at bounding box center [0, 0] width 0 height 0
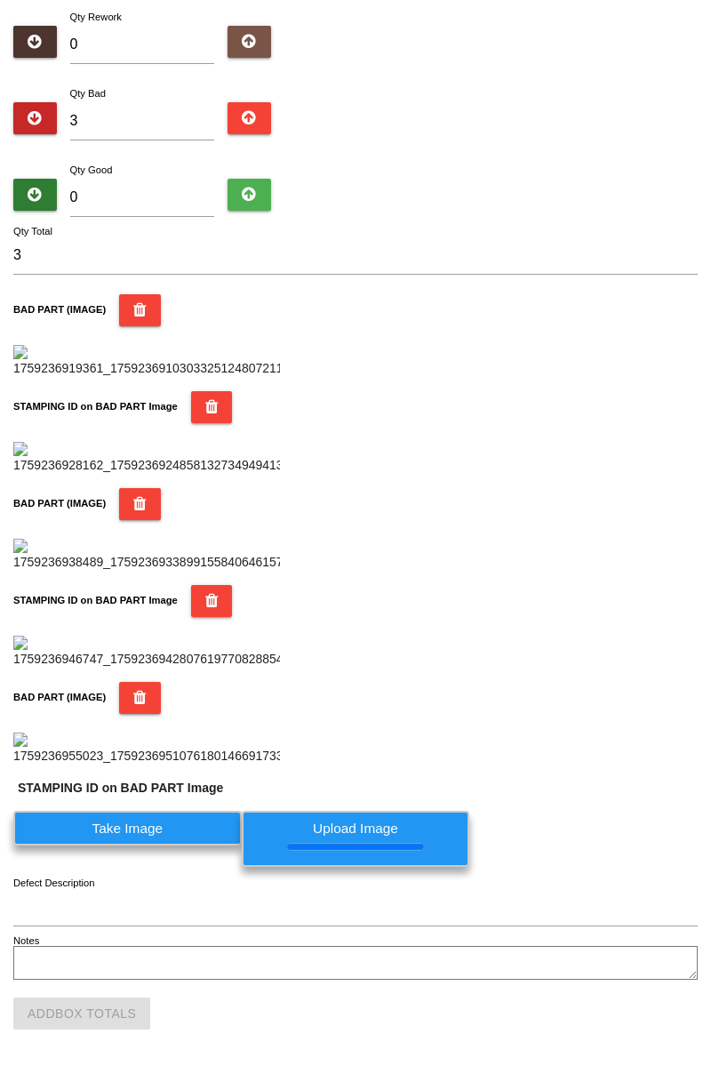
scroll to position [0, 0]
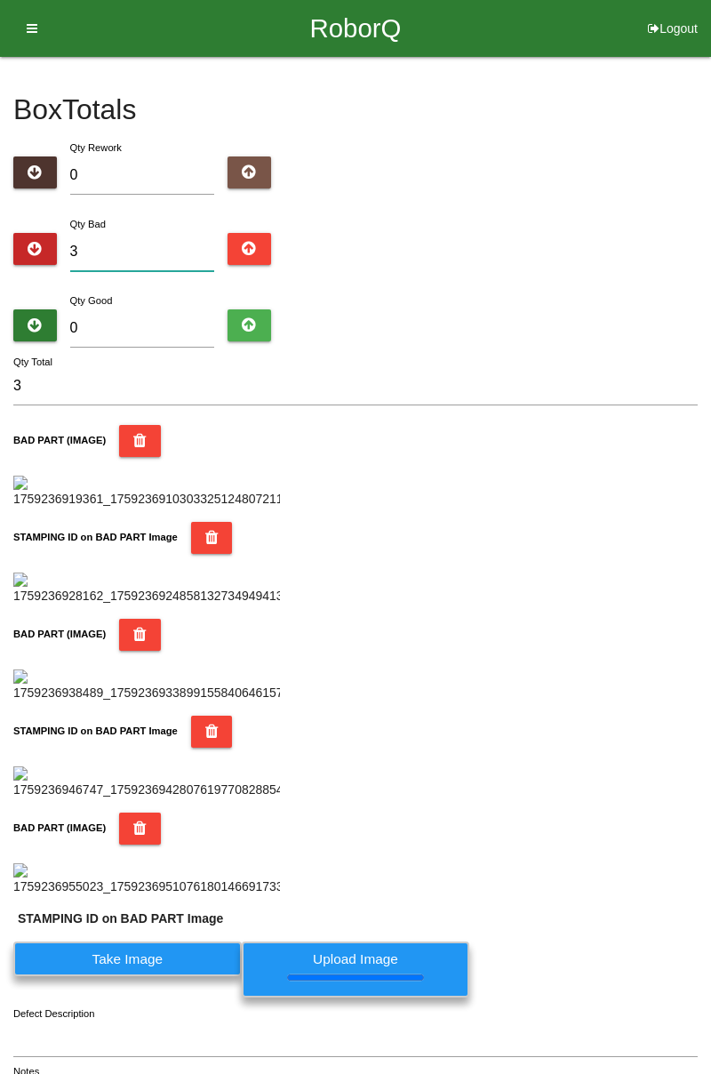
click at [162, 245] on input "3" at bounding box center [142, 252] width 145 height 38
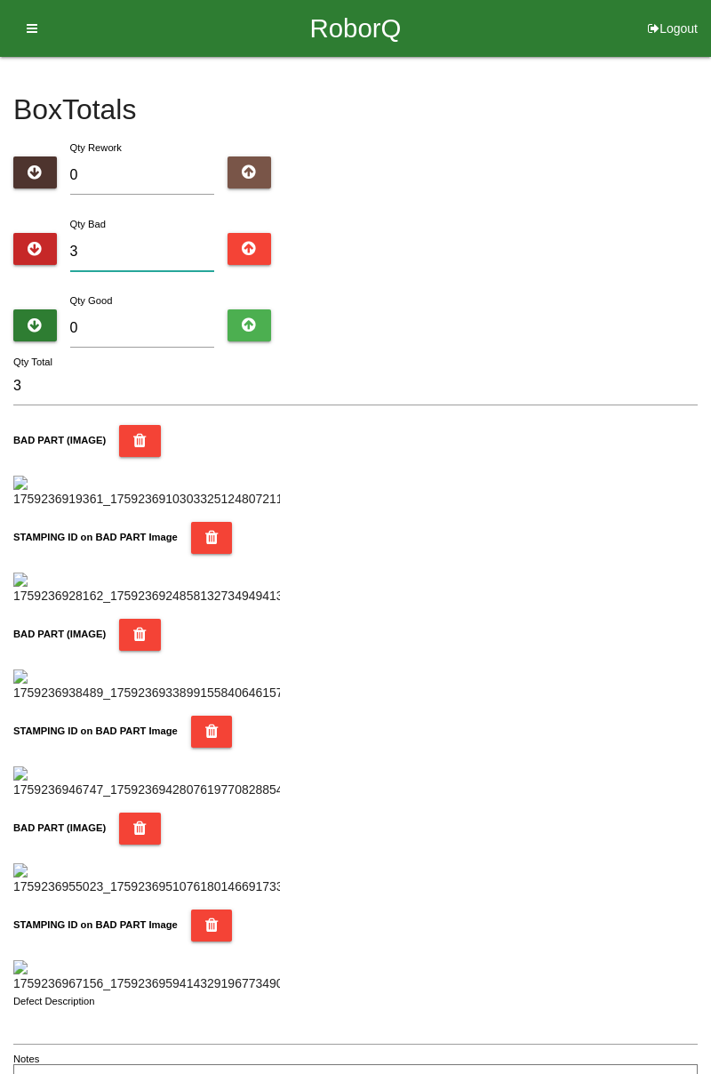
type input "0"
type input "4"
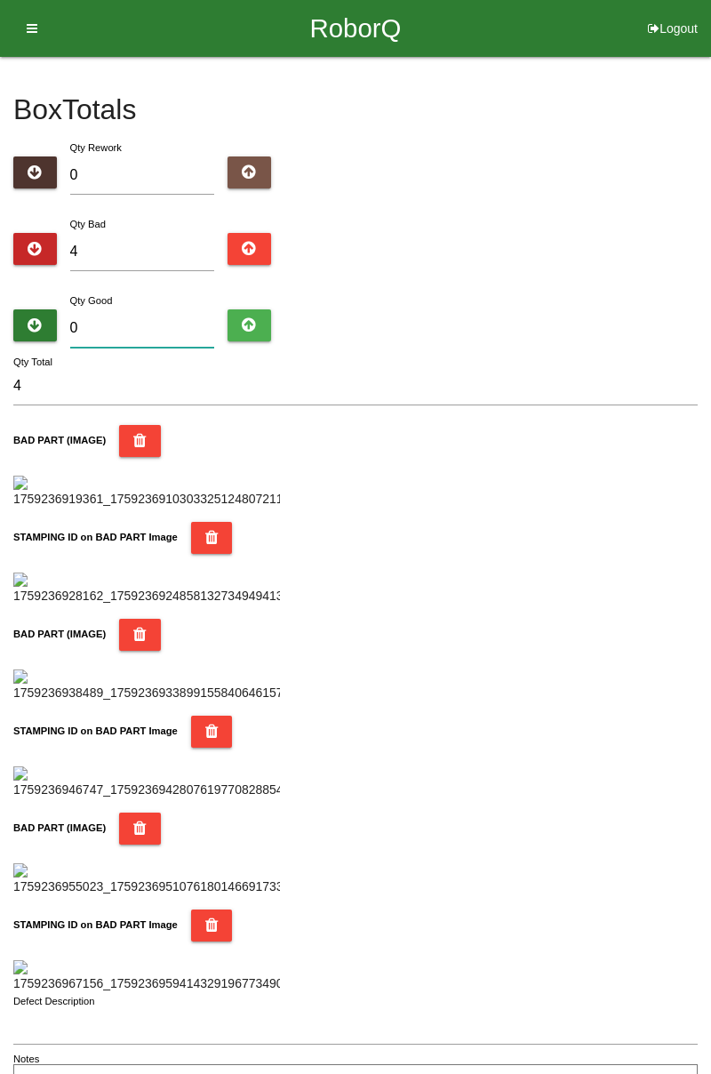
click at [171, 322] on input "0" at bounding box center [142, 328] width 145 height 38
type input "8"
type input "12"
type input "80"
type input "84"
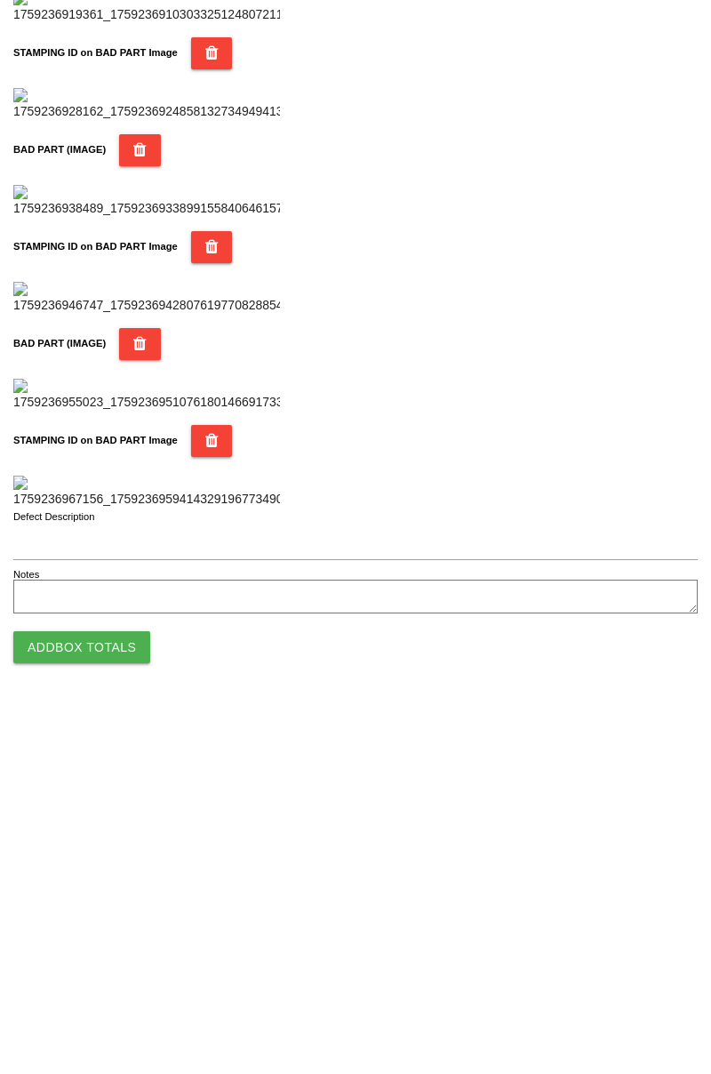
type input "80"
click at [105, 1018] on button "Add Box Totals" at bounding box center [81, 1013] width 137 height 32
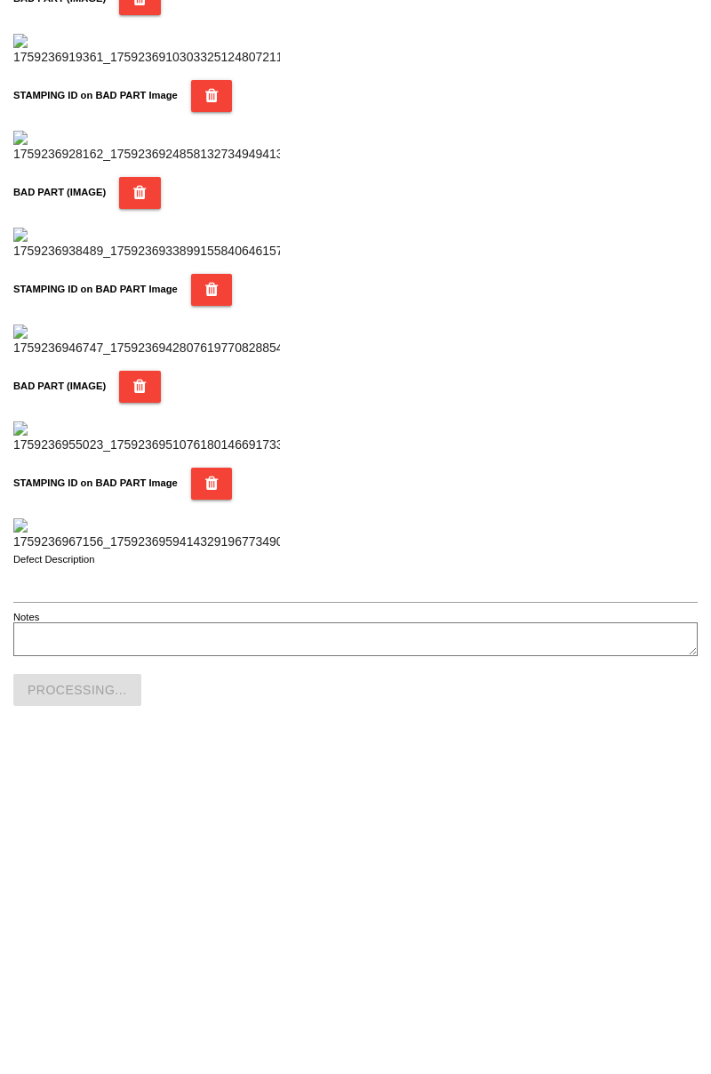
scroll to position [1557, 0]
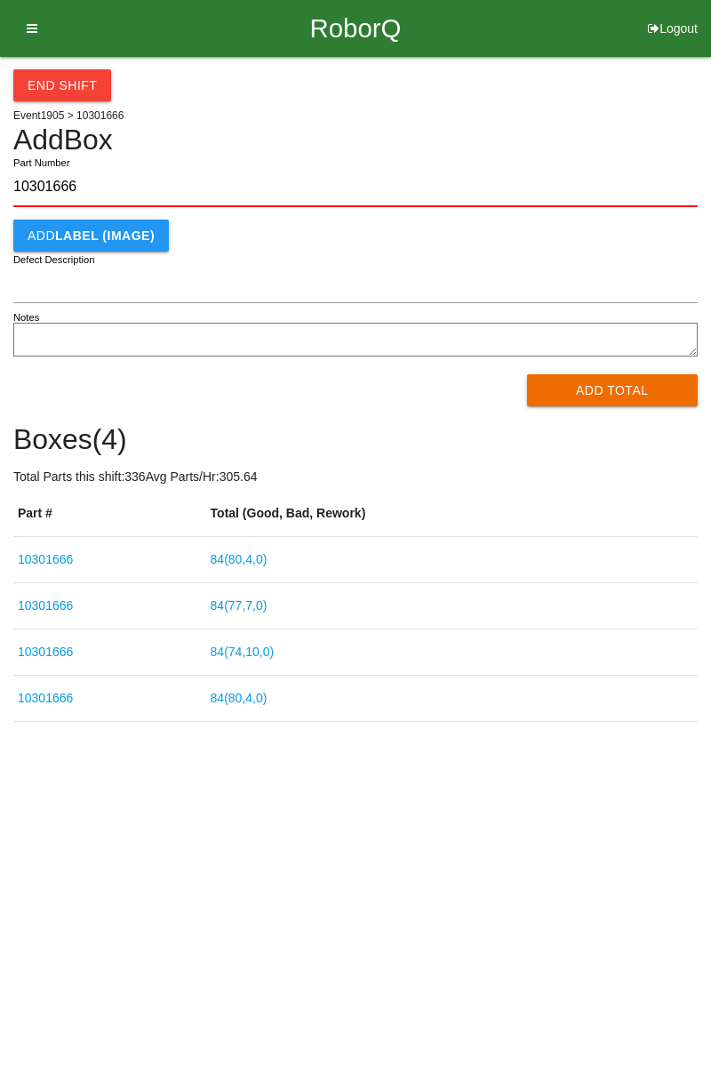
type input "10301666"
click at [623, 396] on button "Add Total" at bounding box center [613, 390] width 172 height 32
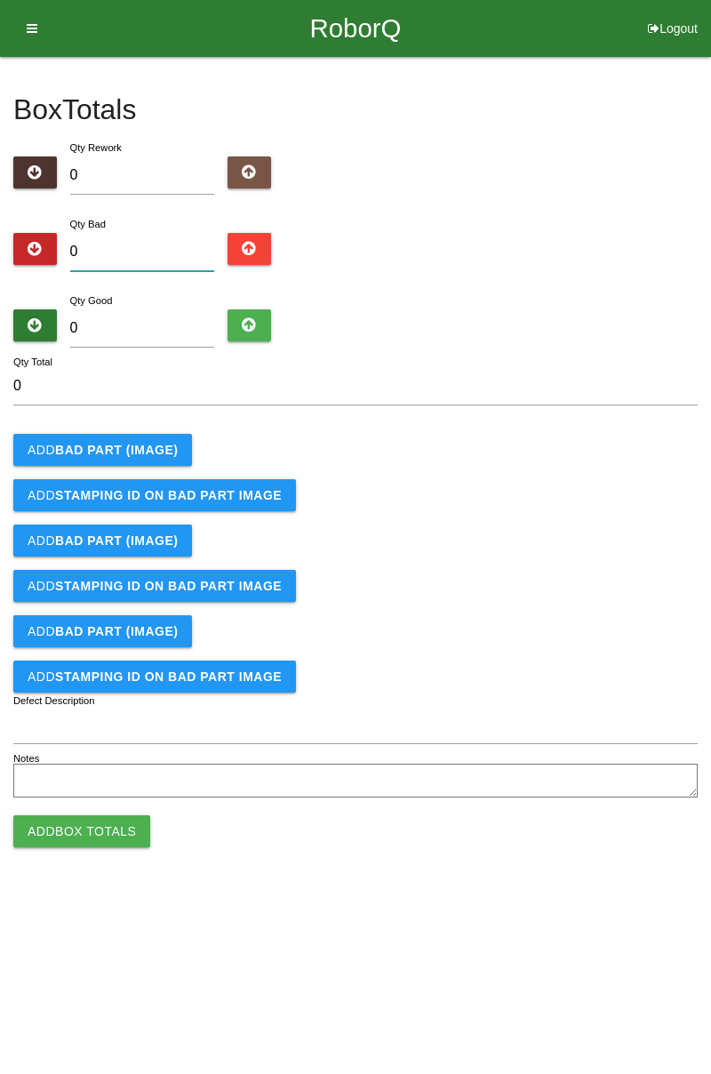
click at [133, 234] on input "0" at bounding box center [142, 252] width 145 height 38
type input "3"
click at [146, 444] on b "BAD PART (IMAGE)" at bounding box center [116, 450] width 123 height 14
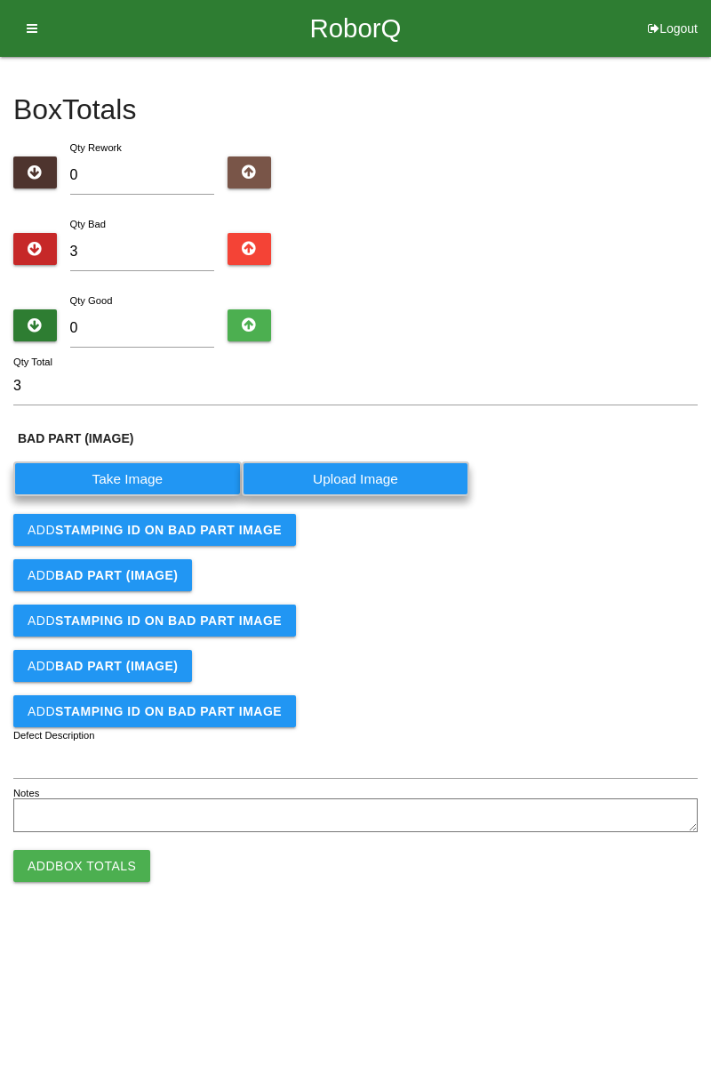
click at [165, 470] on label "Take Image" at bounding box center [127, 478] width 228 height 35
click at [0, 0] on \(IMAGE\) "Take Image" at bounding box center [0, 0] width 0 height 0
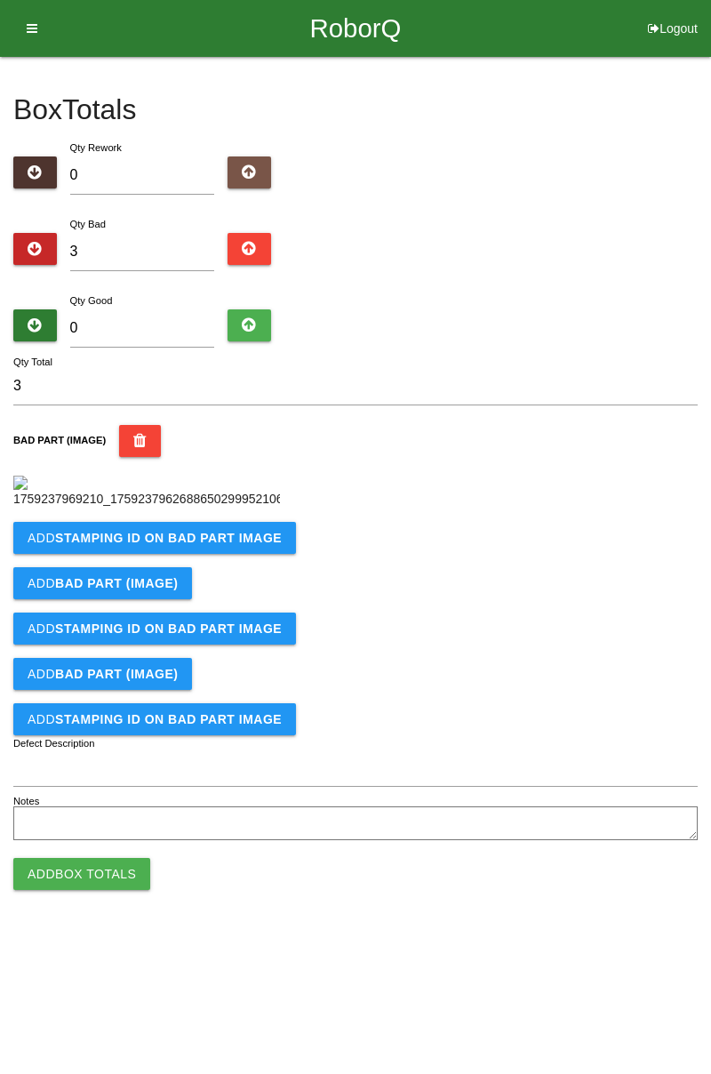
click at [223, 545] on b "STAMPING ID on BAD PART Image" at bounding box center [168, 538] width 227 height 14
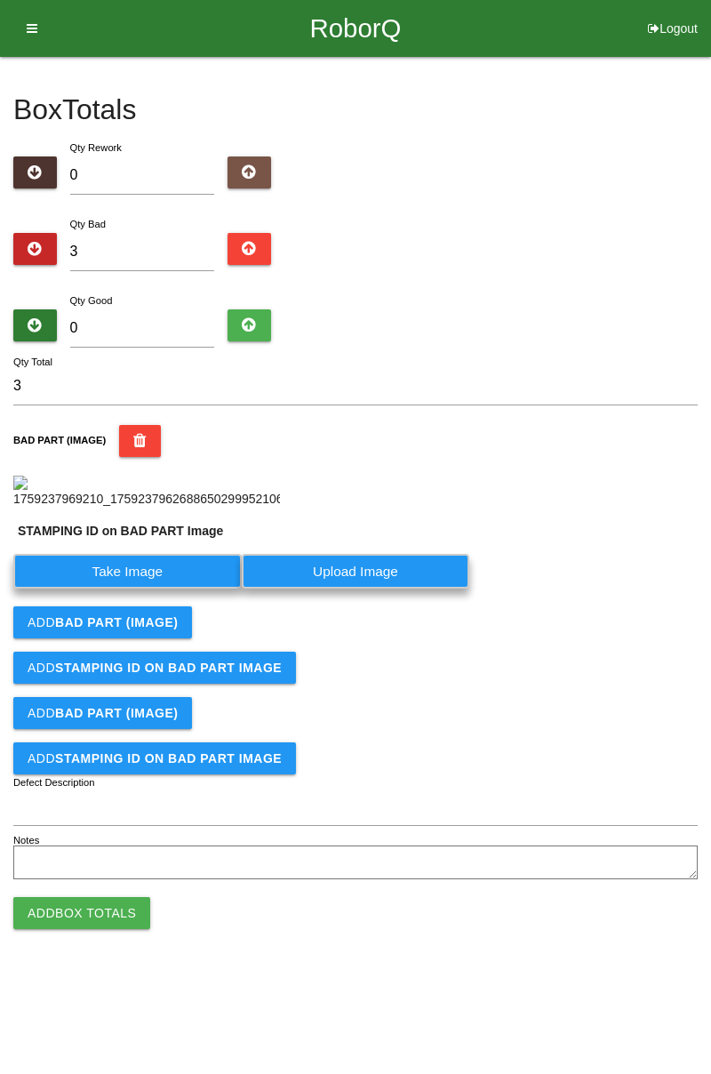
click at [143, 589] on label "Take Image" at bounding box center [127, 571] width 228 height 35
click at [0, 0] on PART "Take Image" at bounding box center [0, 0] width 0 height 0
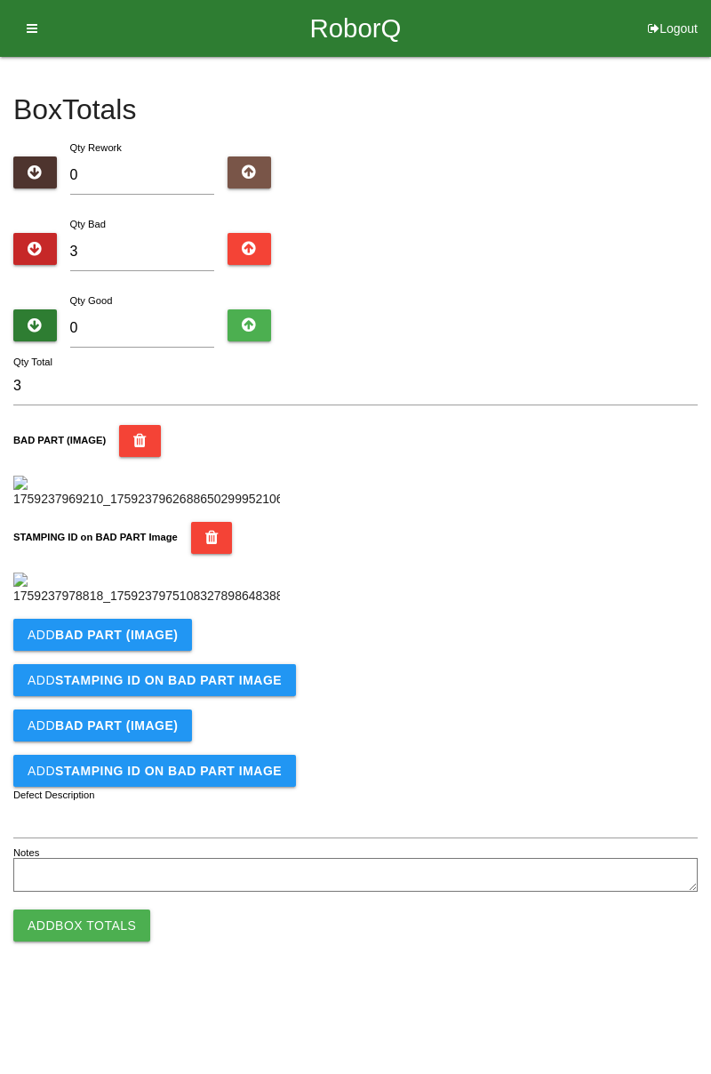
scroll to position [391, 0]
click at [159, 642] on b "BAD PART (IMAGE)" at bounding box center [116, 635] width 123 height 14
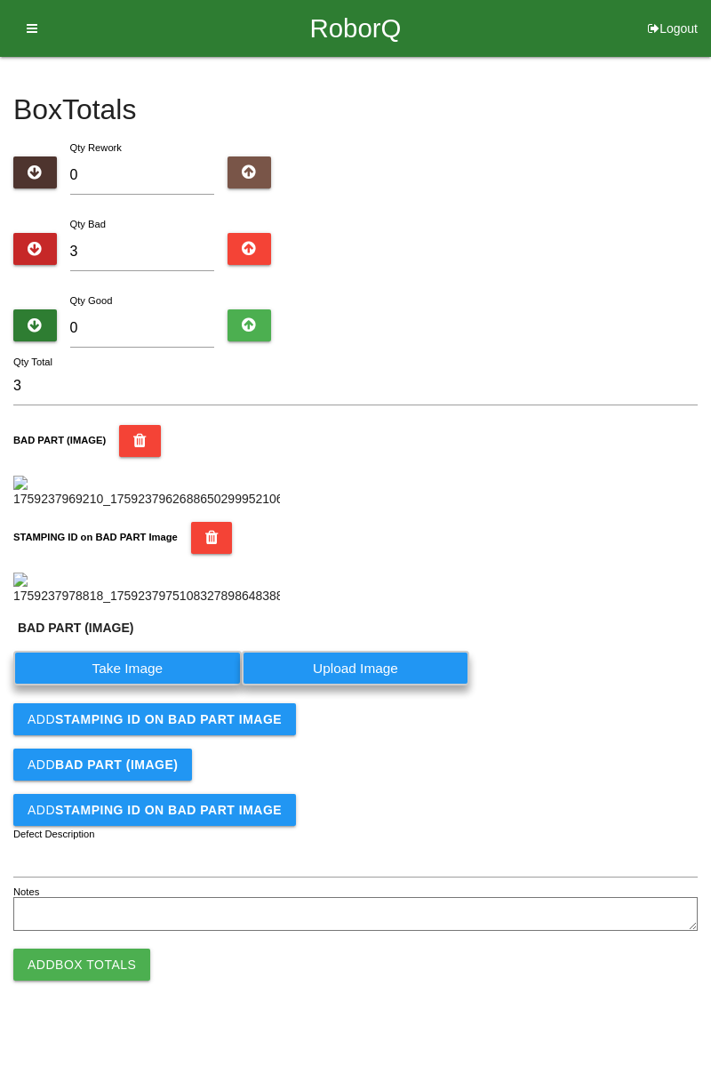
click at [132, 685] on label "Take Image" at bounding box center [127, 668] width 228 height 35
click at [0, 0] on \(IMAGE\) "Take Image" at bounding box center [0, 0] width 0 height 0
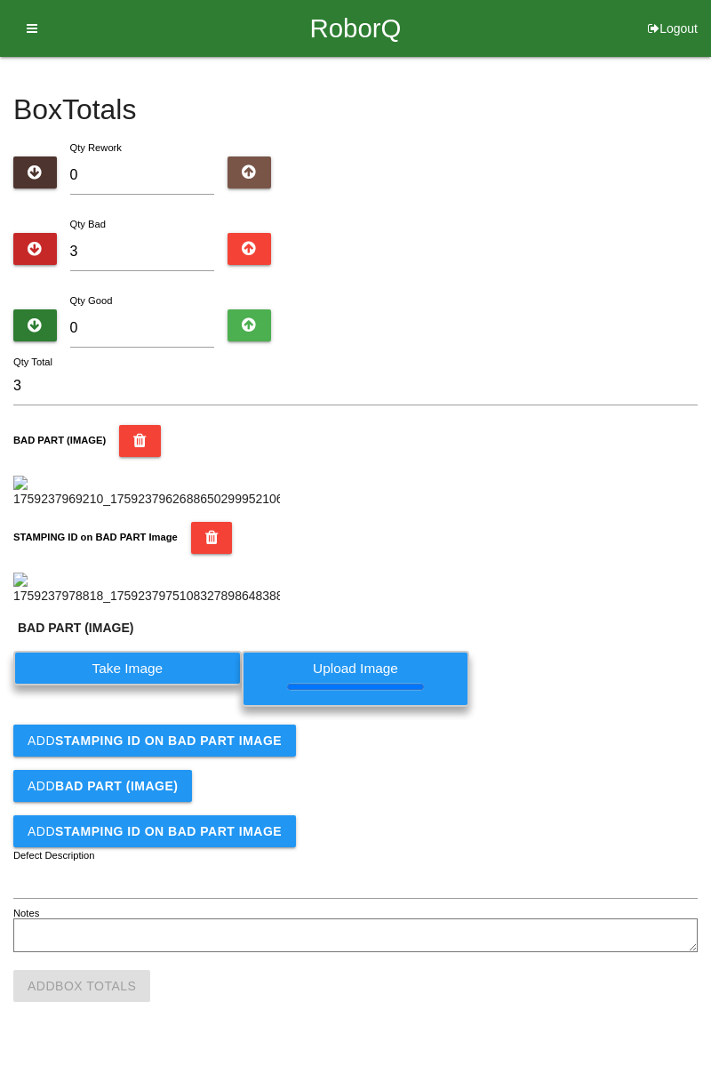
click at [184, 748] on b "STAMPING ID on BAD PART Image" at bounding box center [168, 740] width 227 height 14
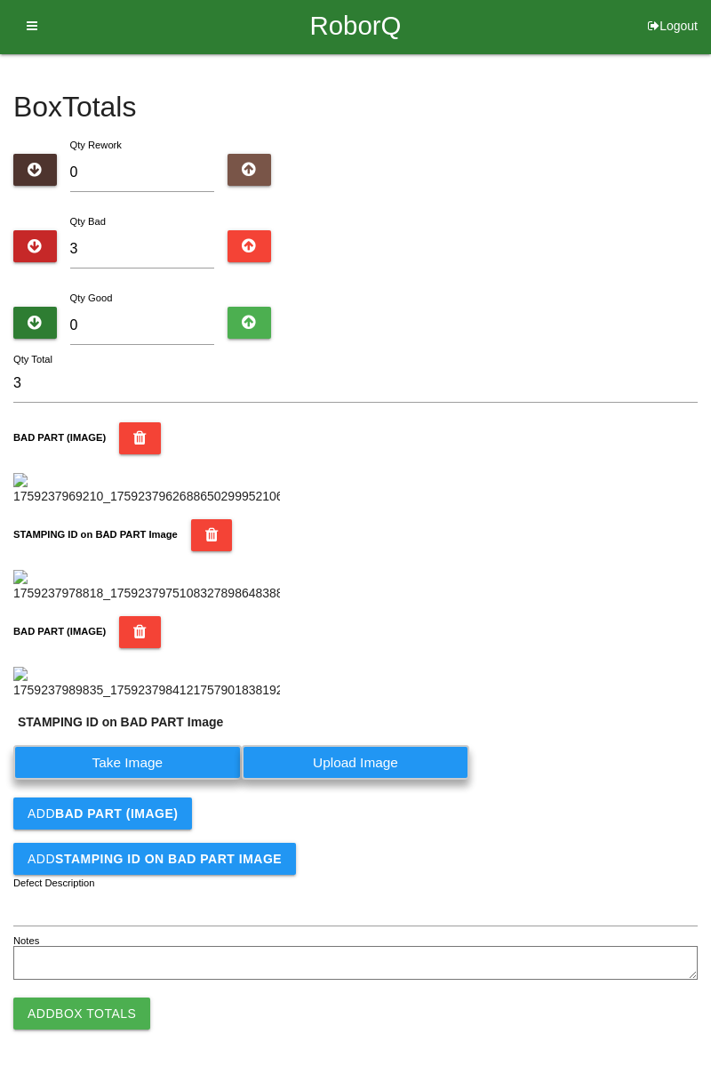
scroll to position [722, 0]
click at [178, 758] on label "Take Image" at bounding box center [127, 762] width 228 height 35
click at [0, 0] on PART "Take Image" at bounding box center [0, 0] width 0 height 0
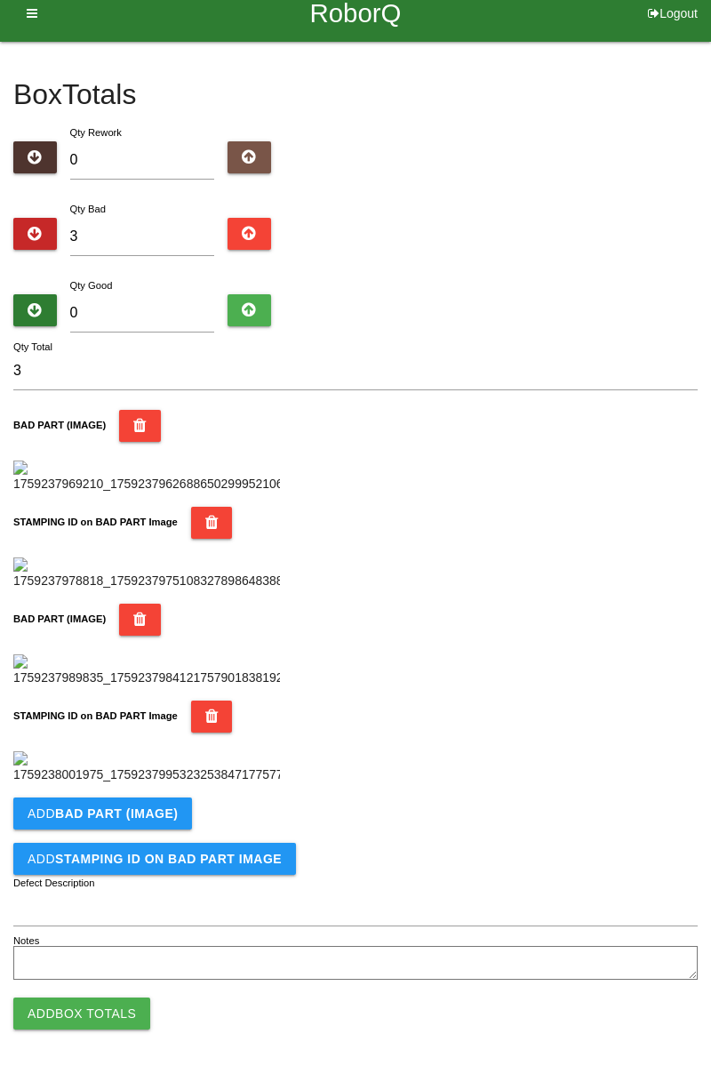
scroll to position [974, 0]
click at [159, 818] on b "BAD PART (IMAGE)" at bounding box center [116, 813] width 123 height 14
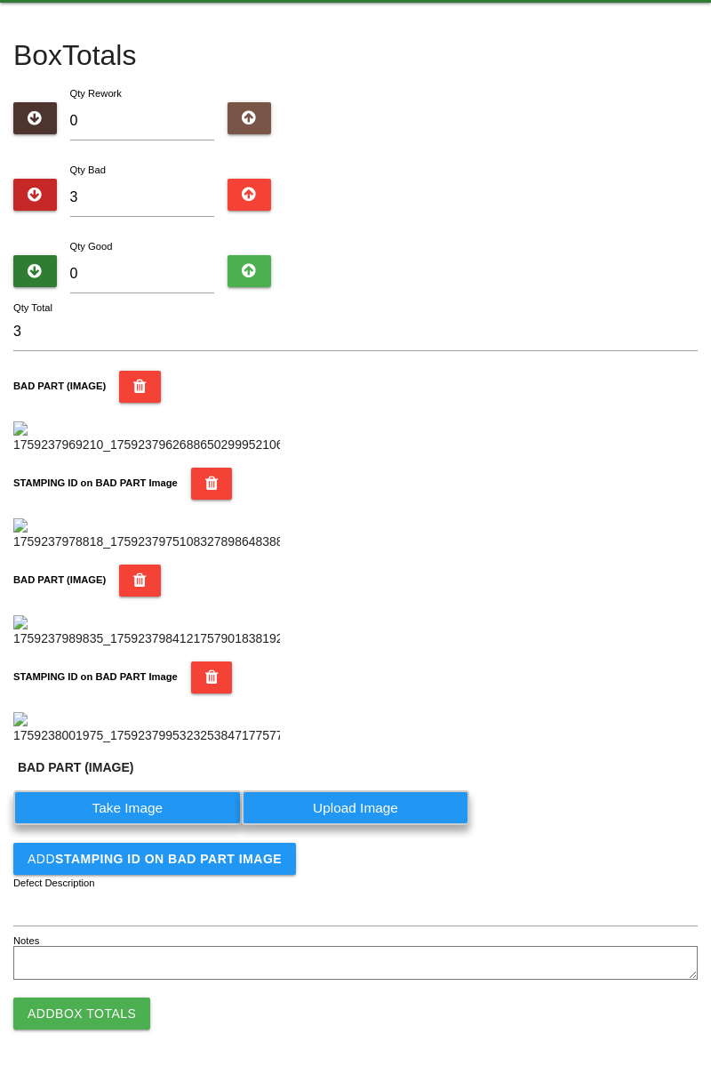
click at [151, 825] on label "Take Image" at bounding box center [127, 807] width 228 height 35
click at [0, 0] on \(IMAGE\) "Take Image" at bounding box center [0, 0] width 0 height 0
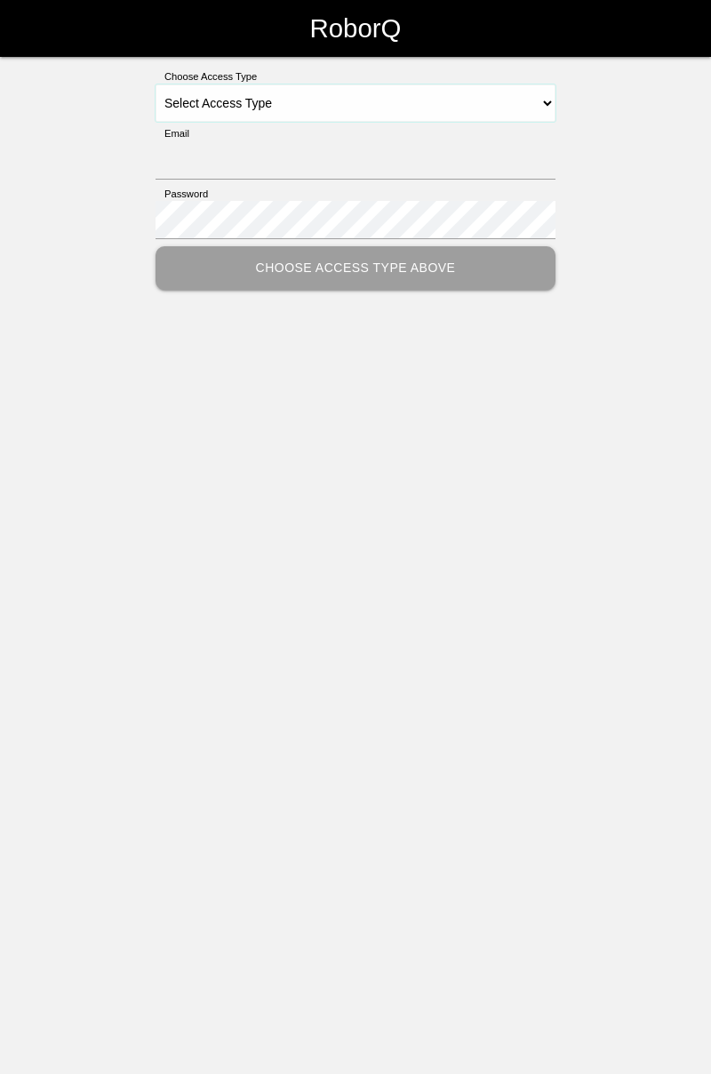
click at [530, 105] on select "Select Access Type Admin Customer Supervisor Worker" at bounding box center [356, 102] width 400 height 37
select select "Worker"
click at [156, 84] on select "Select Access Type Admin Customer Supervisor Worker" at bounding box center [356, 102] width 400 height 37
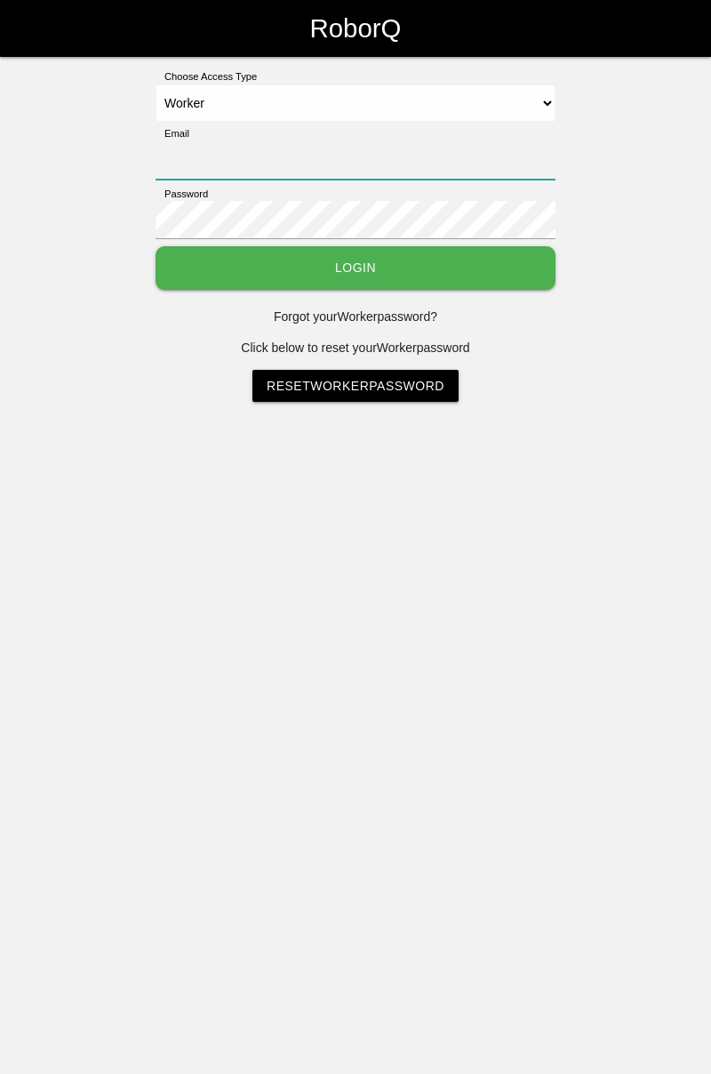
click at [336, 159] on input "Email" at bounding box center [356, 160] width 400 height 38
type input "[PERSON_NAME][EMAIL_ADDRESS][DOMAIN_NAME]"
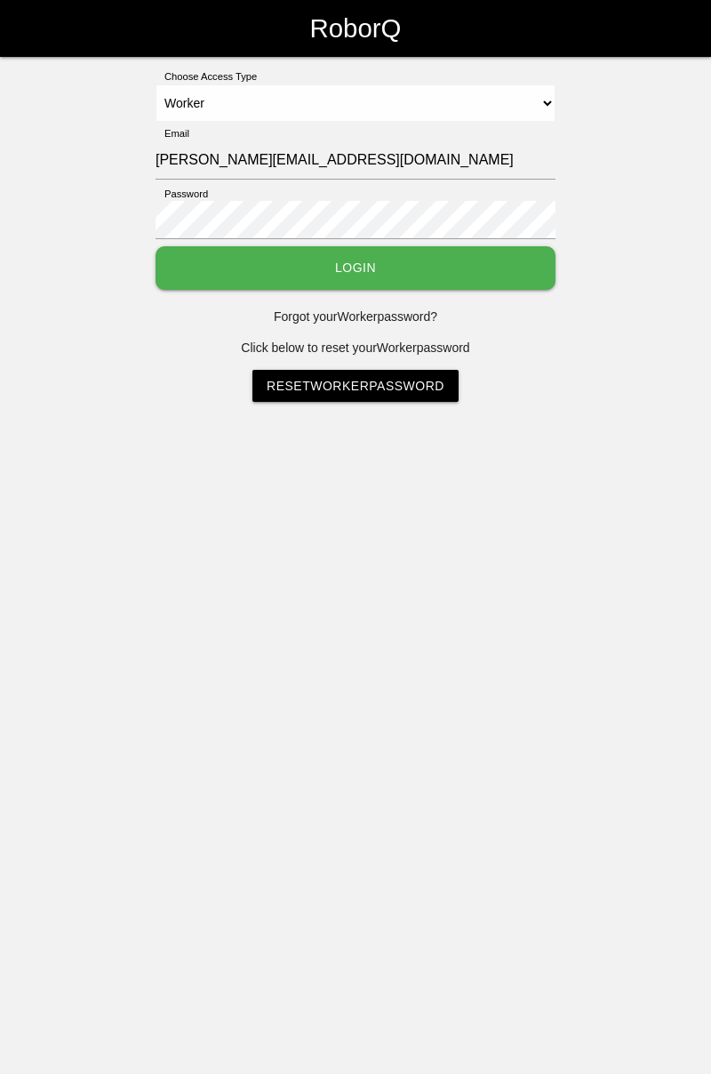
click at [156, 246] on button "Login" at bounding box center [356, 268] width 400 height 44
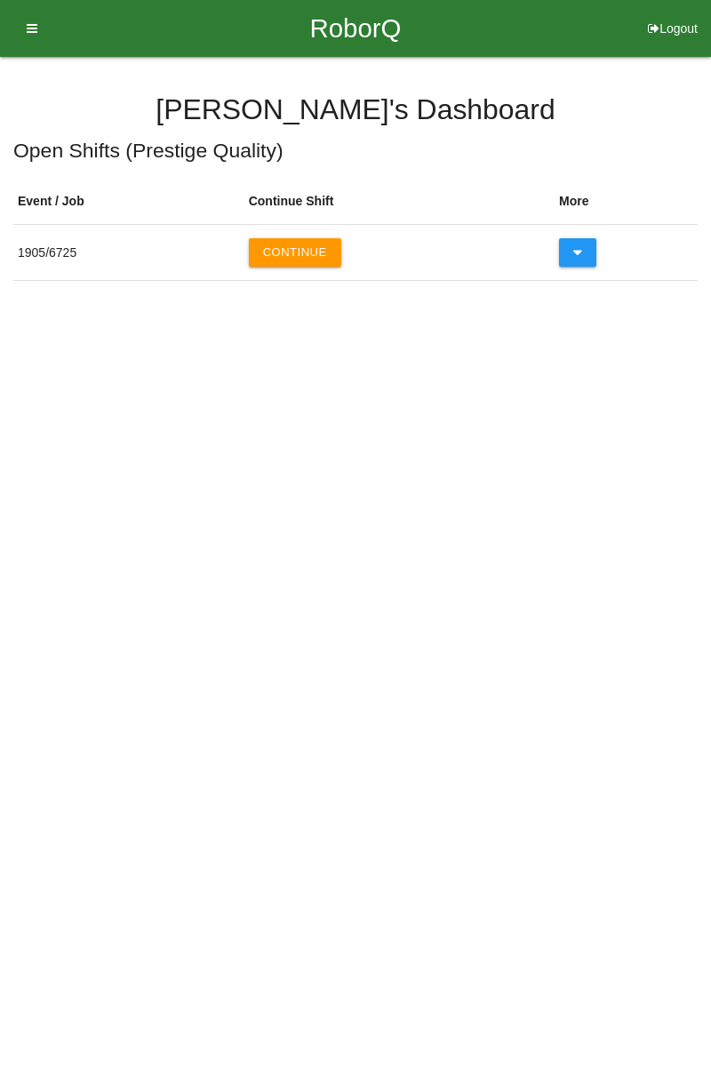
click at [322, 251] on button "Continue" at bounding box center [295, 252] width 92 height 28
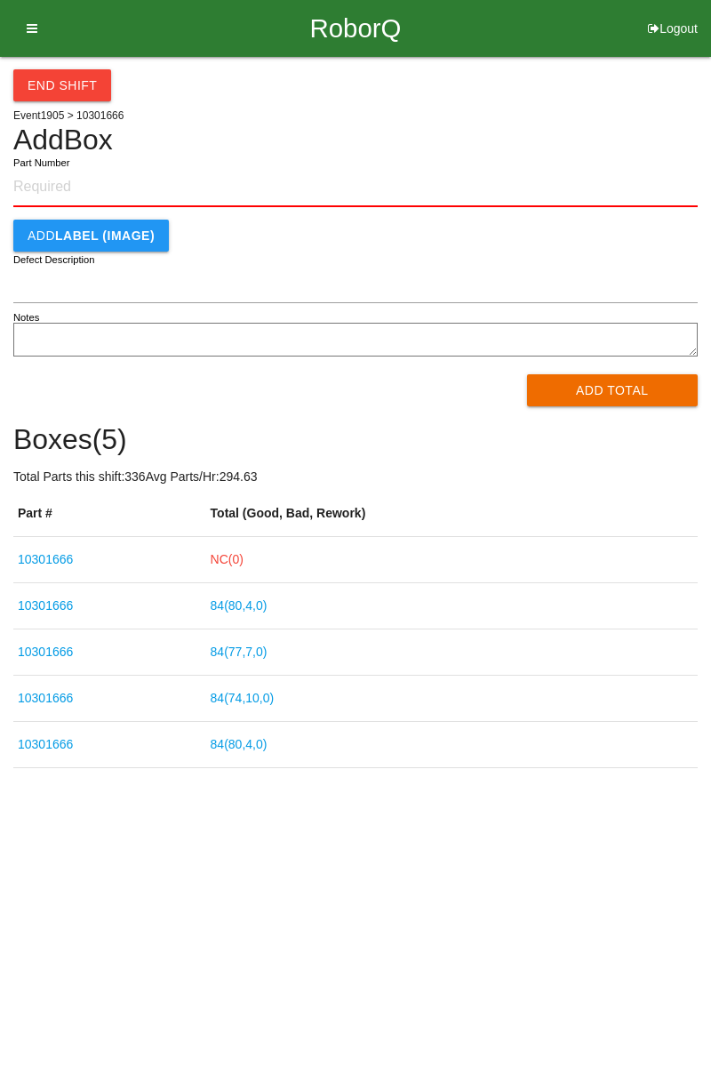
click at [235, 555] on link "NC( 0 )" at bounding box center [227, 559] width 33 height 14
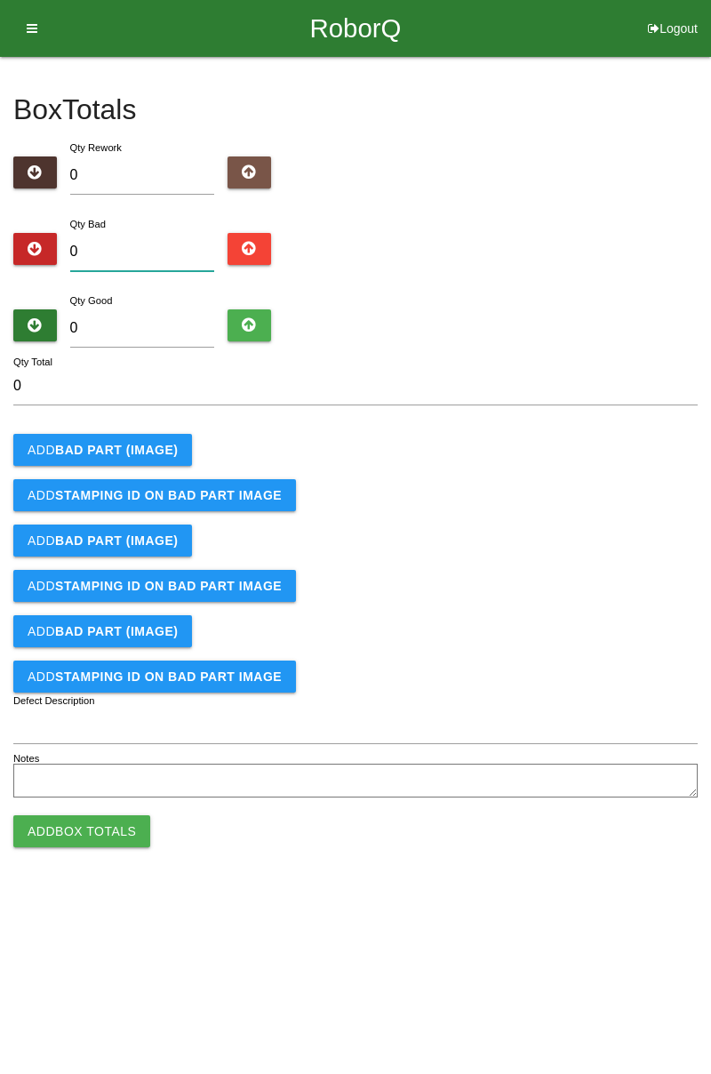
click at [162, 244] on input "0" at bounding box center [142, 252] width 145 height 38
type input "3"
click at [143, 456] on button "Add BAD PART (IMAGE)" at bounding box center [102, 450] width 179 height 32
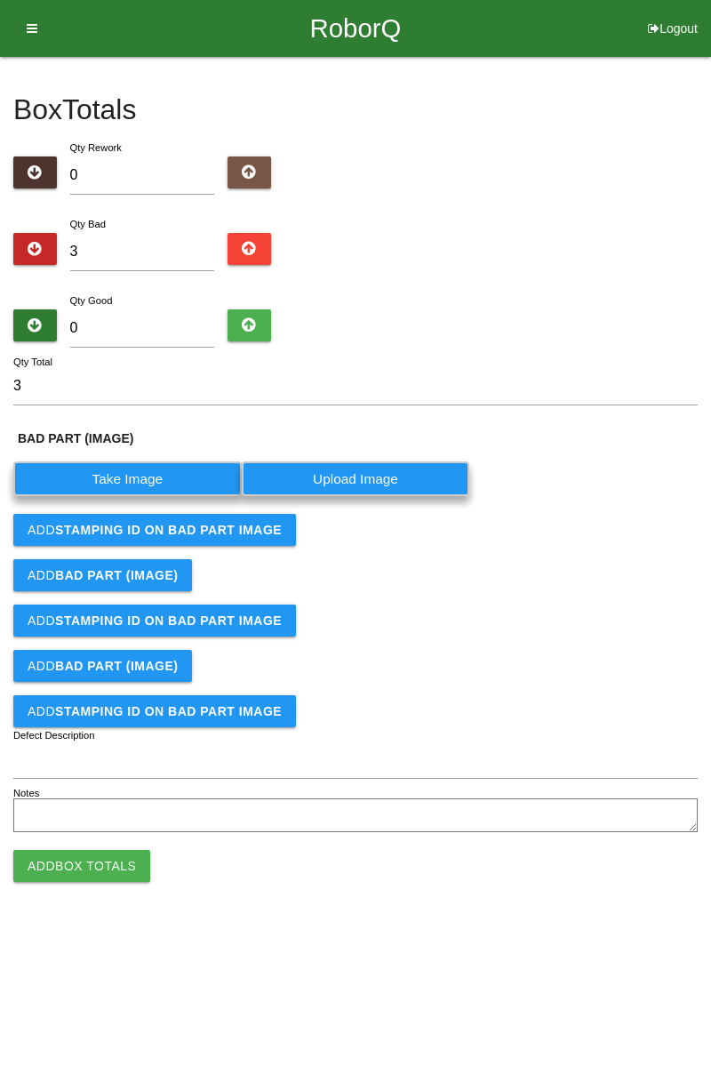
click at [162, 473] on label "Take Image" at bounding box center [127, 478] width 228 height 35
click at [0, 0] on \(IMAGE\) "Take Image" at bounding box center [0, 0] width 0 height 0
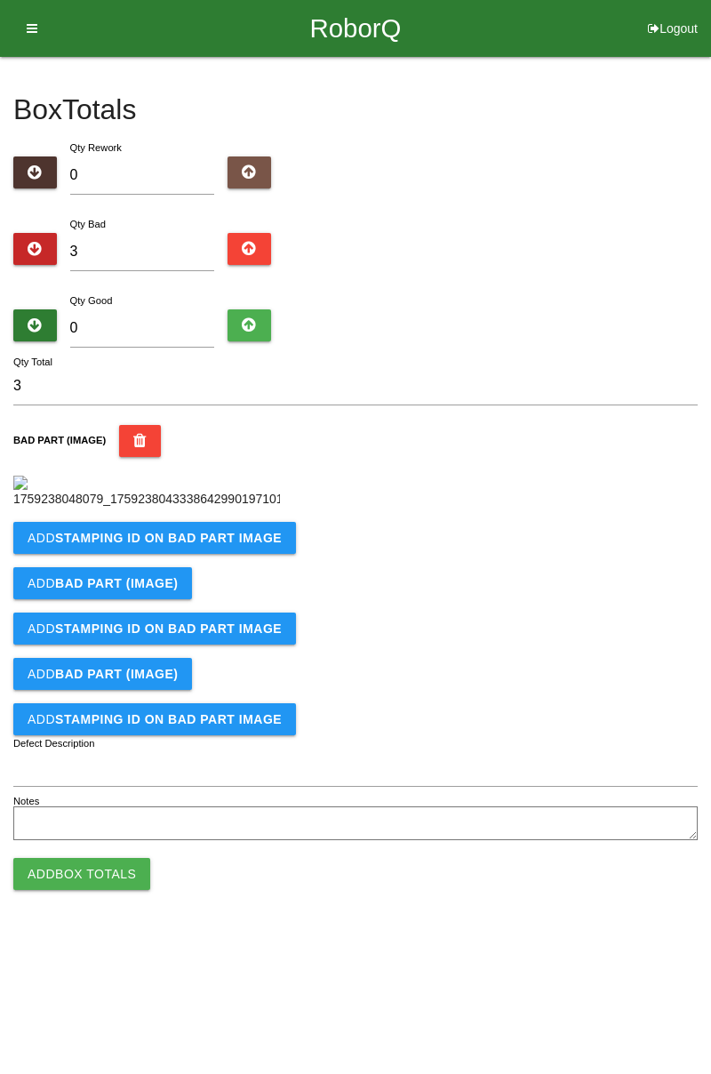
click at [203, 545] on b "STAMPING ID on BAD PART Image" at bounding box center [168, 538] width 227 height 14
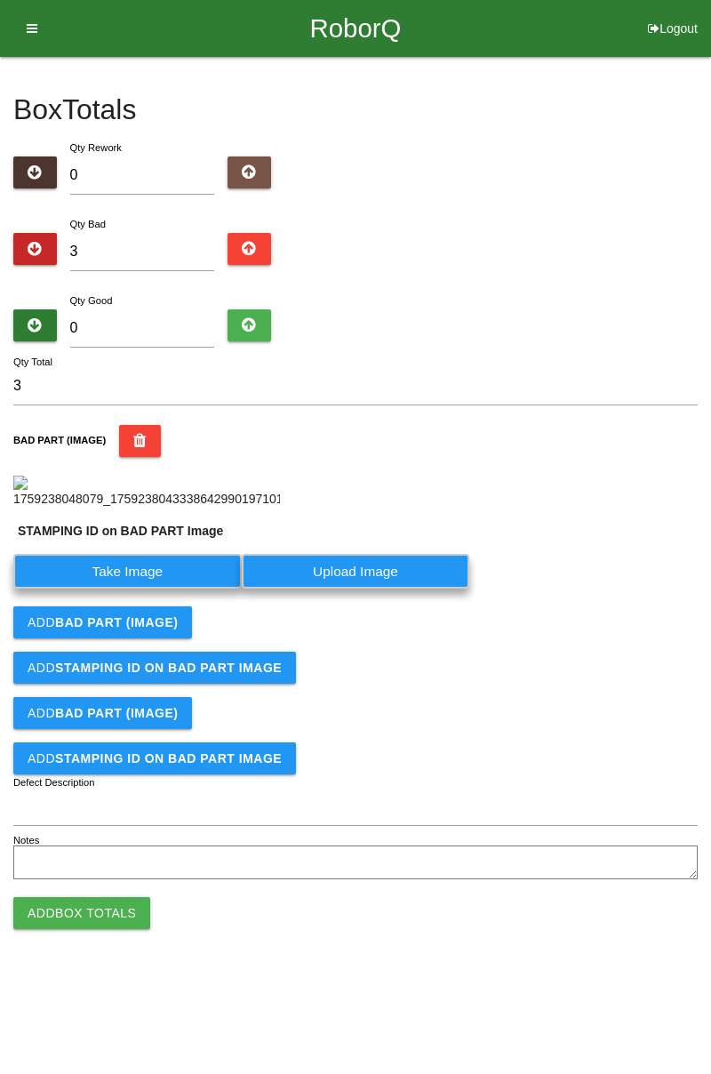
click at [140, 589] on label "Take Image" at bounding box center [127, 571] width 228 height 35
click at [0, 0] on PART "Take Image" at bounding box center [0, 0] width 0 height 0
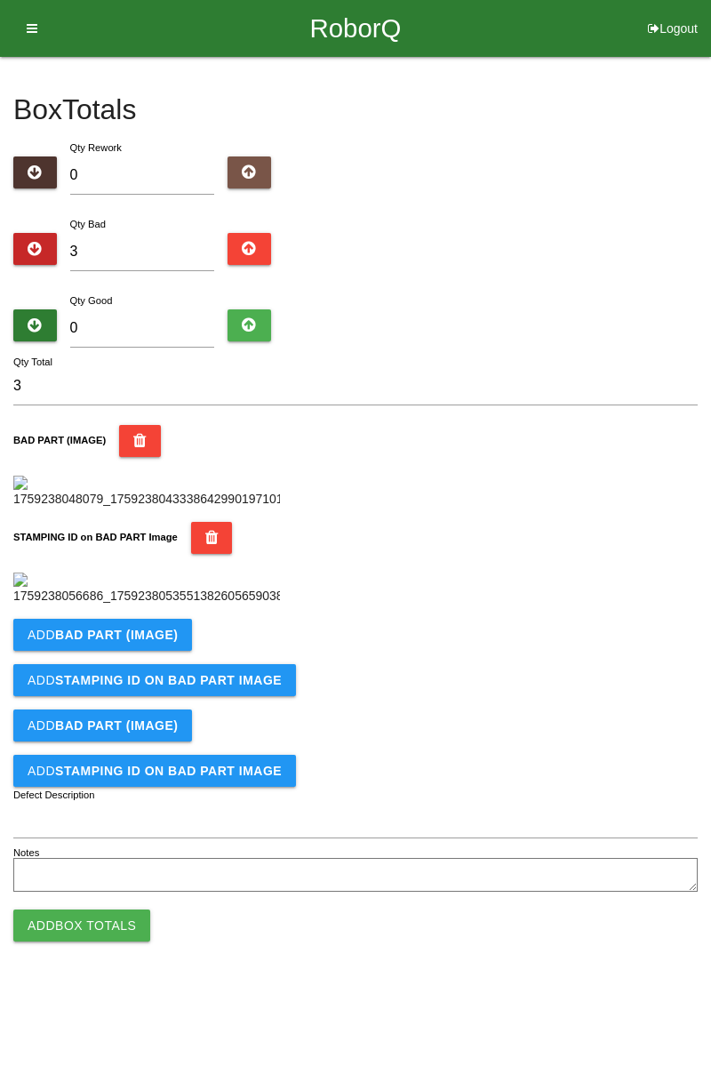
click at [124, 444] on button "BAD PART (IMAGE)" at bounding box center [140, 441] width 42 height 32
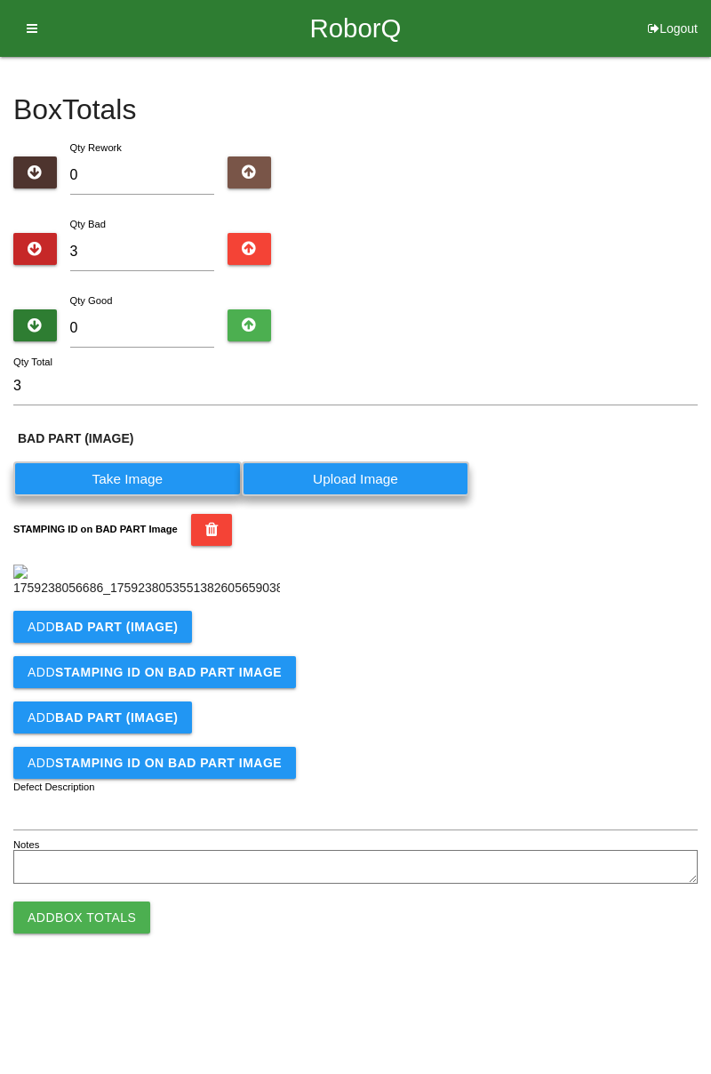
click at [138, 470] on label "Take Image" at bounding box center [127, 478] width 228 height 35
click at [0, 0] on \(IMAGE\) "Take Image" at bounding box center [0, 0] width 0 height 0
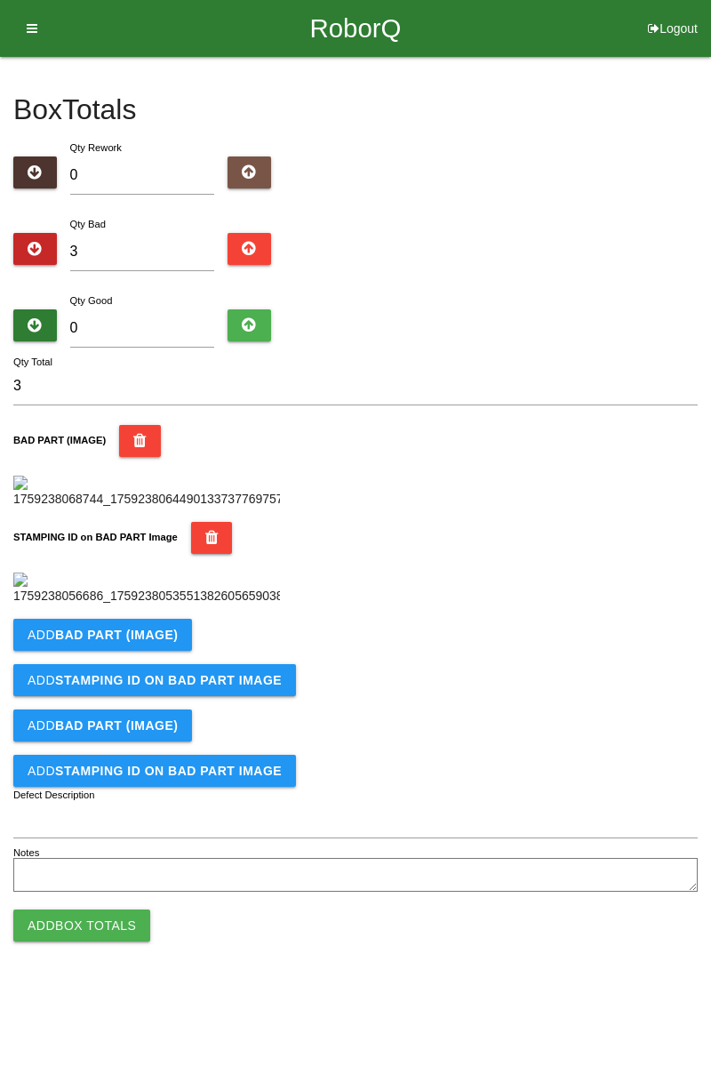
scroll to position [391, 0]
click at [152, 651] on button "Add BAD PART (IMAGE)" at bounding box center [102, 635] width 179 height 32
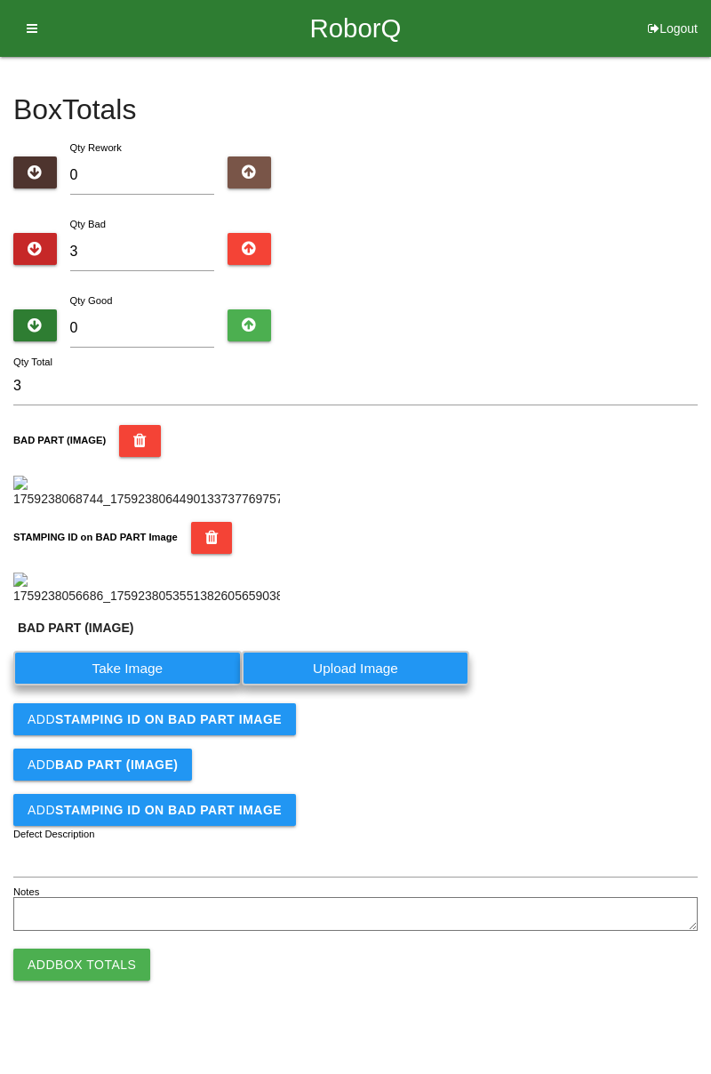
click at [140, 685] on label "Take Image" at bounding box center [127, 668] width 228 height 35
click at [0, 0] on \(IMAGE\) "Take Image" at bounding box center [0, 0] width 0 height 0
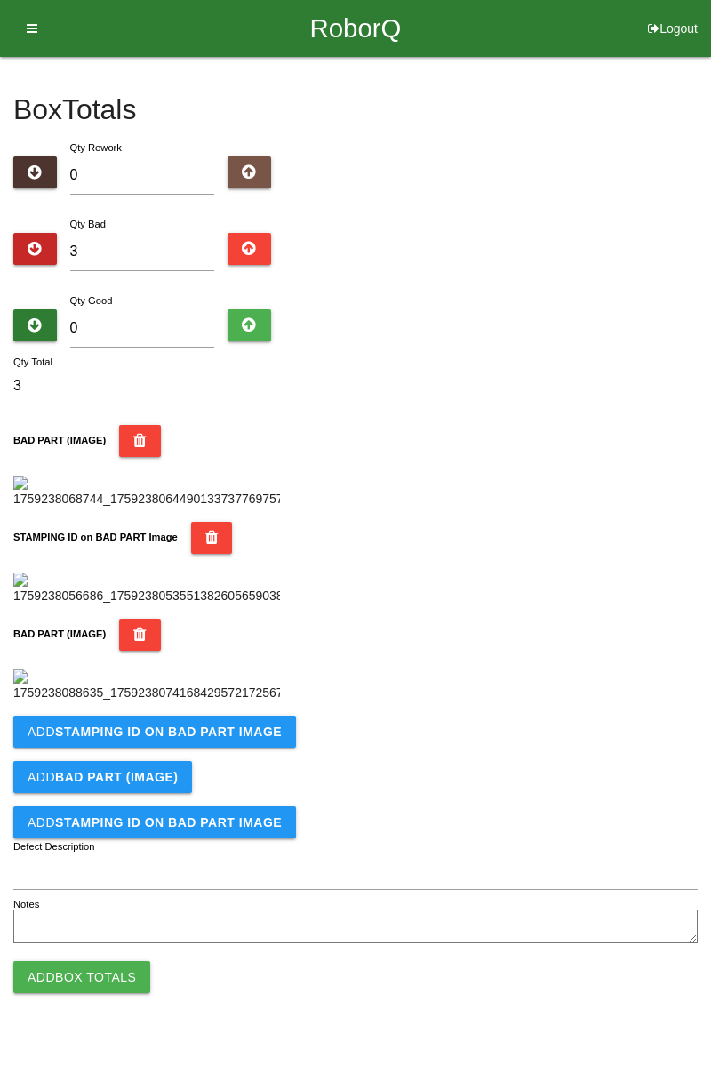
scroll to position [683, 0]
click at [230, 748] on button "Add STAMPING ID on BAD PART Image" at bounding box center [154, 732] width 283 height 32
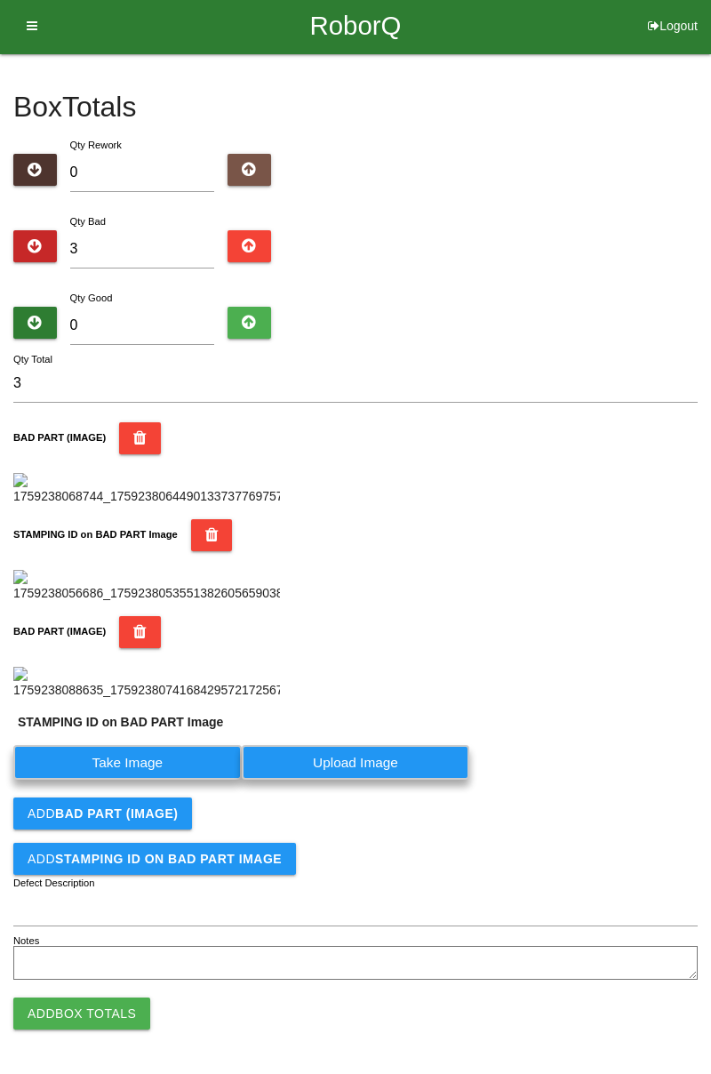
click at [160, 780] on label "Take Image" at bounding box center [127, 762] width 228 height 35
click at [0, 0] on PART "Take Image" at bounding box center [0, 0] width 0 height 0
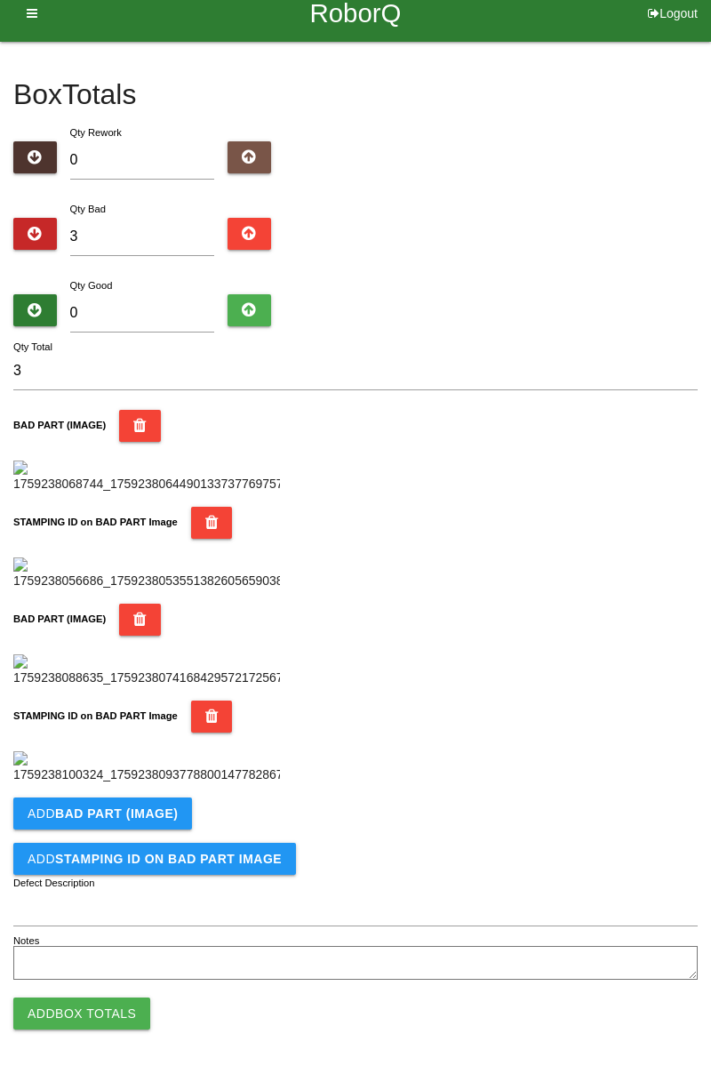
scroll to position [974, 0]
click at [133, 825] on button "Add BAD PART (IMAGE)" at bounding box center [102, 813] width 179 height 32
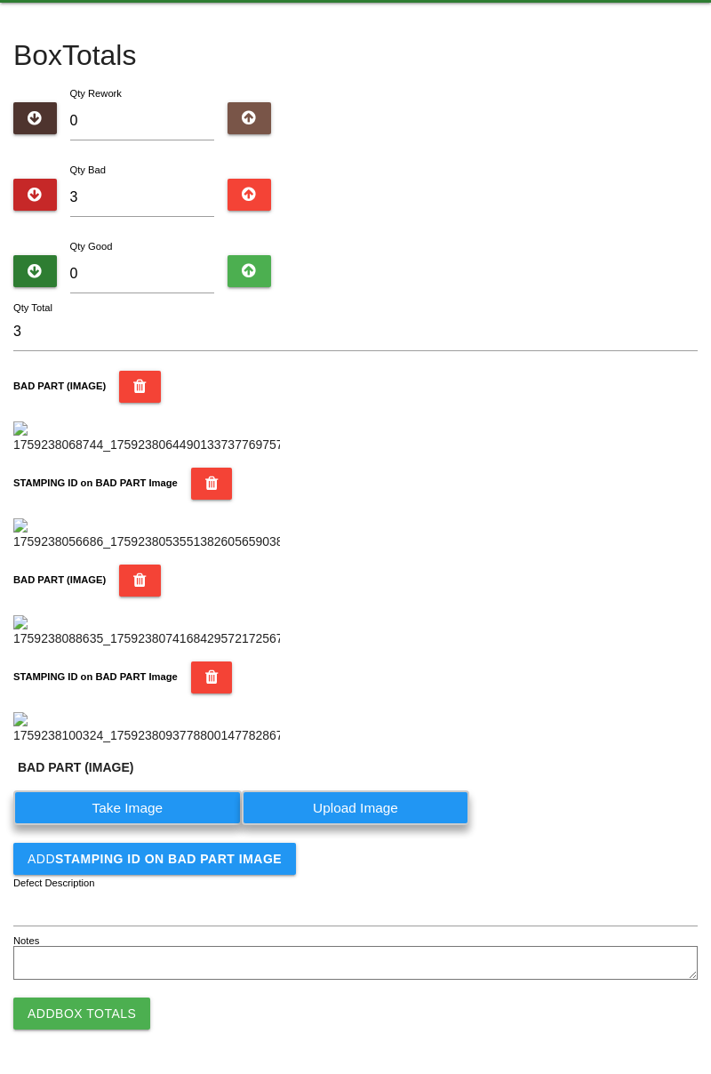
click at [137, 825] on label "Take Image" at bounding box center [127, 807] width 228 height 35
click at [0, 0] on \(IMAGE\) "Take Image" at bounding box center [0, 0] width 0 height 0
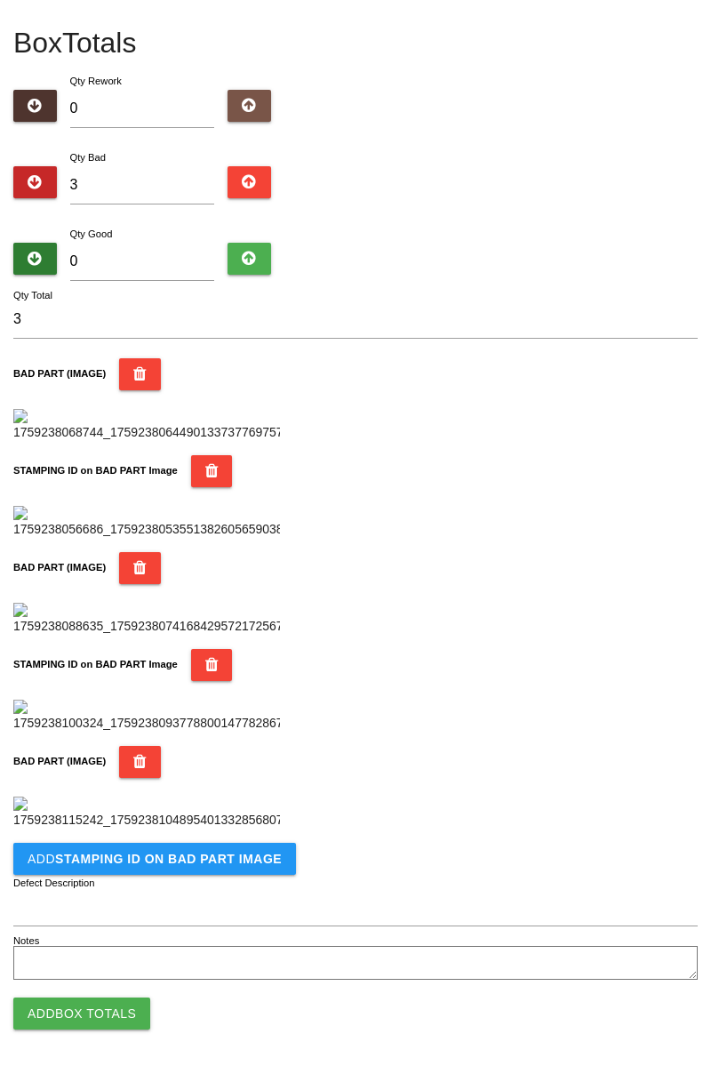
scroll to position [1266, 0]
click at [219, 846] on button "Add STAMPING ID on BAD PART Image" at bounding box center [154, 859] width 283 height 32
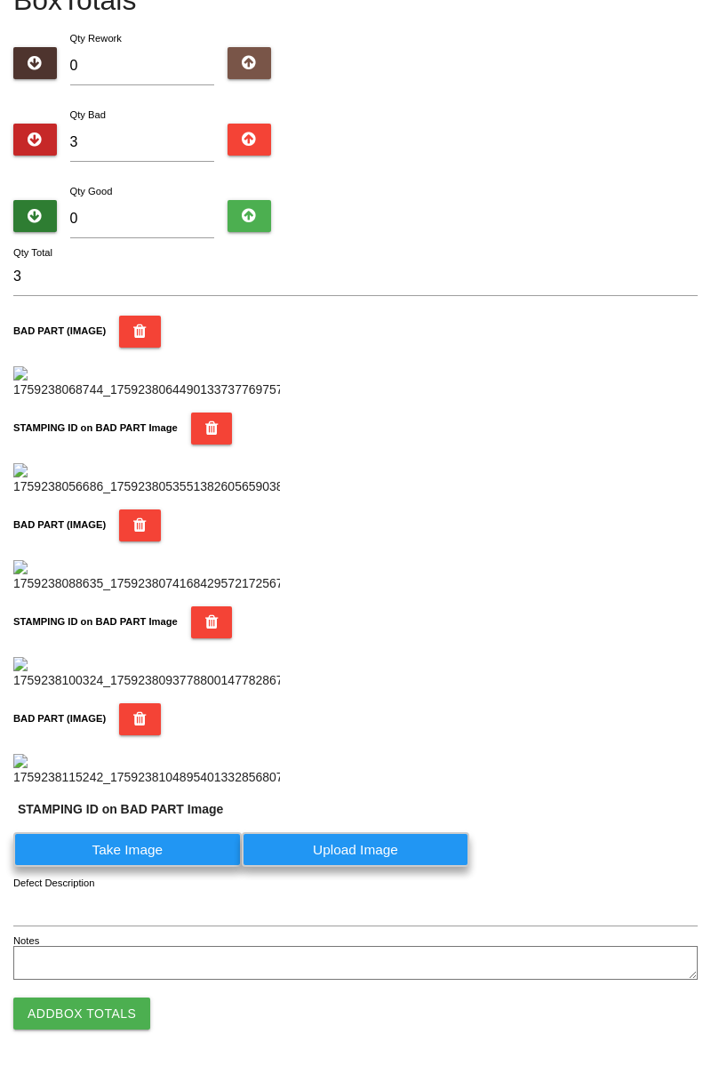
click at [150, 867] on label "Take Image" at bounding box center [127, 849] width 228 height 35
click at [0, 0] on PART "Take Image" at bounding box center [0, 0] width 0 height 0
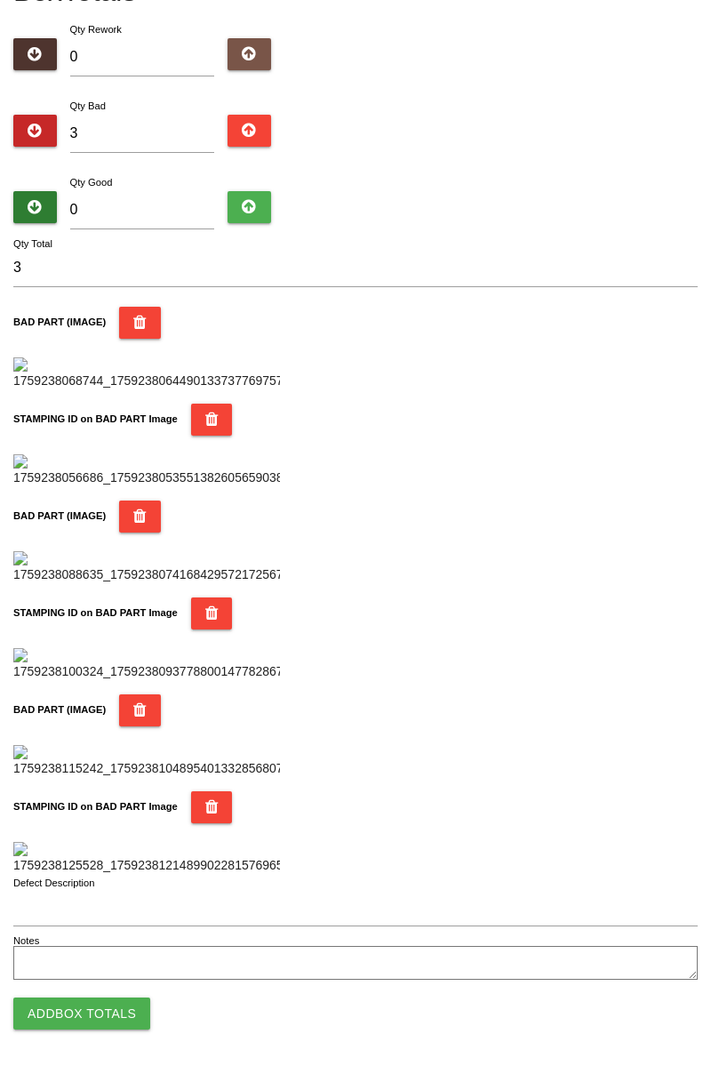
scroll to position [0, 0]
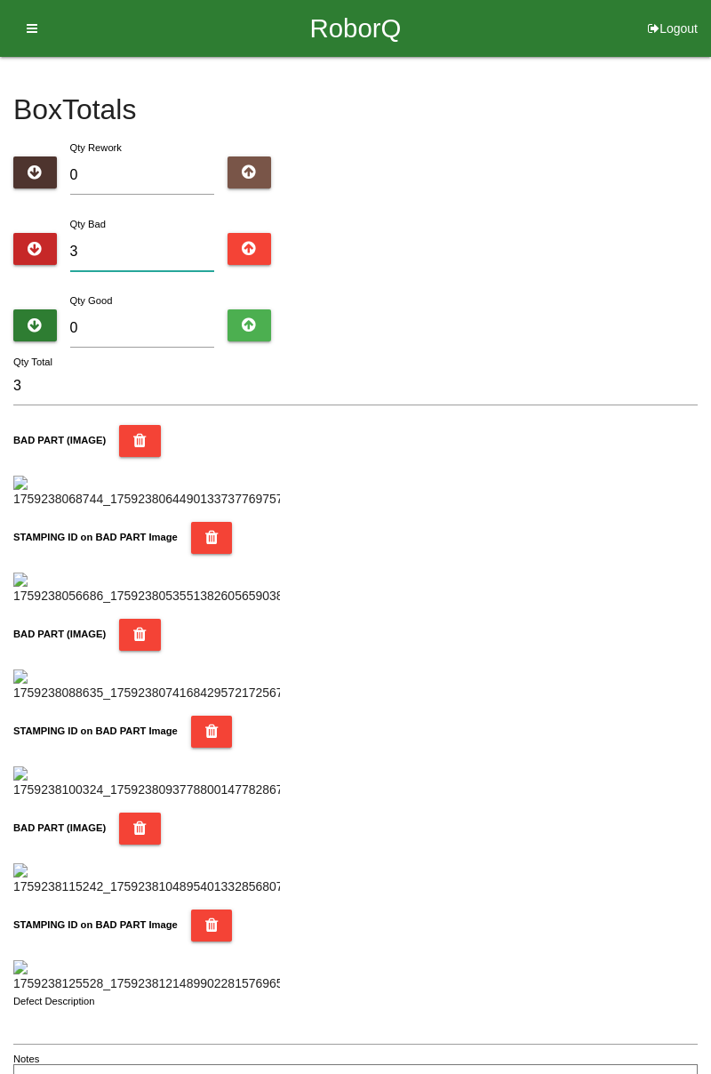
click at [150, 248] on input "3" at bounding box center [142, 252] width 145 height 38
type input "0"
type input "8"
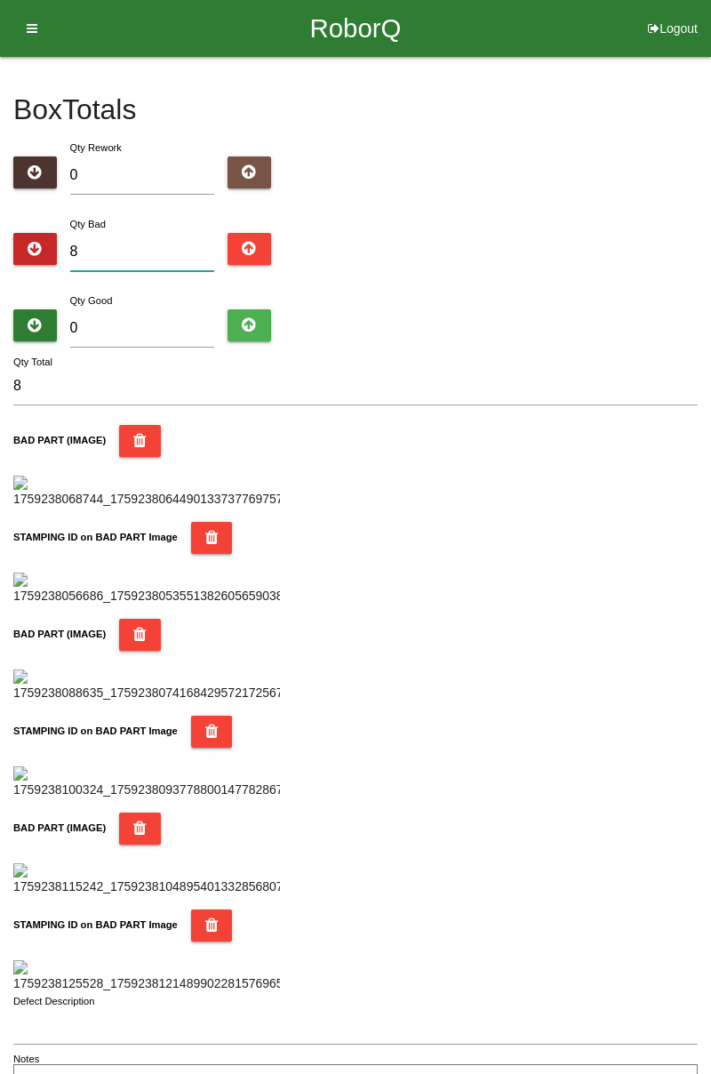
type input "8"
click at [158, 320] on input "0" at bounding box center [142, 328] width 145 height 38
type input "7"
type input "15"
type input "72"
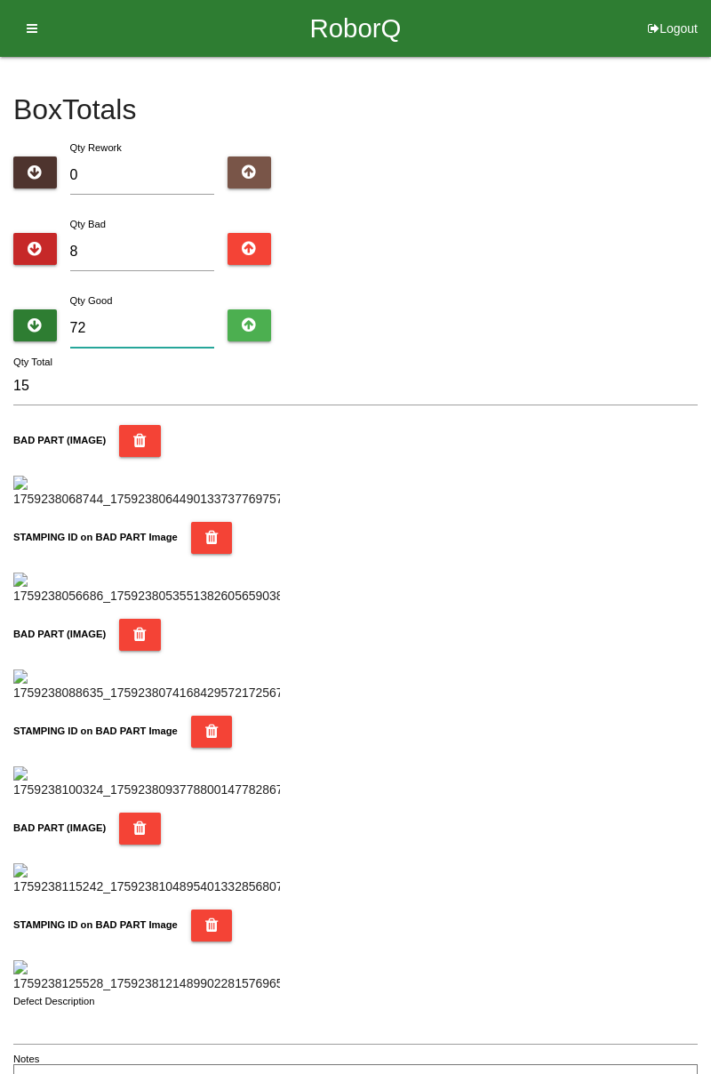
type input "80"
type input "726"
type input "734"
type input "72"
type input "80"
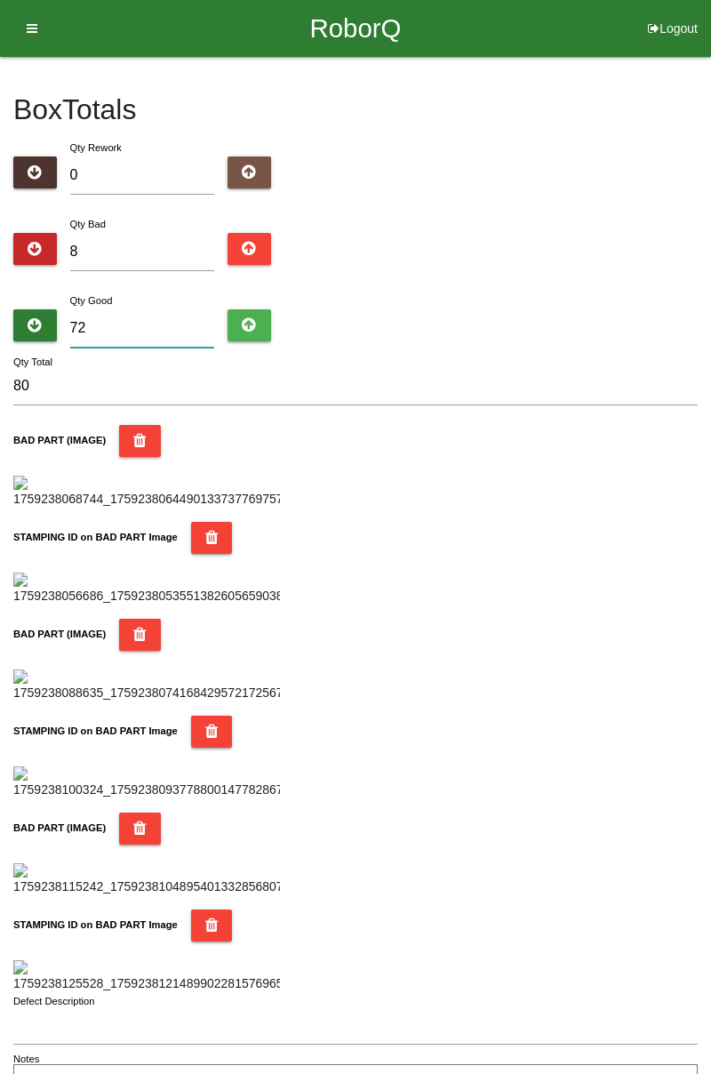
type input "7"
type input "15"
type input "0"
type input "8"
type input "7"
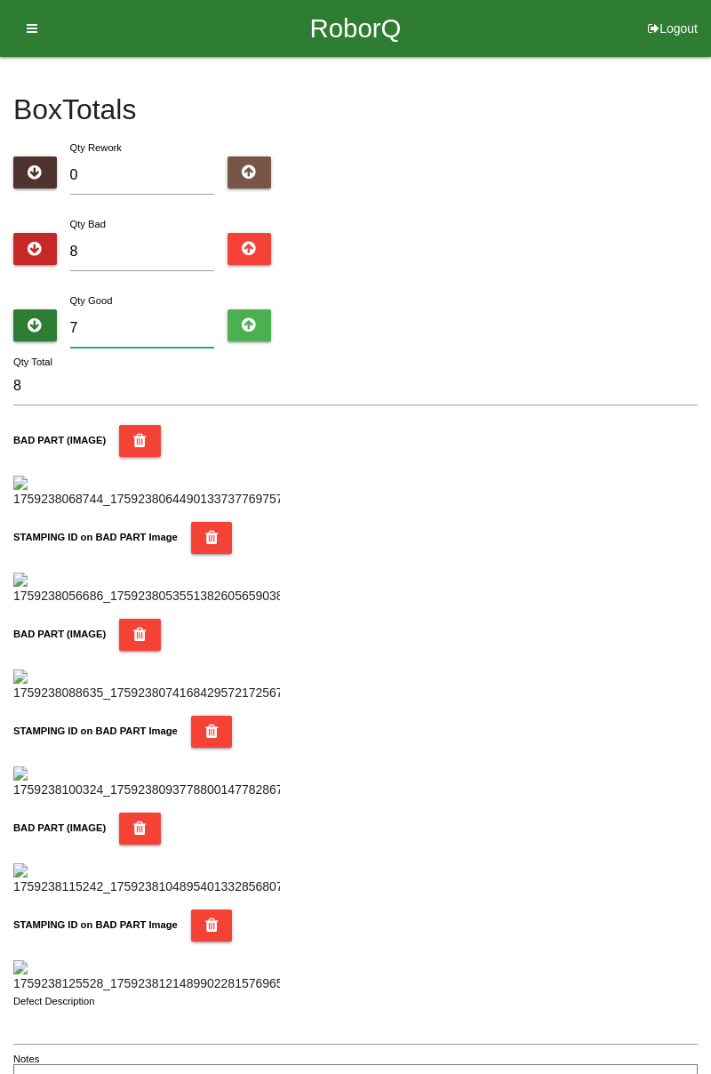
type input "15"
type input "76"
type input "84"
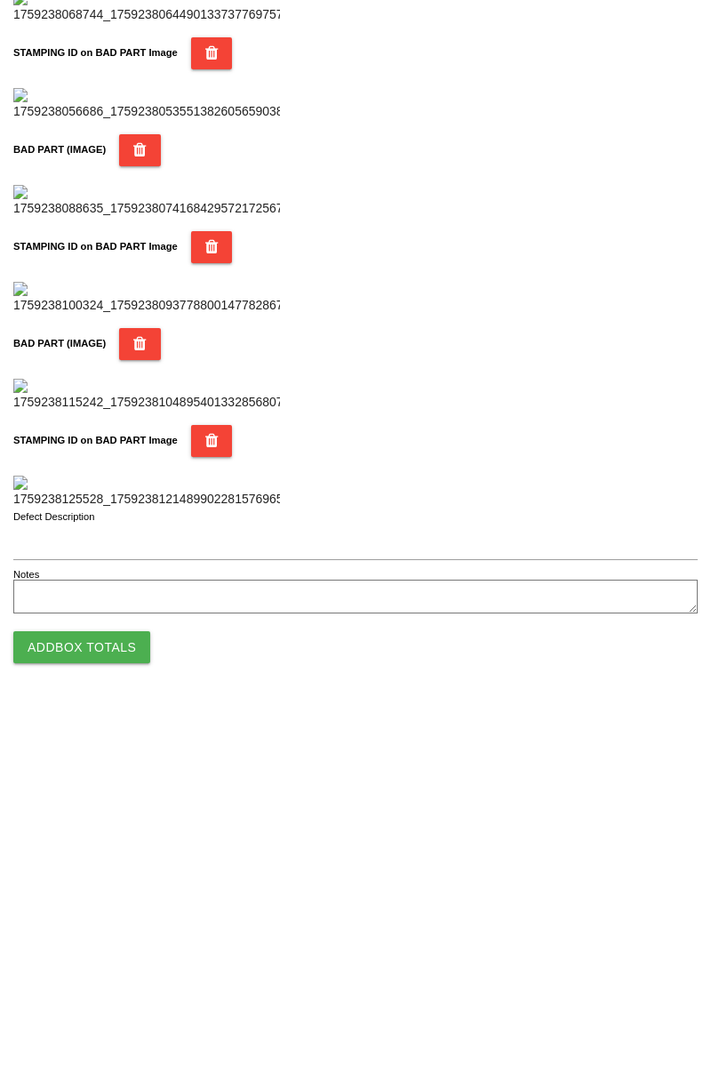
type input "76"
click at [124, 1006] on button "Add Box Totals" at bounding box center [81, 1013] width 137 height 32
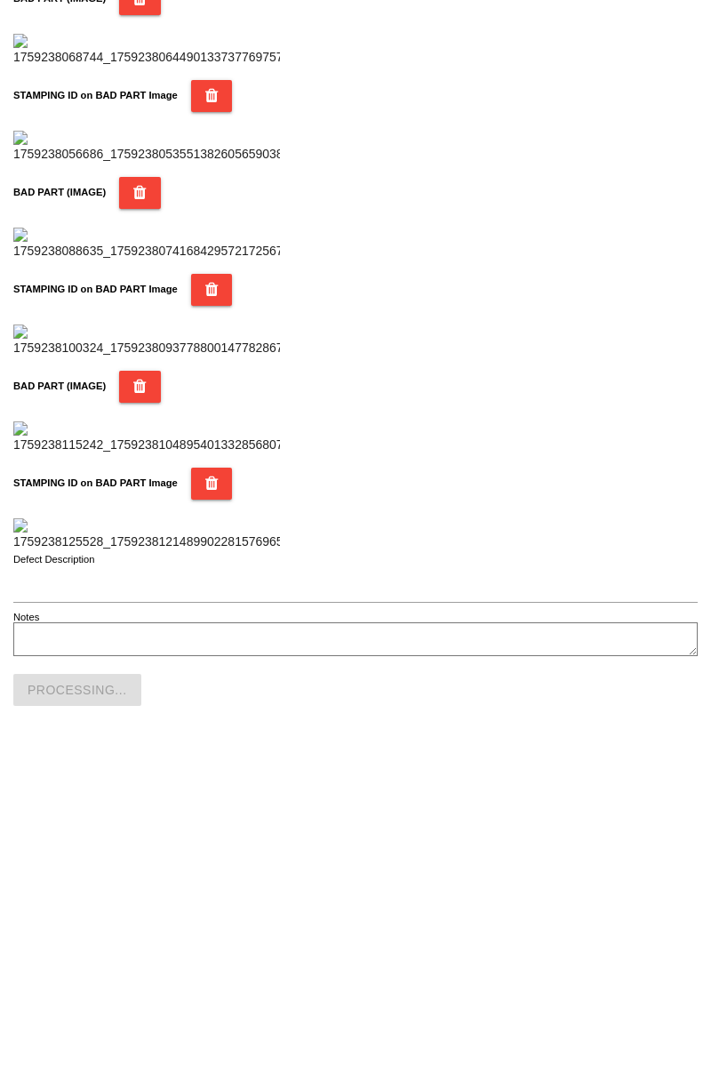
scroll to position [1557, 0]
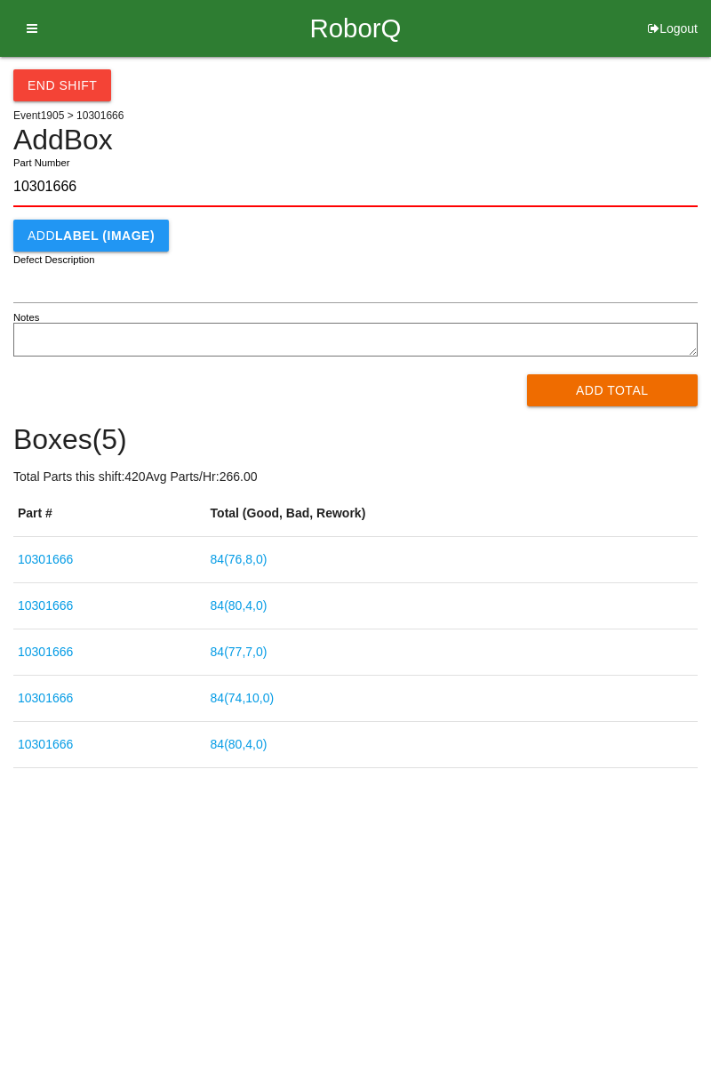
type input "10301666"
click at [615, 391] on button "Add Total" at bounding box center [613, 390] width 172 height 32
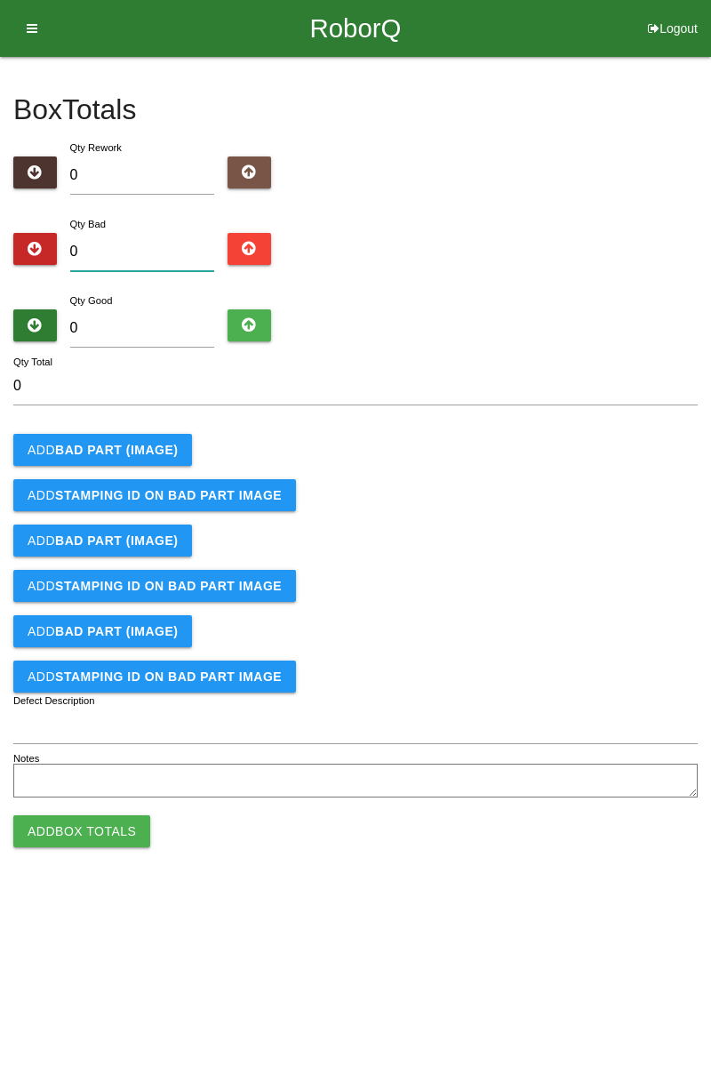
click at [143, 251] on input "0" at bounding box center [142, 252] width 145 height 38
